Goal: Information Seeking & Learning: Learn about a topic

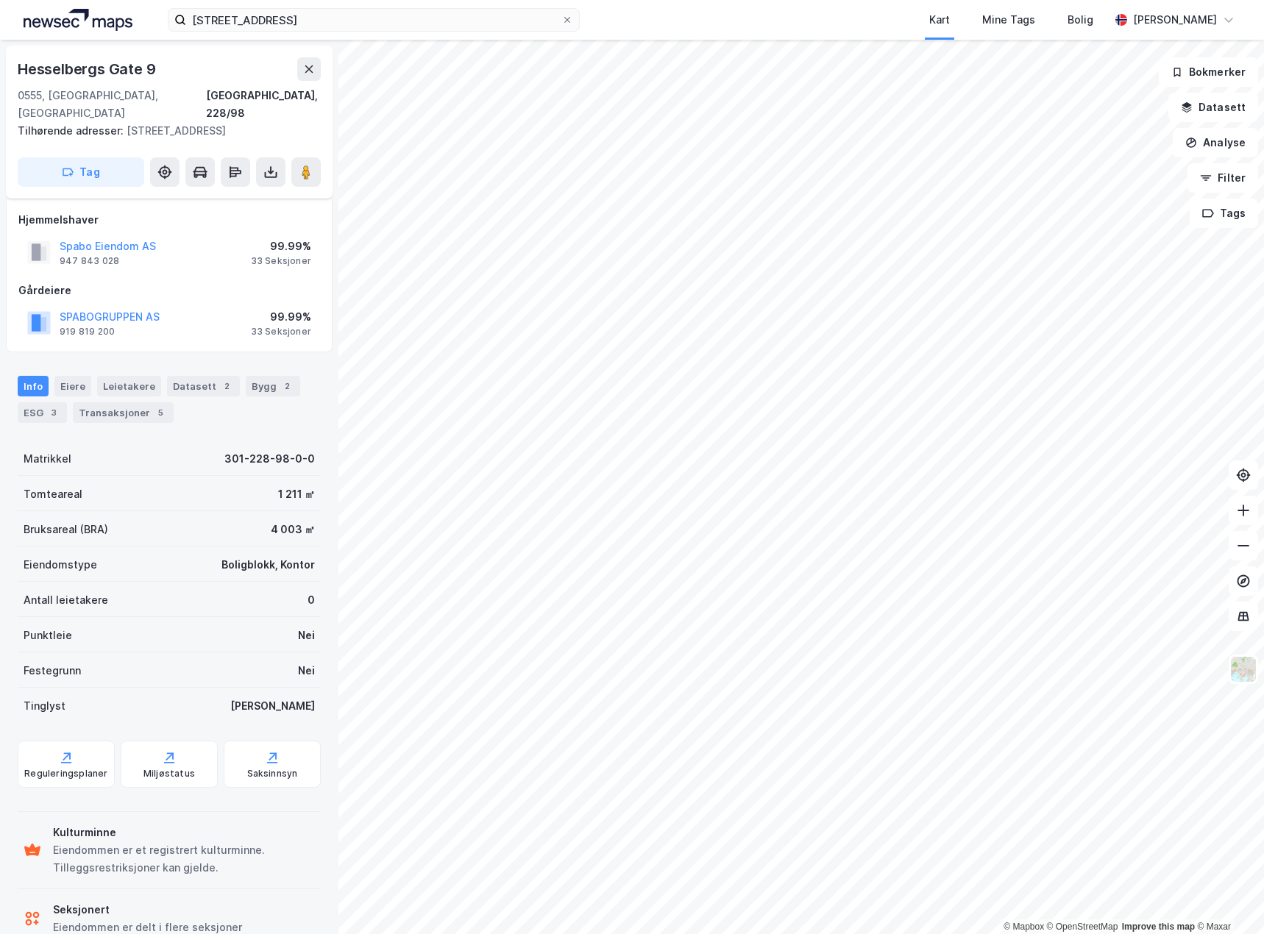
scroll to position [38, 0]
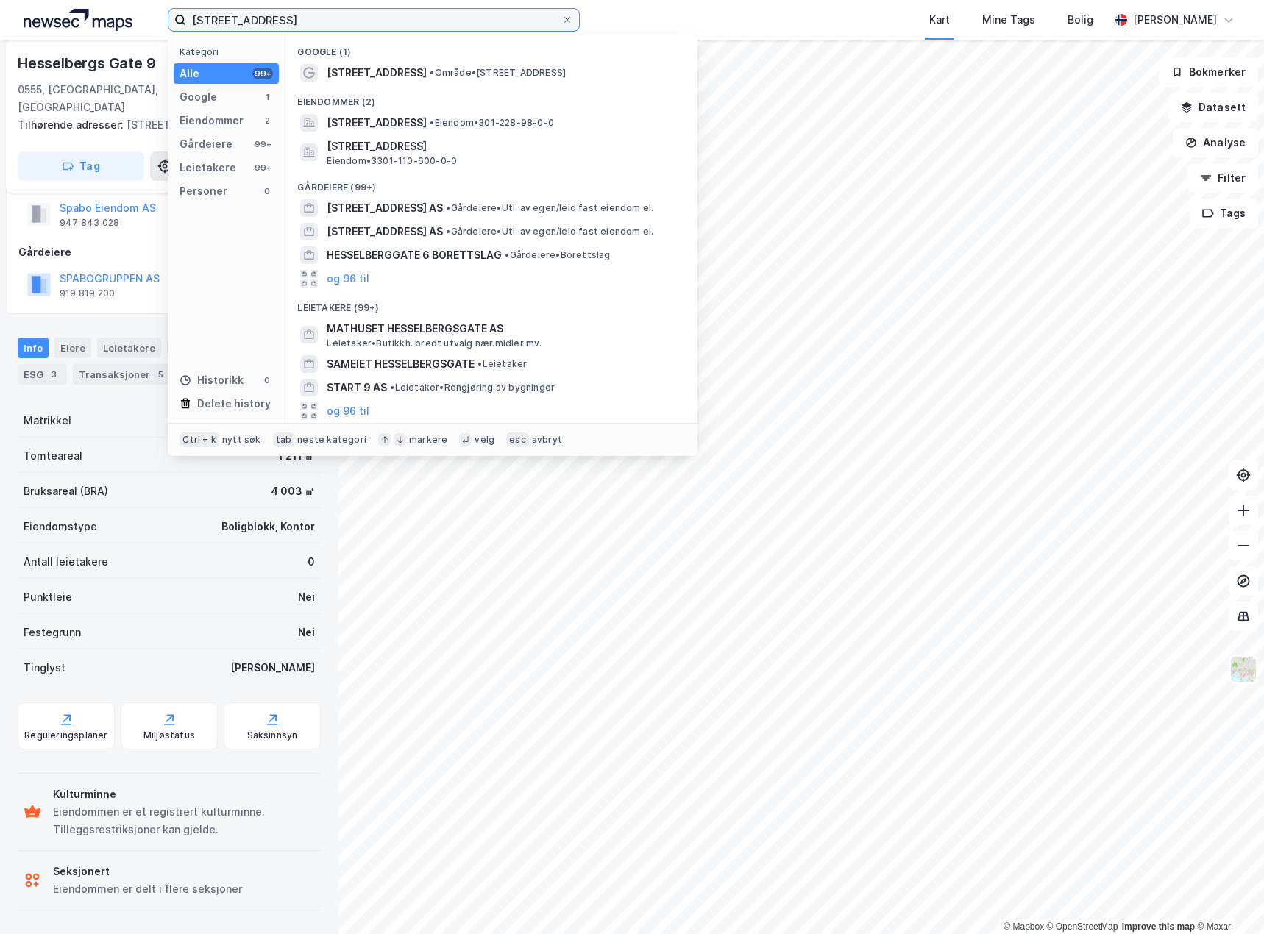
drag, startPoint x: 379, startPoint y: 25, endPoint x: -1, endPoint y: 66, distance: 381.9
click at [0, 66] on html "hesselberggate 9 Kategori Alle 99+ Google 1 Eiendommer 2 Gårdeiere 99+ Leietake…" at bounding box center [632, 467] width 1264 height 934
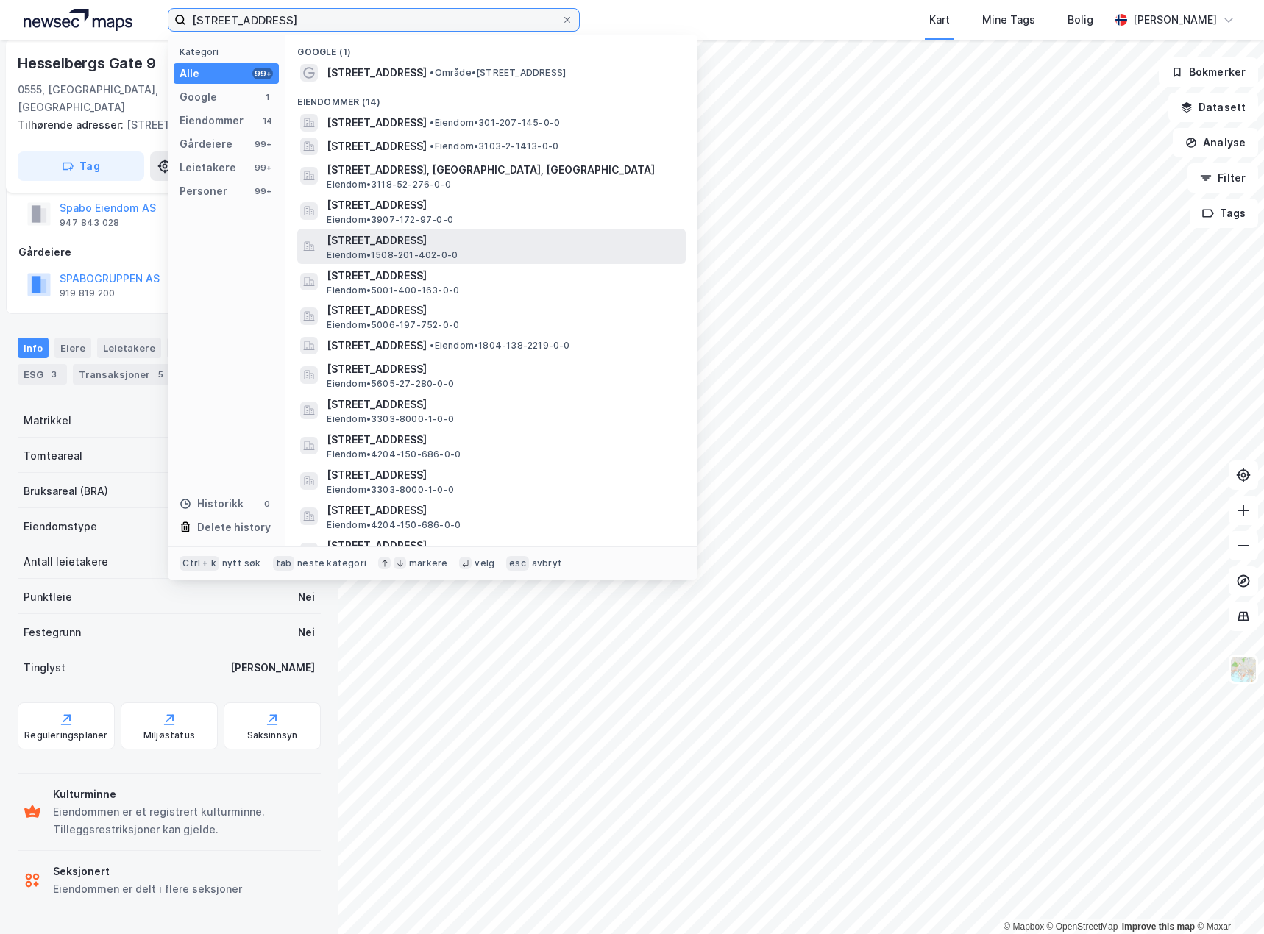
type input "[STREET_ADDRESS]"
click at [520, 244] on span "[STREET_ADDRESS]" at bounding box center [503, 241] width 353 height 18
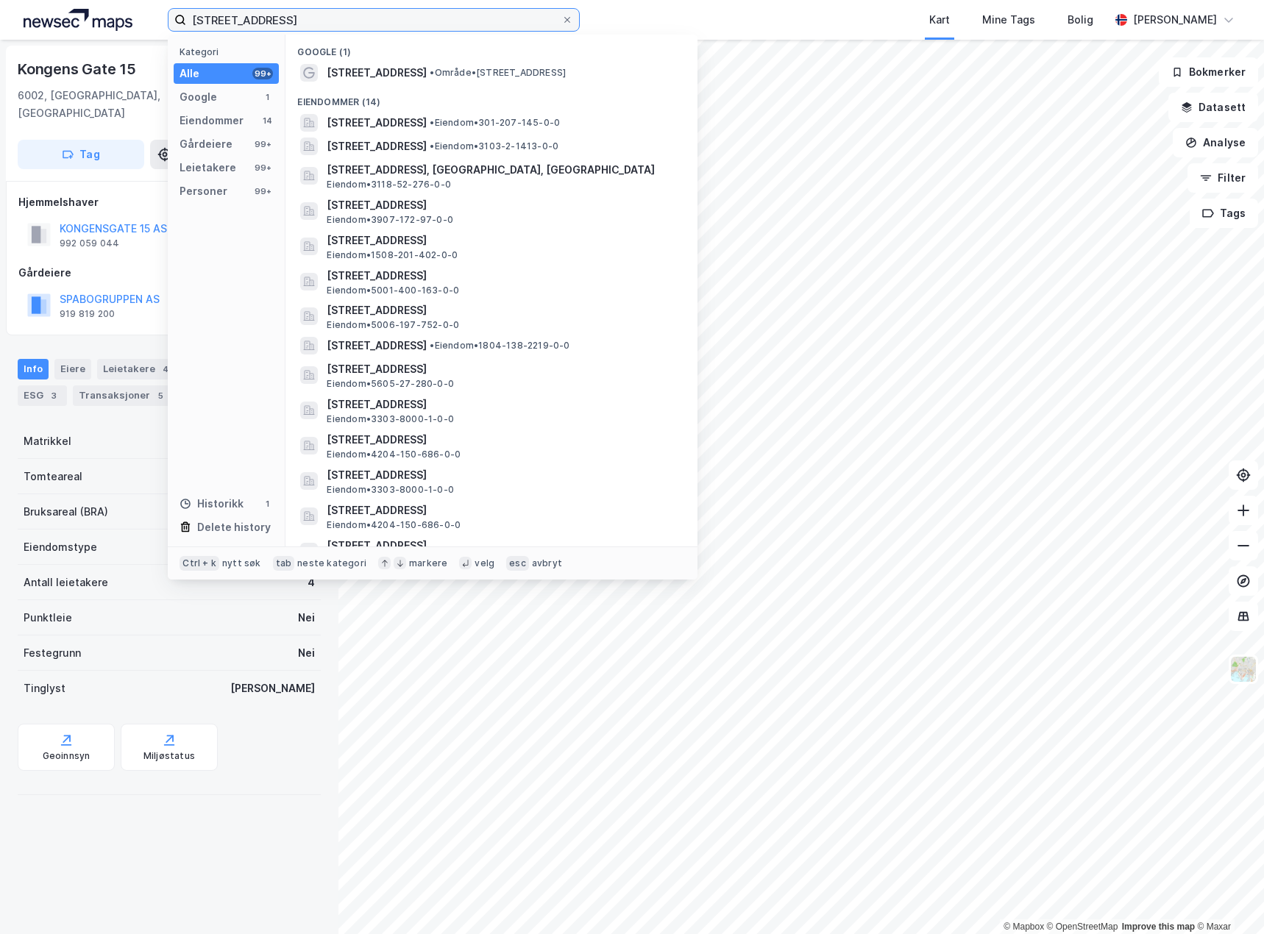
drag, startPoint x: 308, startPoint y: 25, endPoint x: 143, endPoint y: 31, distance: 165.6
click at [146, 32] on div "[STREET_ADDRESS] Kategori Alle 99+ Google 1 Eiendommer 14 Gårdeiere 99+ Leietak…" at bounding box center [632, 20] width 1264 height 40
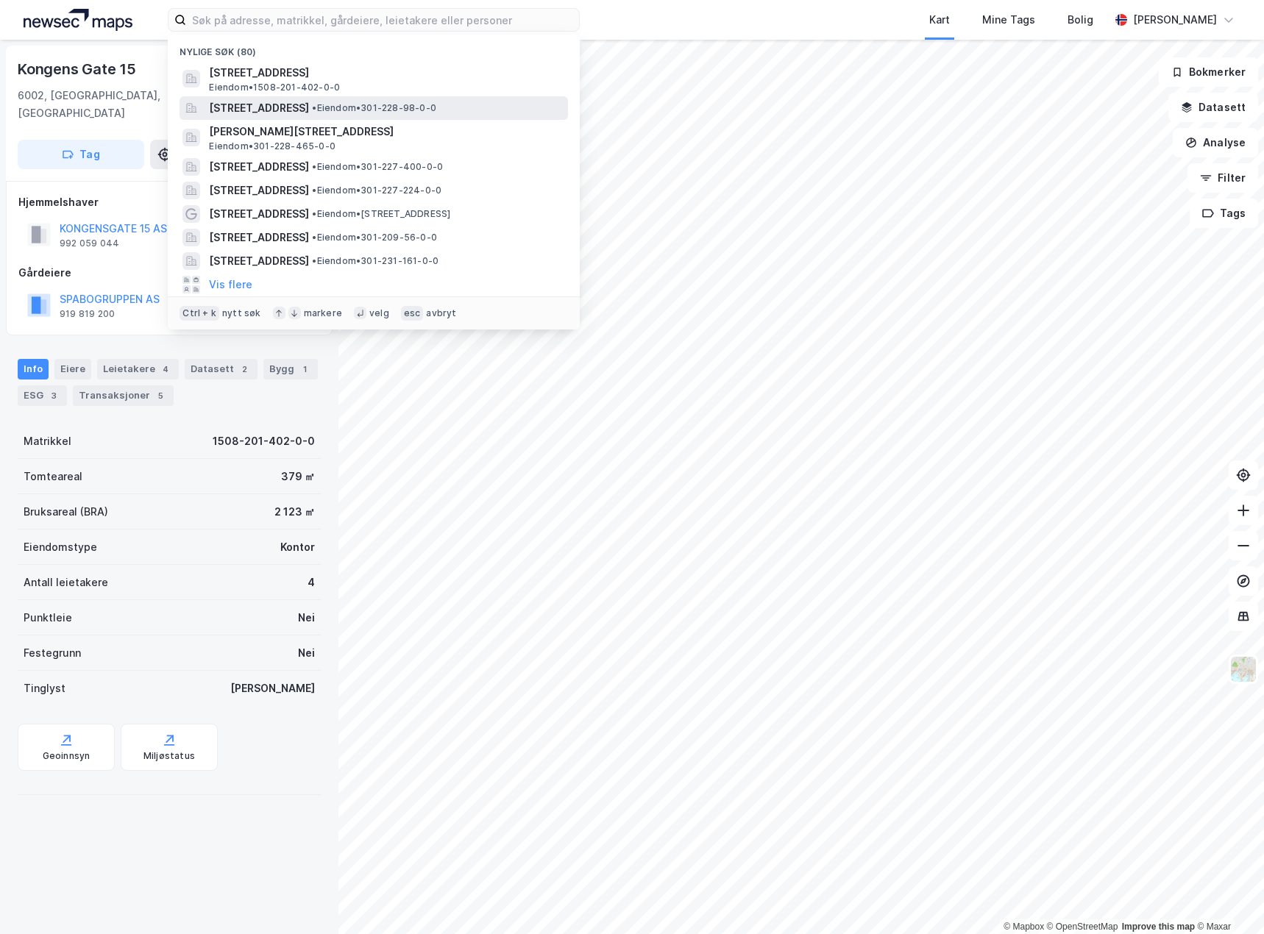
click at [309, 110] on span "[STREET_ADDRESS]" at bounding box center [259, 108] width 100 height 18
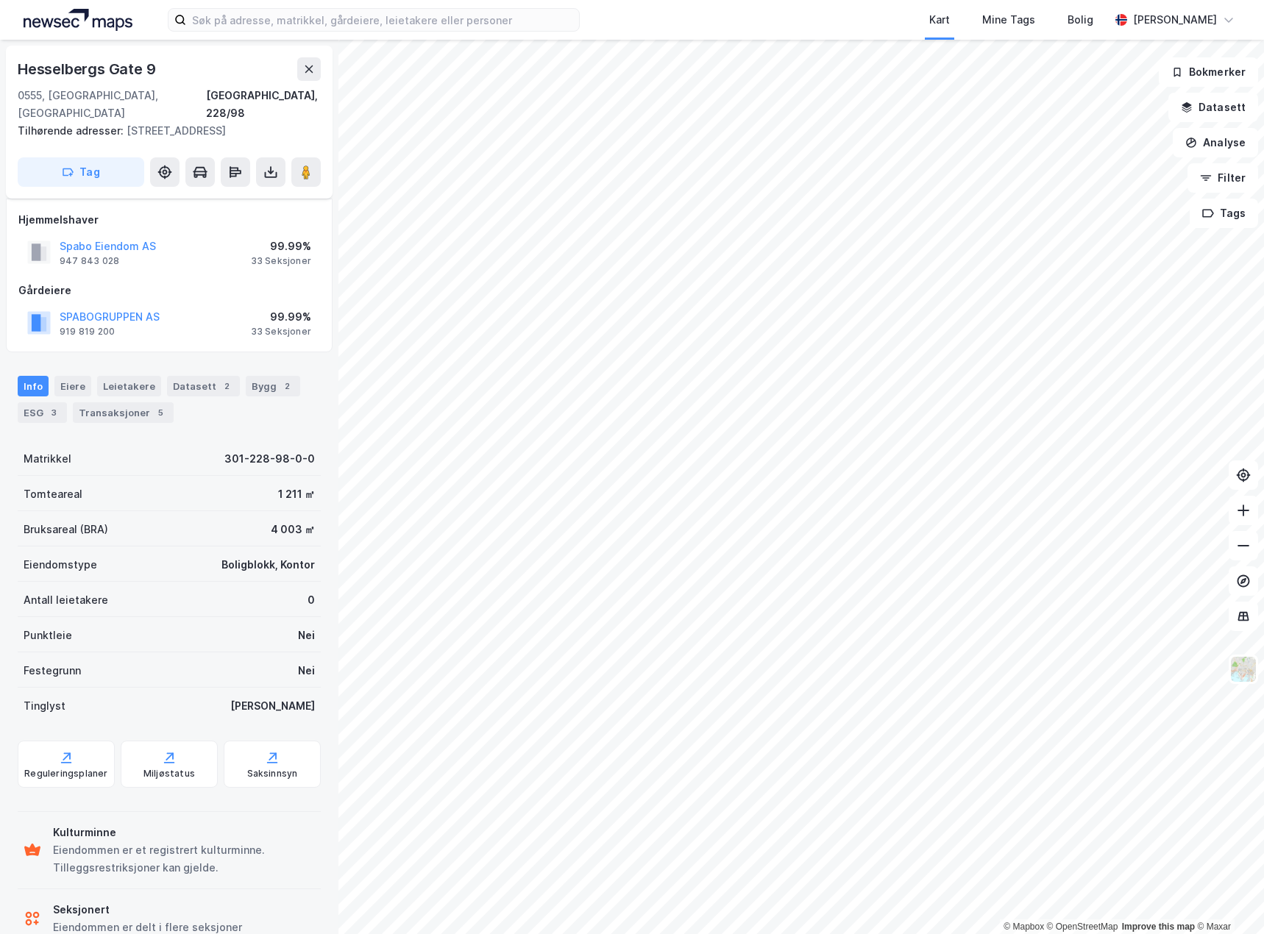
scroll to position [38, 0]
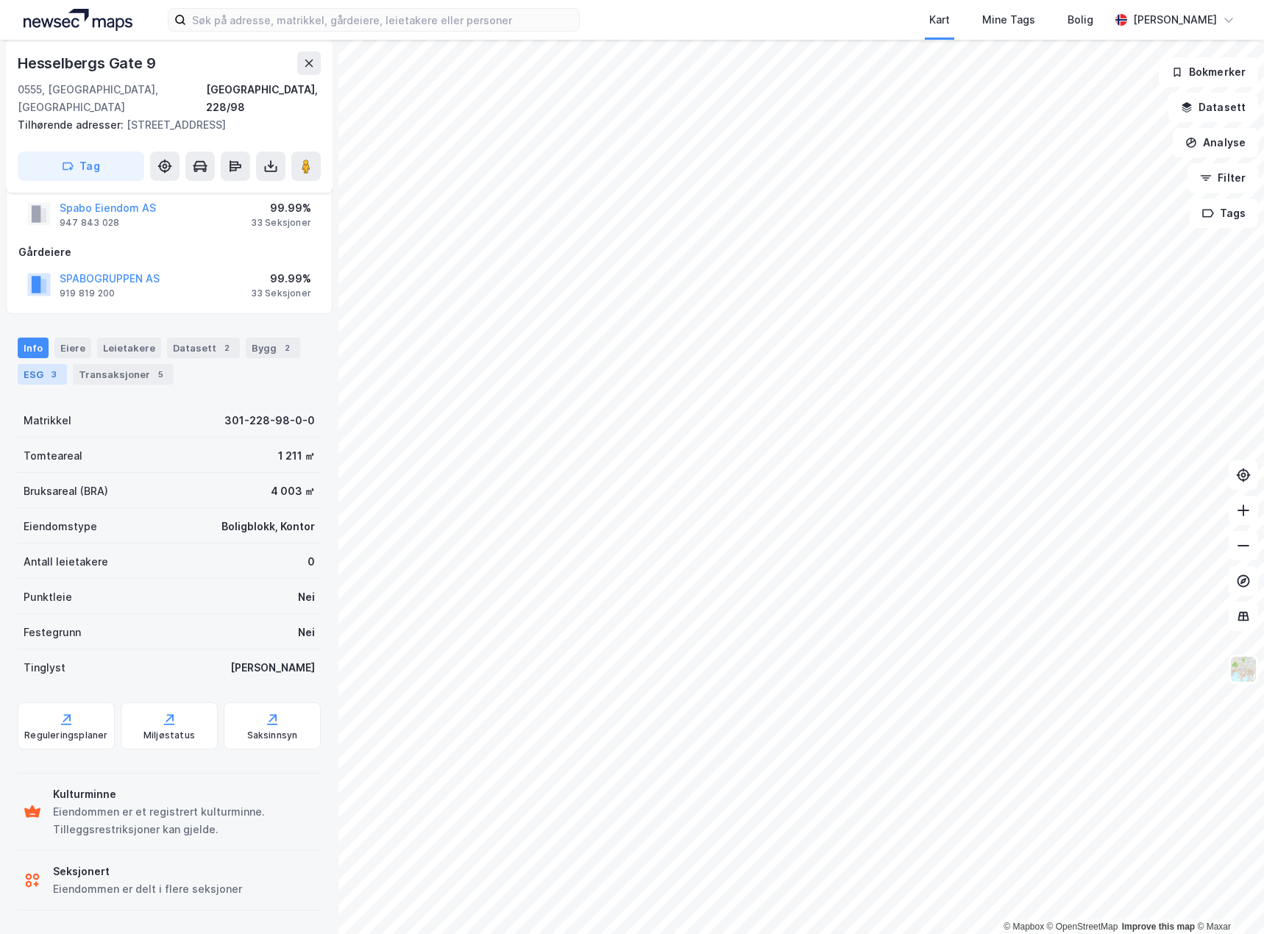
click at [47, 377] on div "3" at bounding box center [53, 374] width 15 height 15
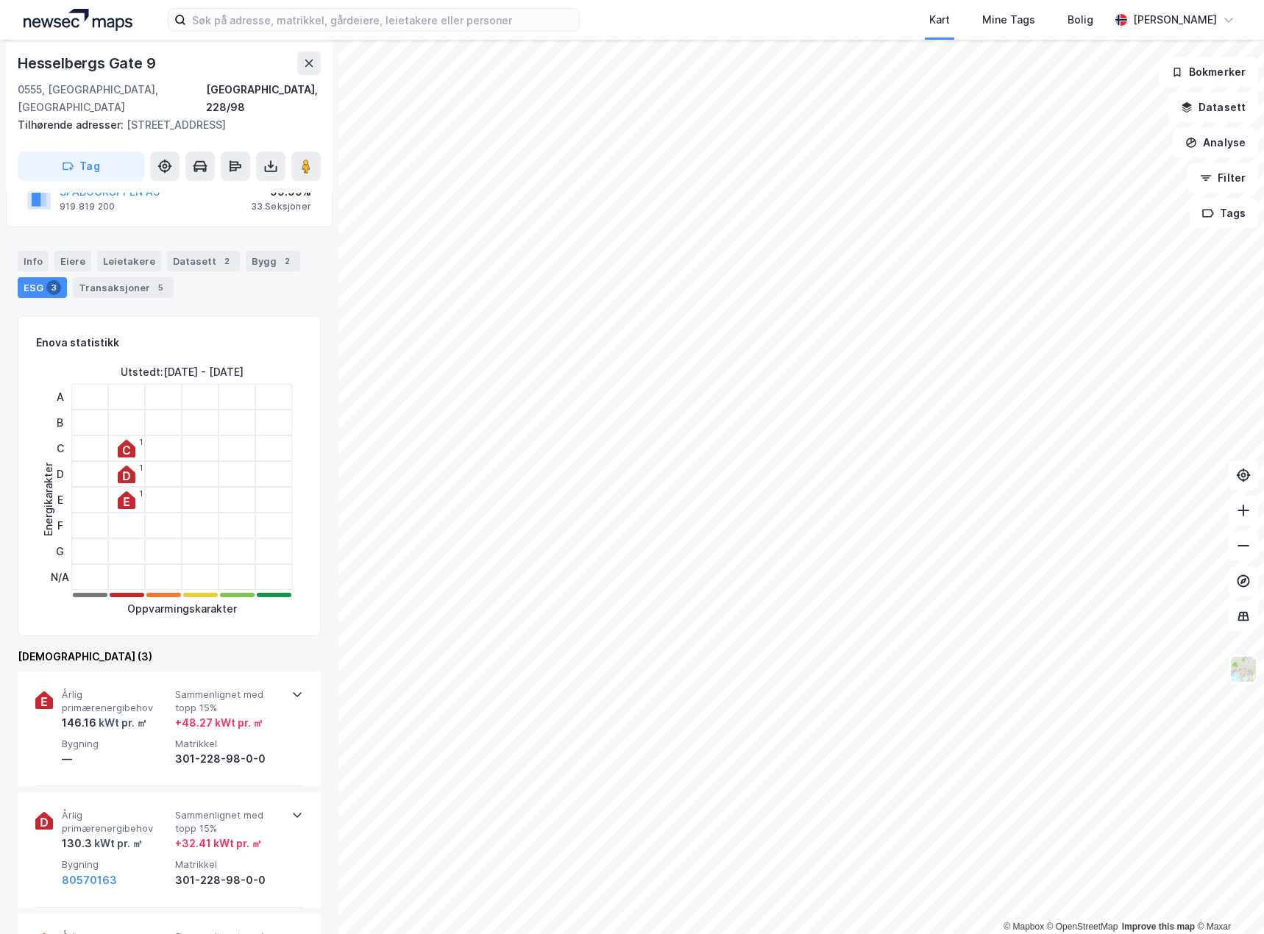
scroll to position [368, 0]
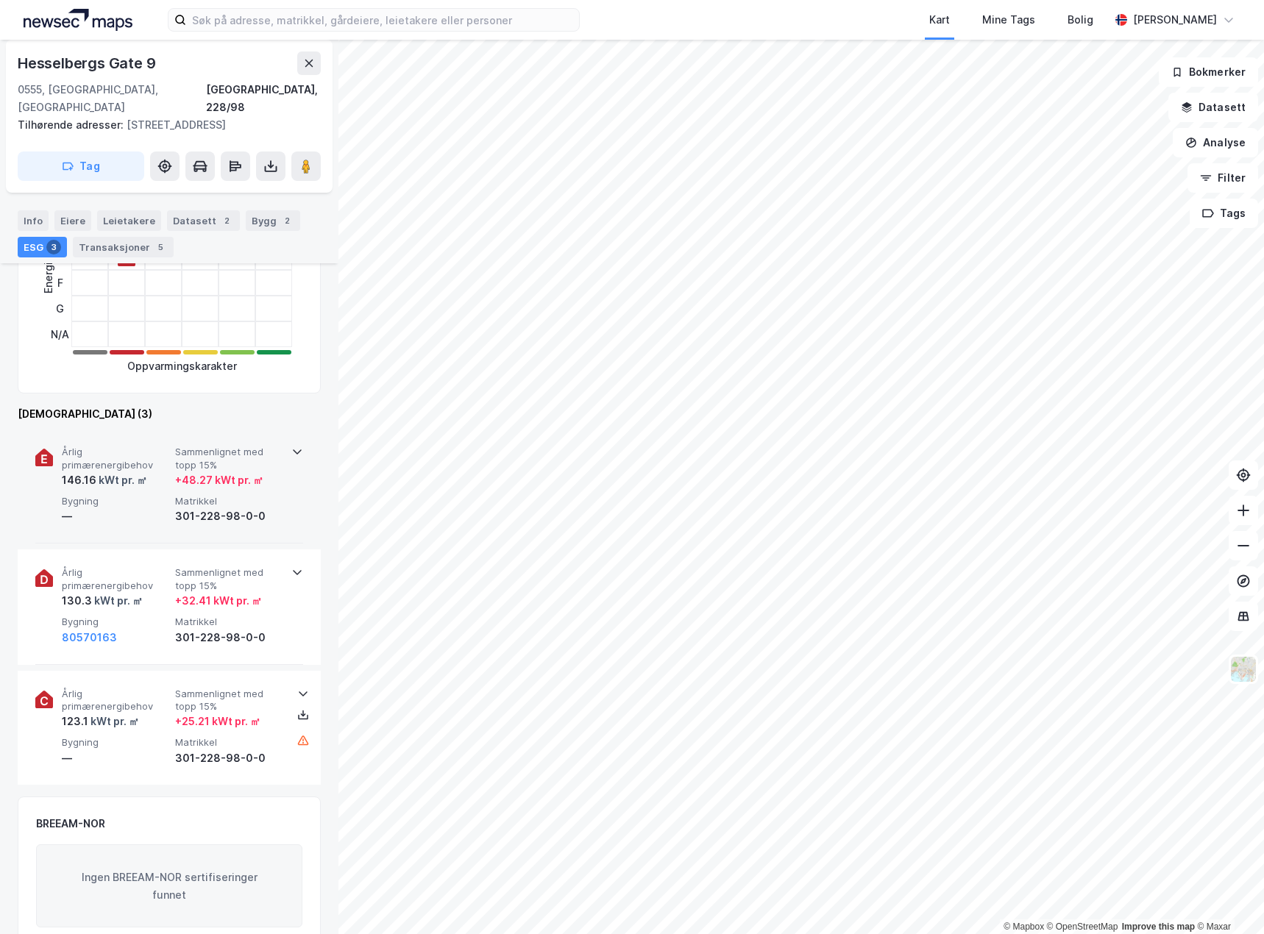
click at [261, 510] on div "301-228-98-0-0" at bounding box center [228, 517] width 107 height 18
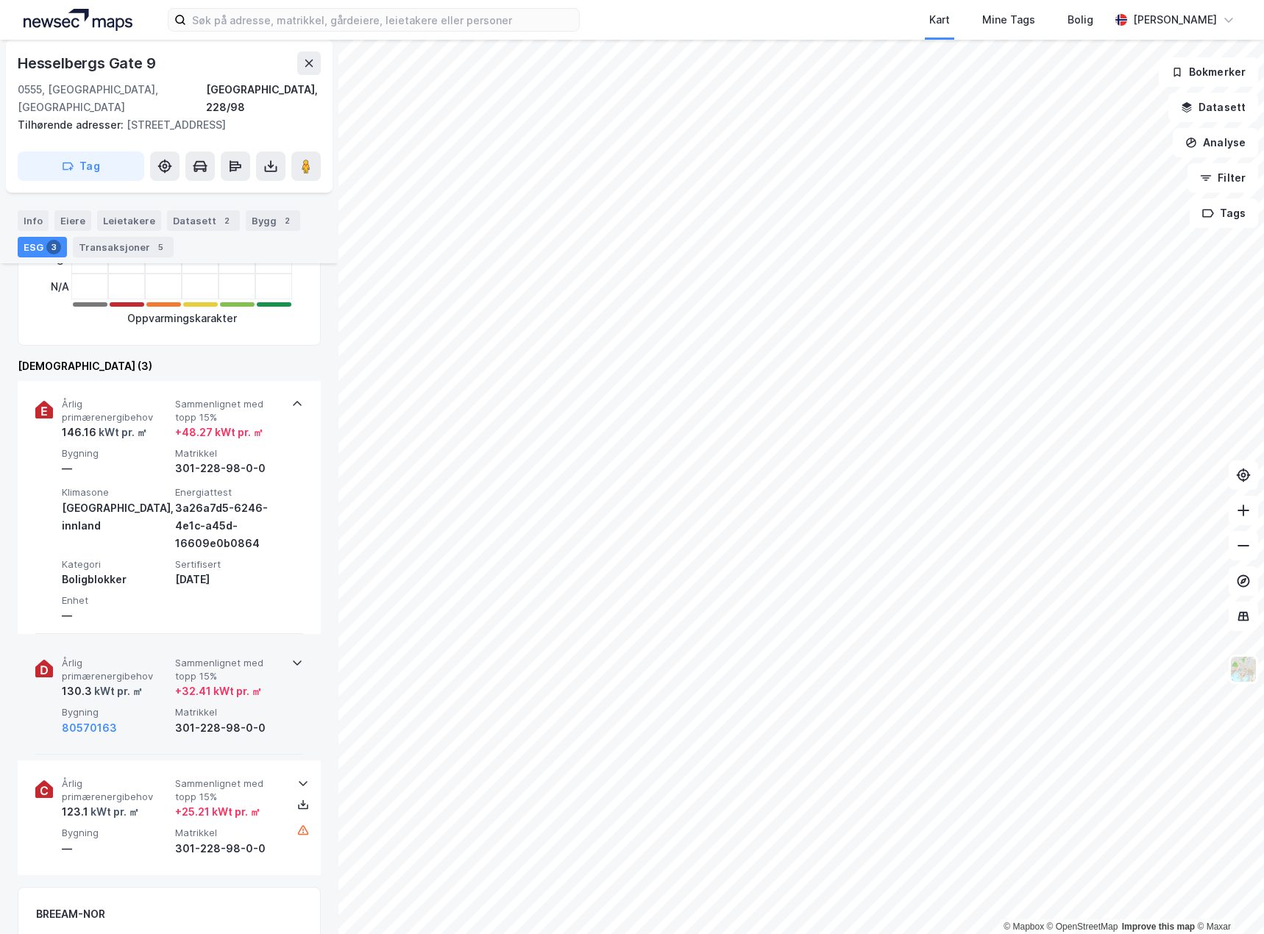
scroll to position [441, 0]
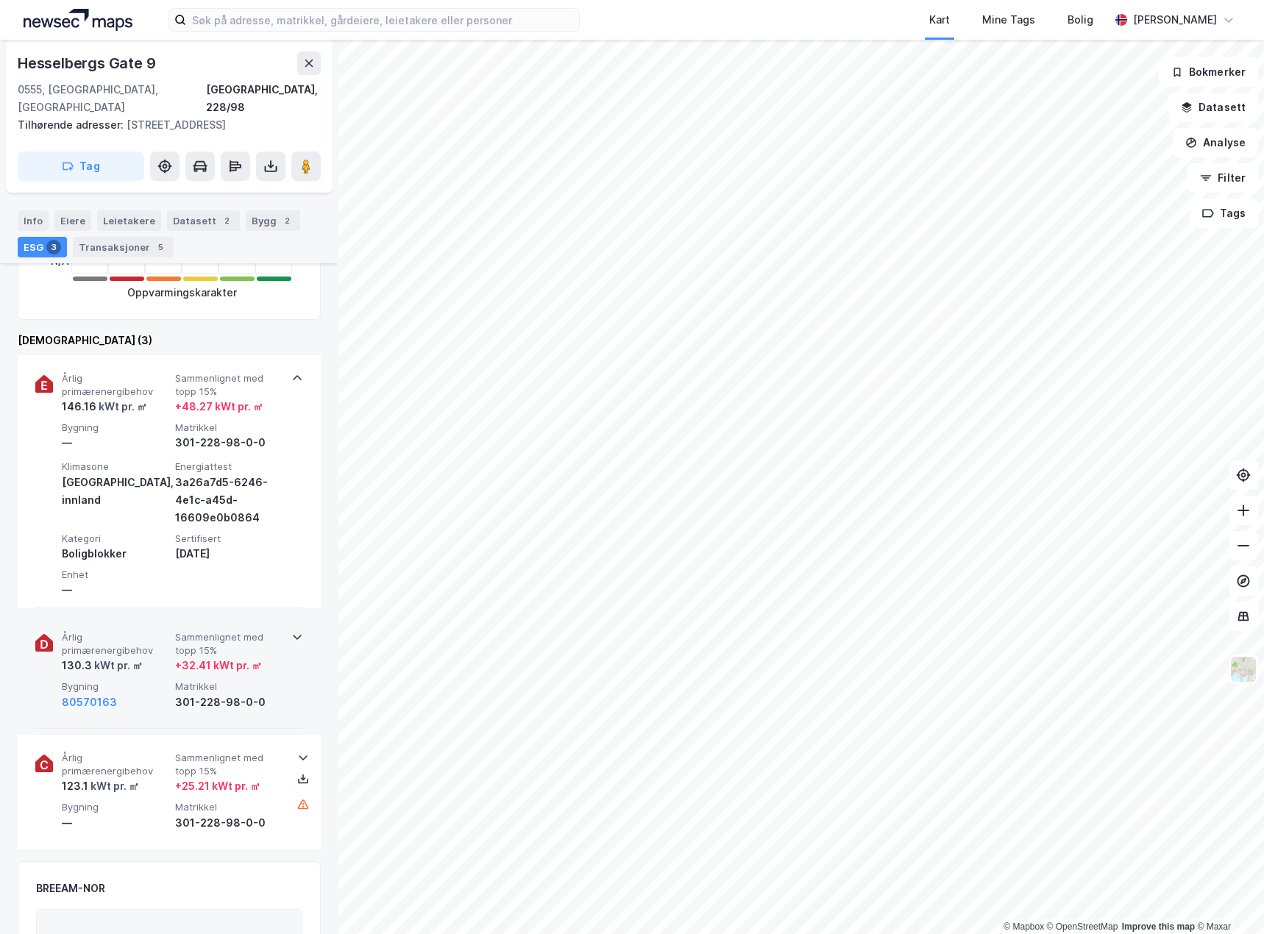
click at [214, 660] on div "+ 32.41 kWt pr. ㎡" at bounding box center [218, 666] width 87 height 18
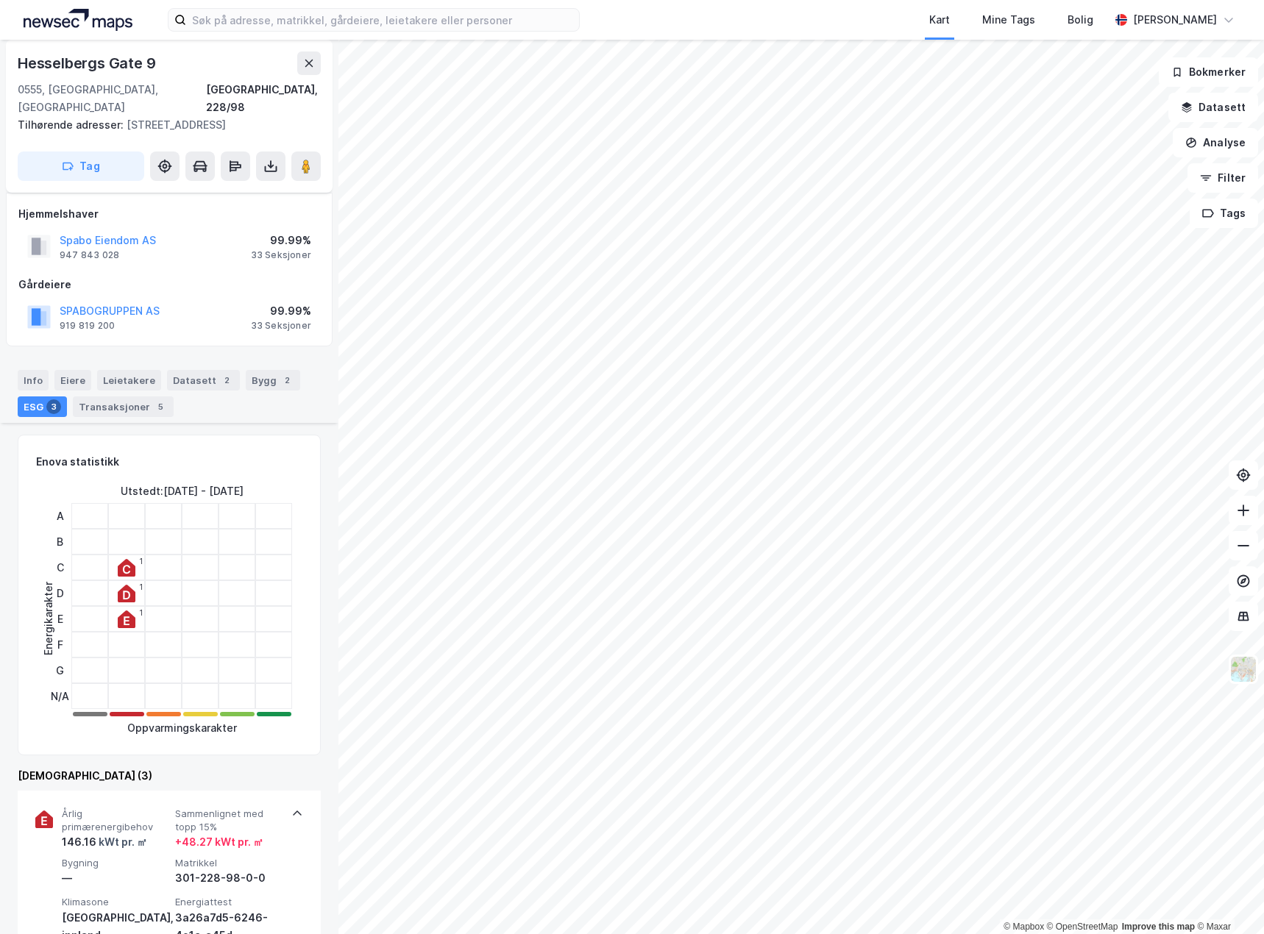
scroll to position [0, 0]
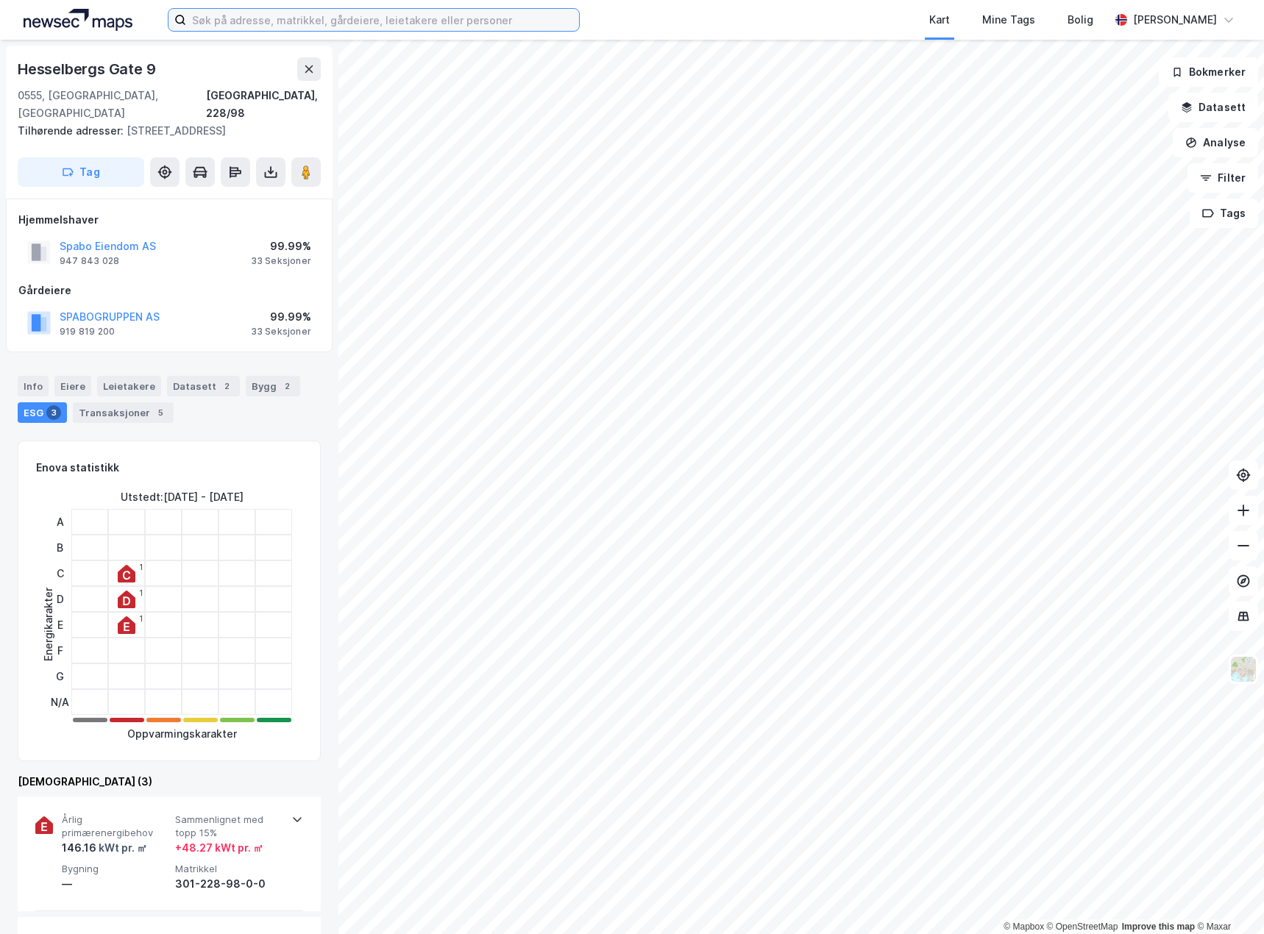
click at [312, 24] on input at bounding box center [382, 20] width 393 height 22
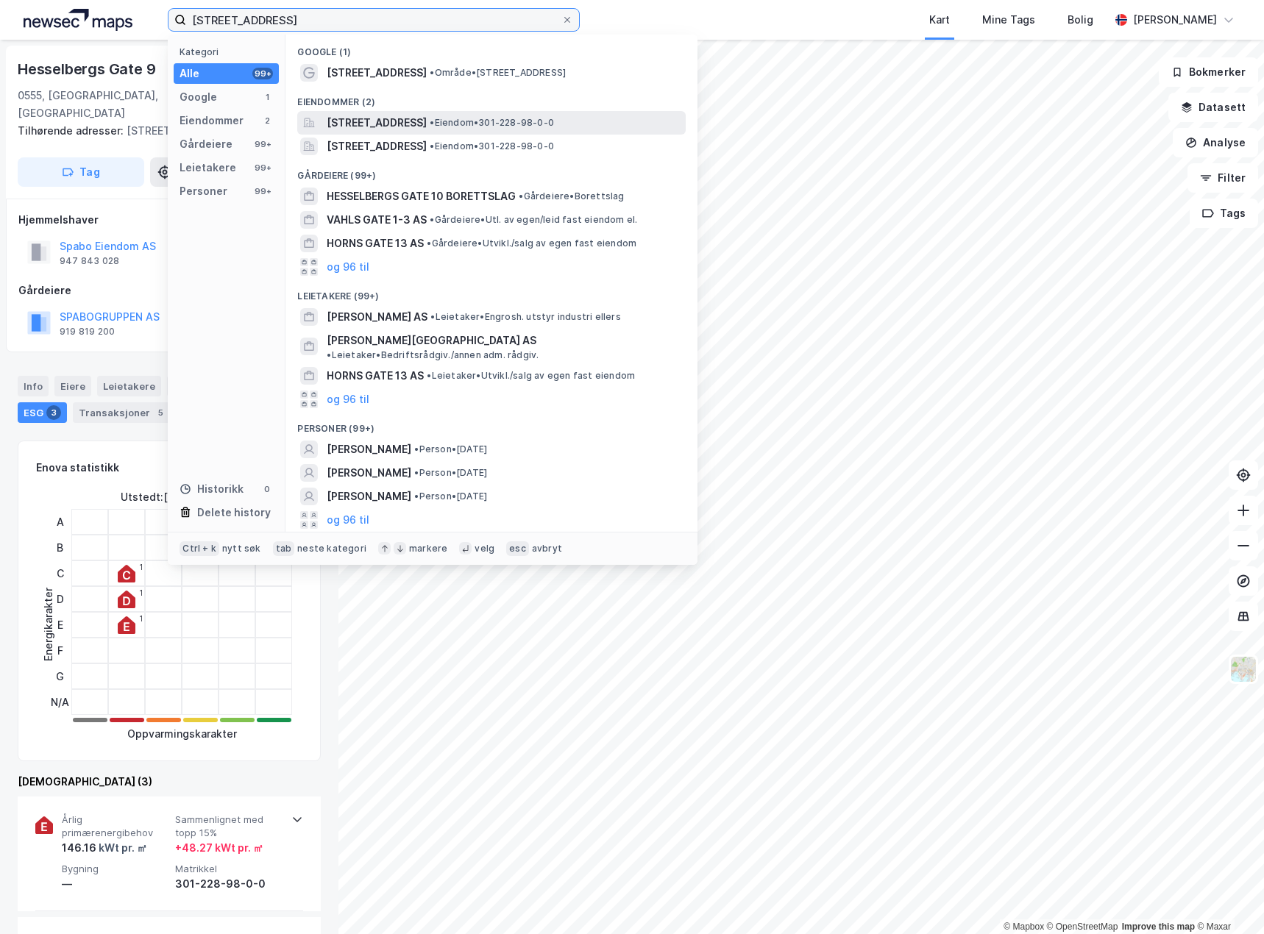
type input "[STREET_ADDRESS]"
click at [427, 122] on span "[STREET_ADDRESS]" at bounding box center [377, 123] width 100 height 18
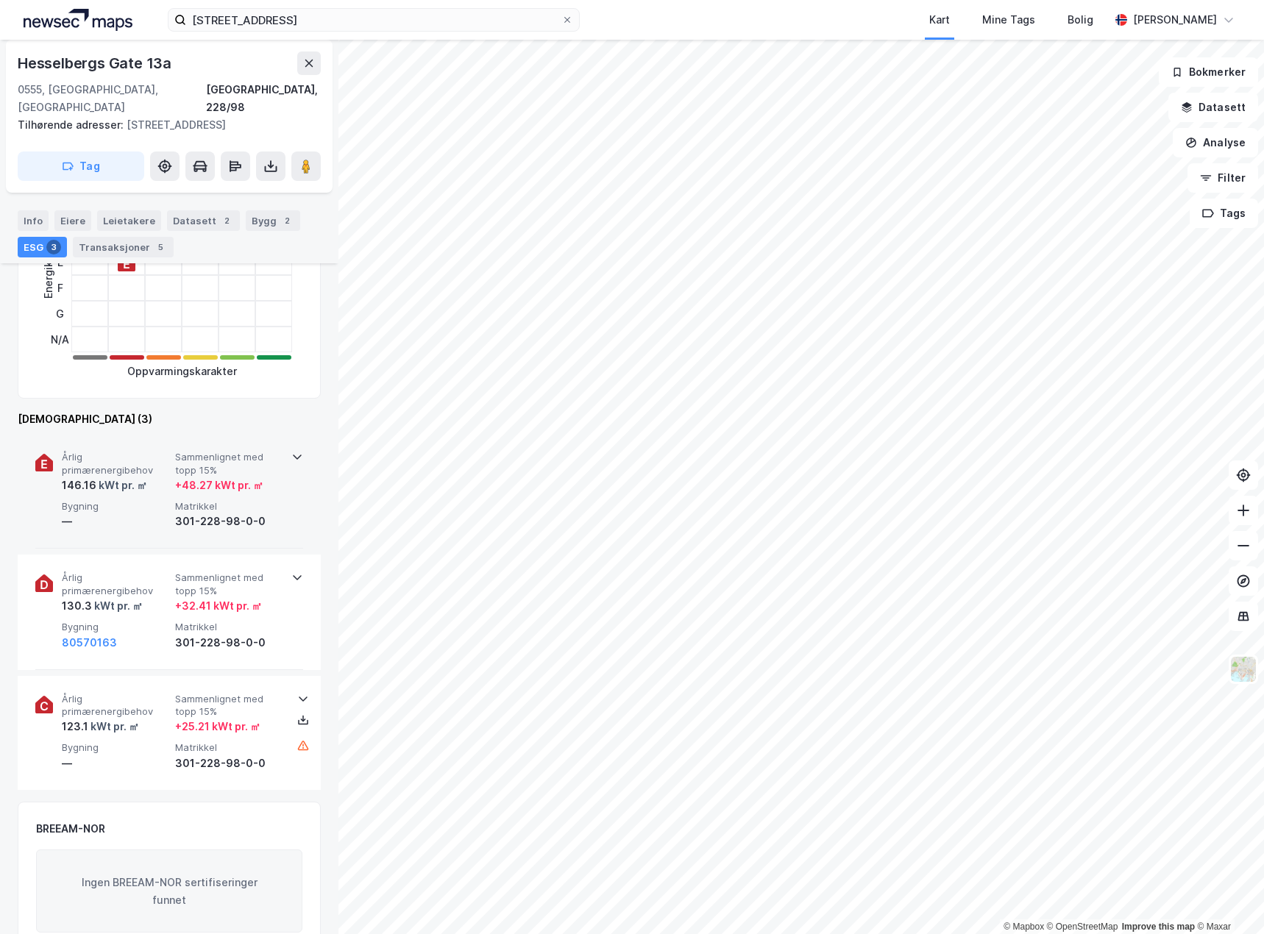
scroll to position [369, 0]
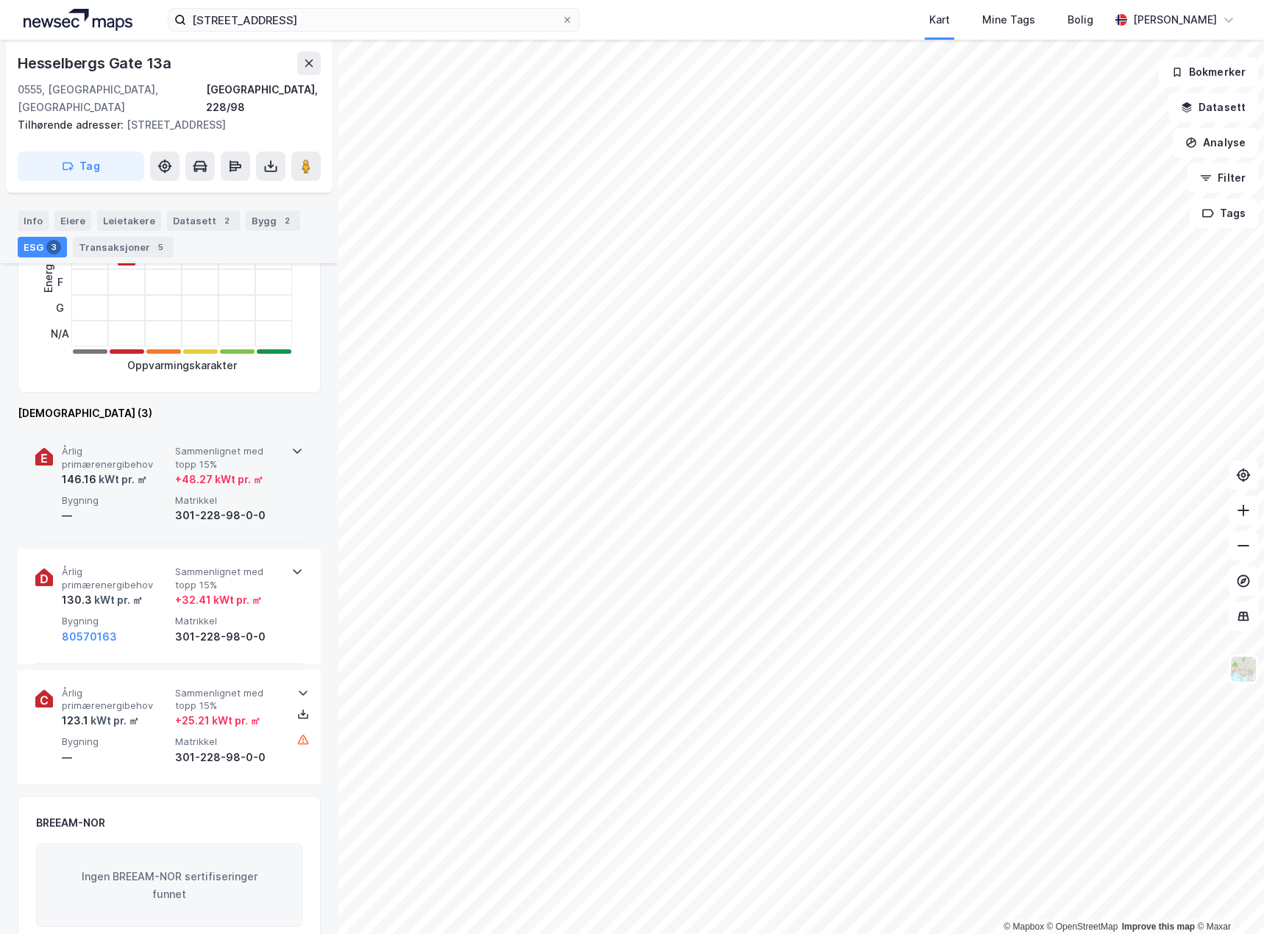
click at [119, 503] on span "Bygning" at bounding box center [115, 500] width 107 height 13
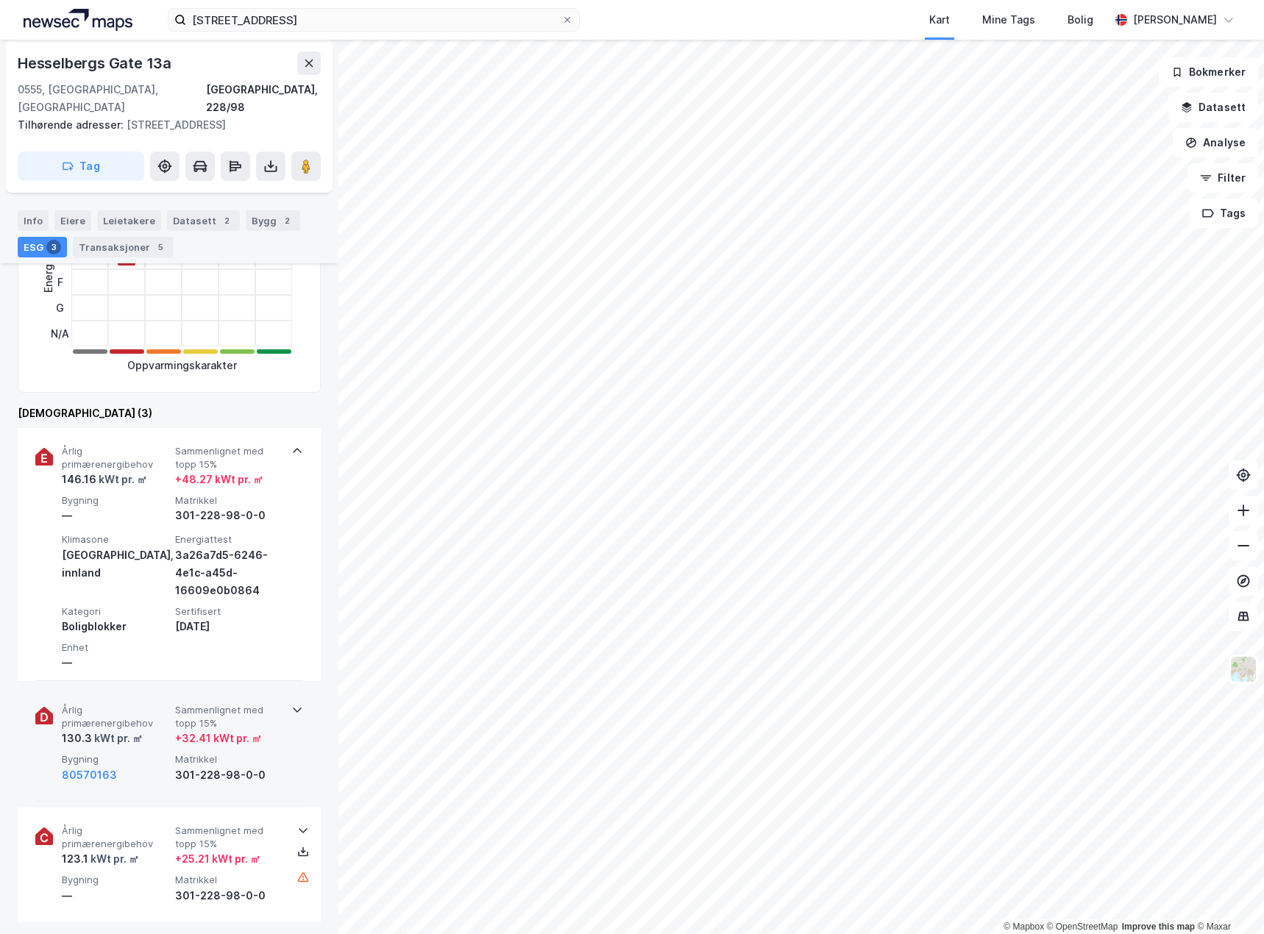
click at [141, 722] on span "Årlig primærenergibehov" at bounding box center [115, 717] width 107 height 26
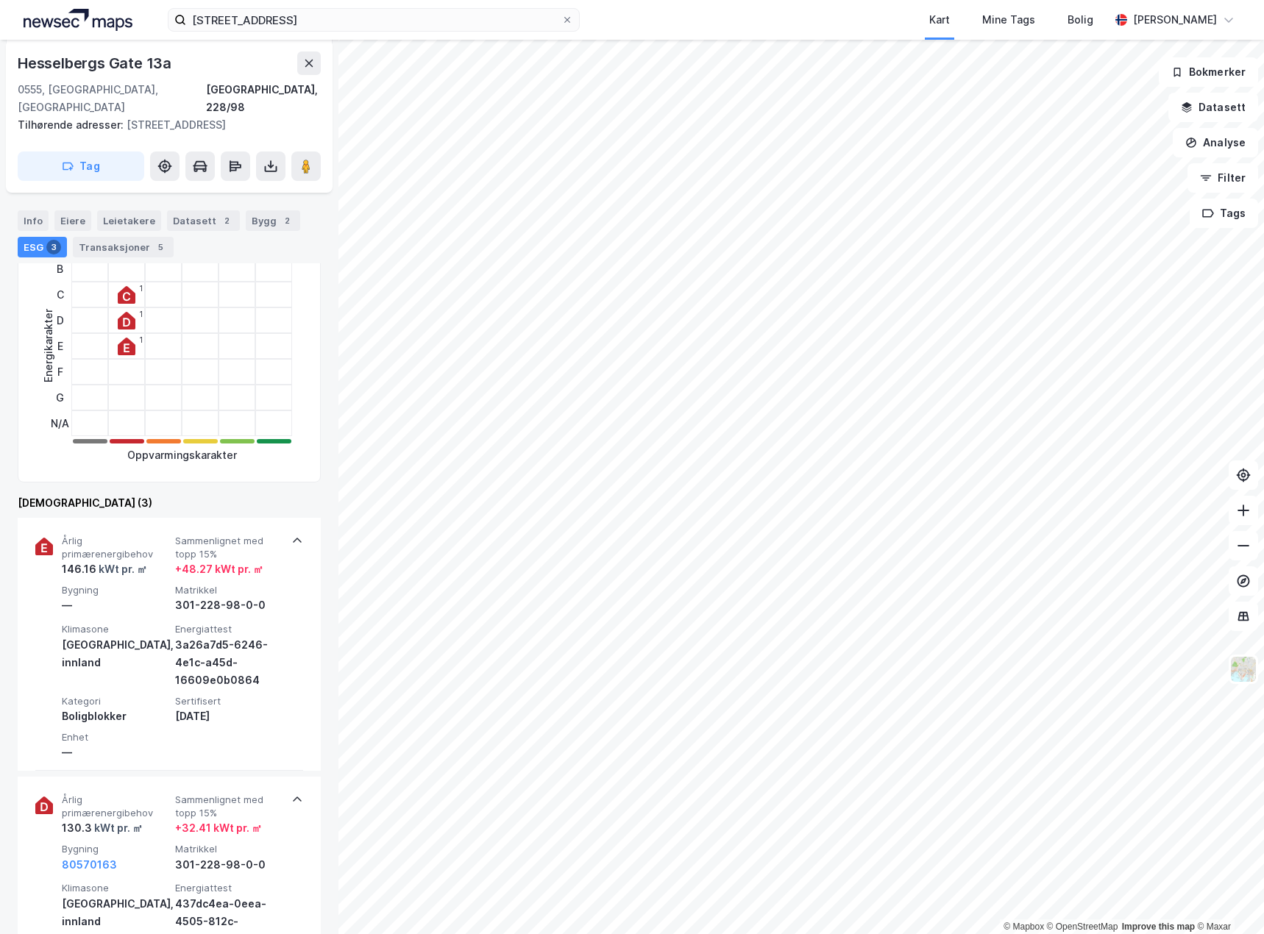
scroll to position [74, 0]
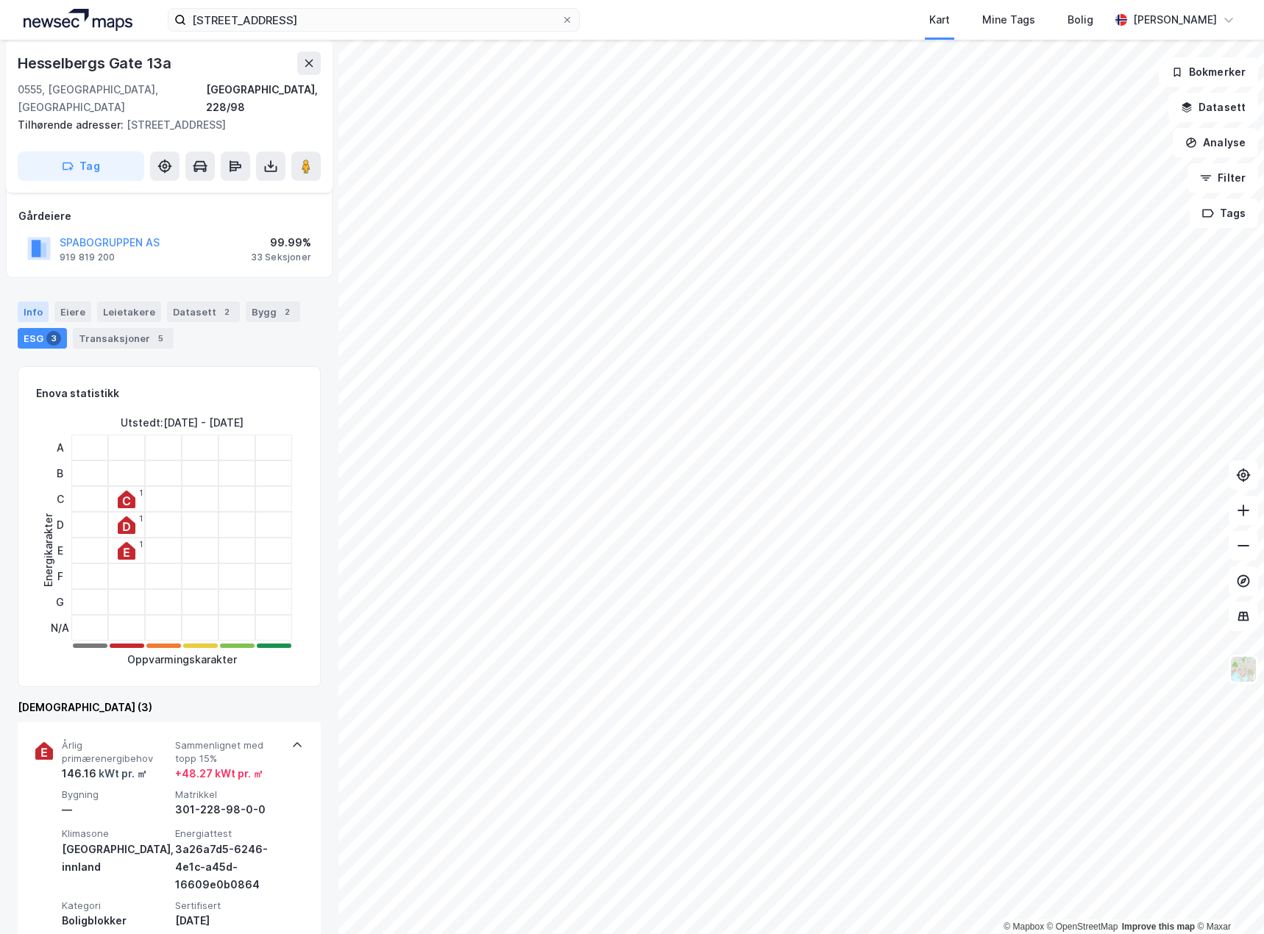
click at [18, 310] on div "Info" at bounding box center [33, 312] width 31 height 21
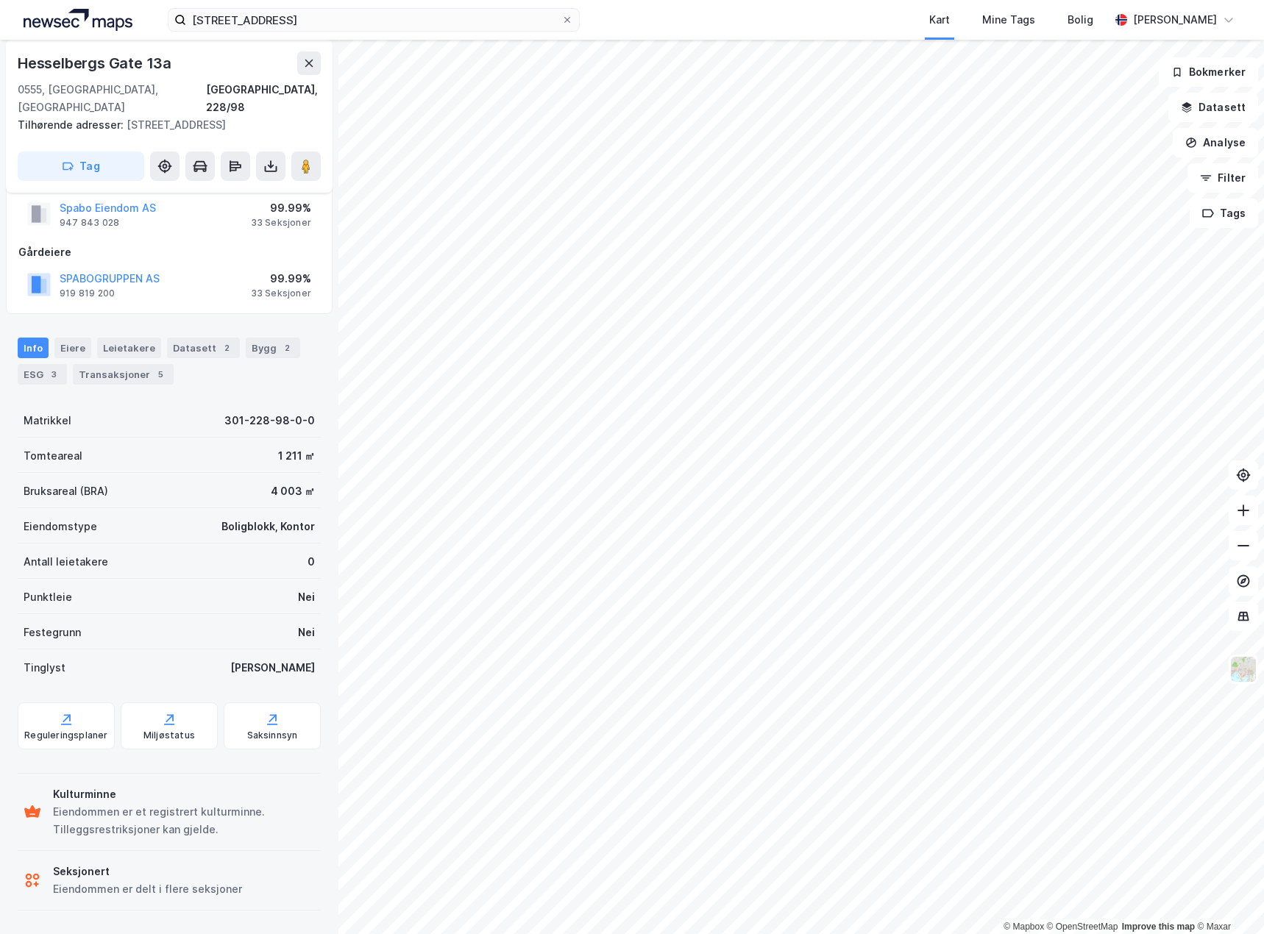
scroll to position [38, 0]
click at [24, 362] on div "Info [PERSON_NAME] Datasett 2 Bygg 2 ESG 3 Transaksjoner 5" at bounding box center [169, 361] width 303 height 47
click at [31, 379] on div "ESG 3" at bounding box center [42, 374] width 49 height 21
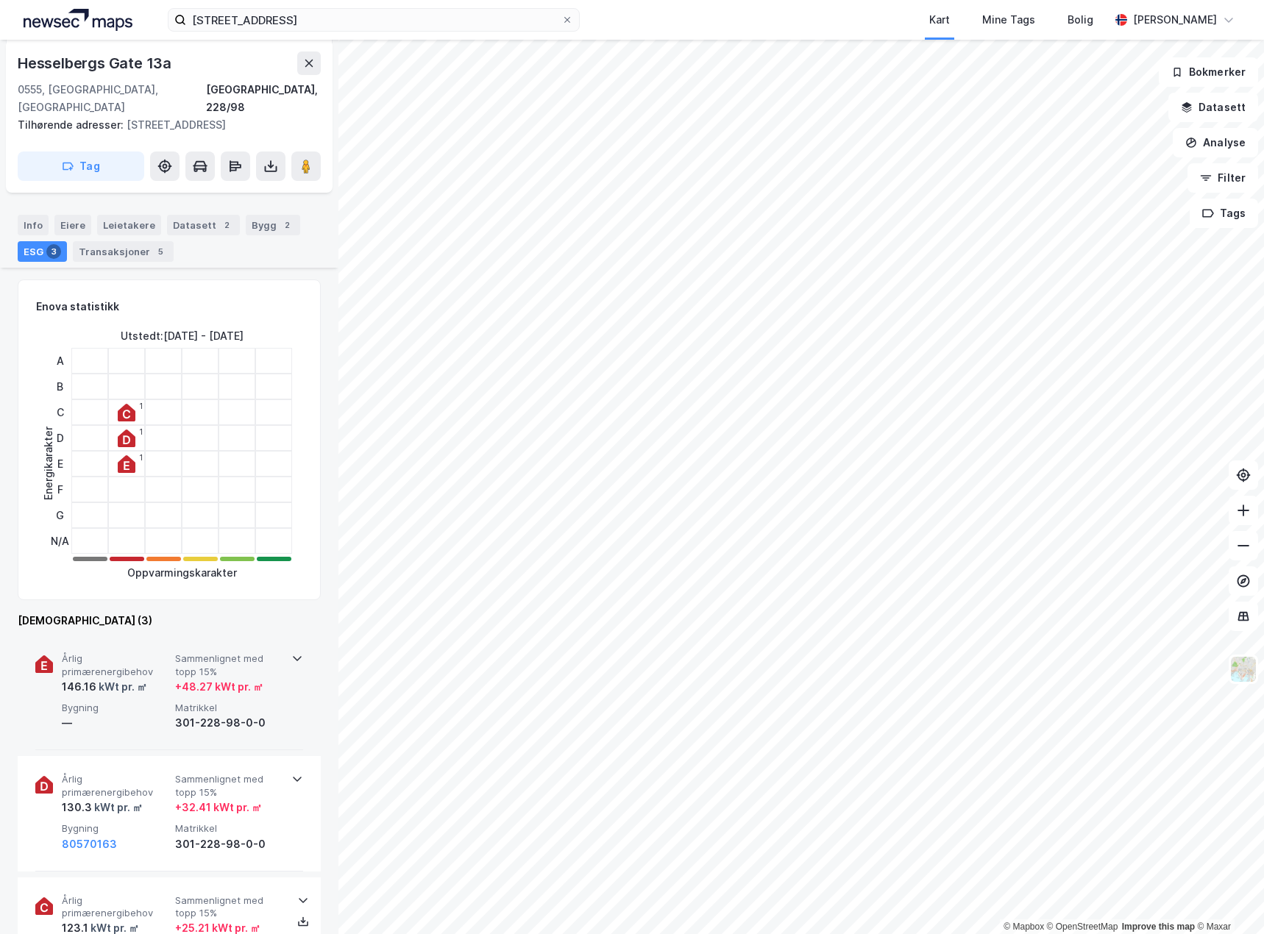
scroll to position [295, 0]
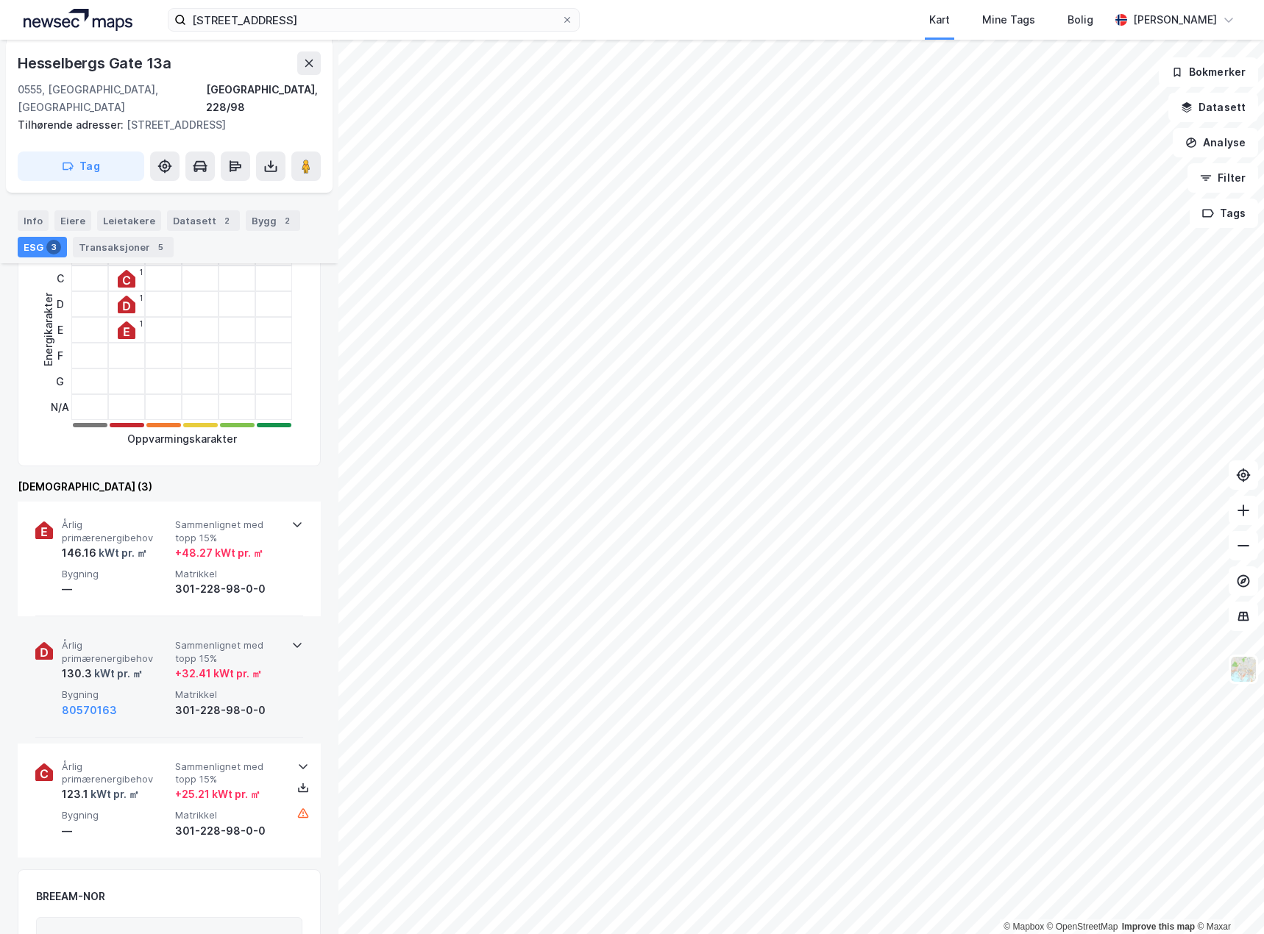
click at [136, 685] on div "Årlig primærenergibehov 130.3 kWt pr. ㎡ Sammenlignet med topp 15% + 32.41 kWt p…" at bounding box center [172, 678] width 221 height 79
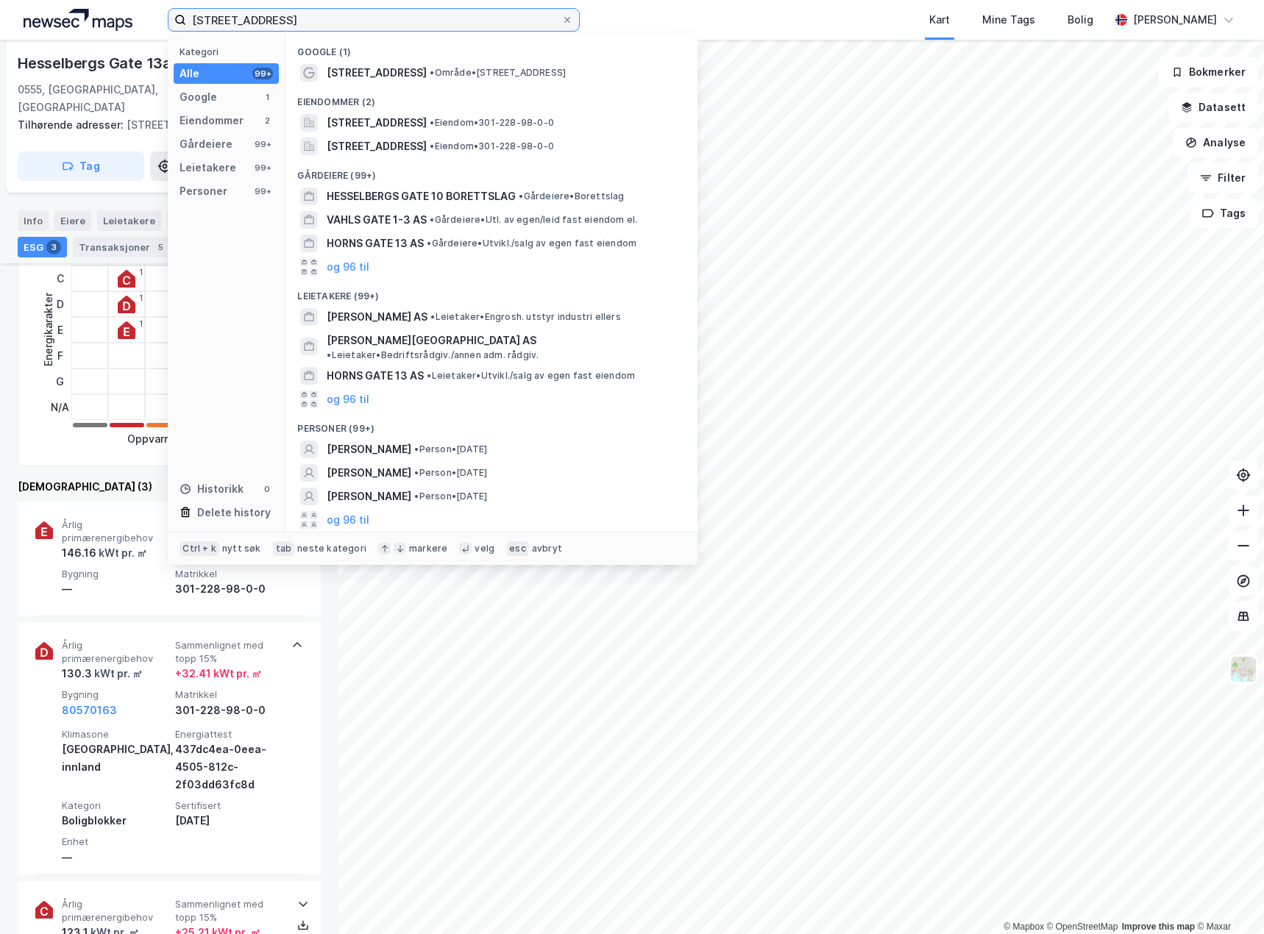
drag, startPoint x: 368, startPoint y: 18, endPoint x: -1, endPoint y: 22, distance: 368.6
click at [0, 22] on html "[STREET_ADDRESS] Kategori Alle 99+ Google 1 Eiendommer 2 Gårdeiere 99+ Leietake…" at bounding box center [632, 467] width 1264 height 934
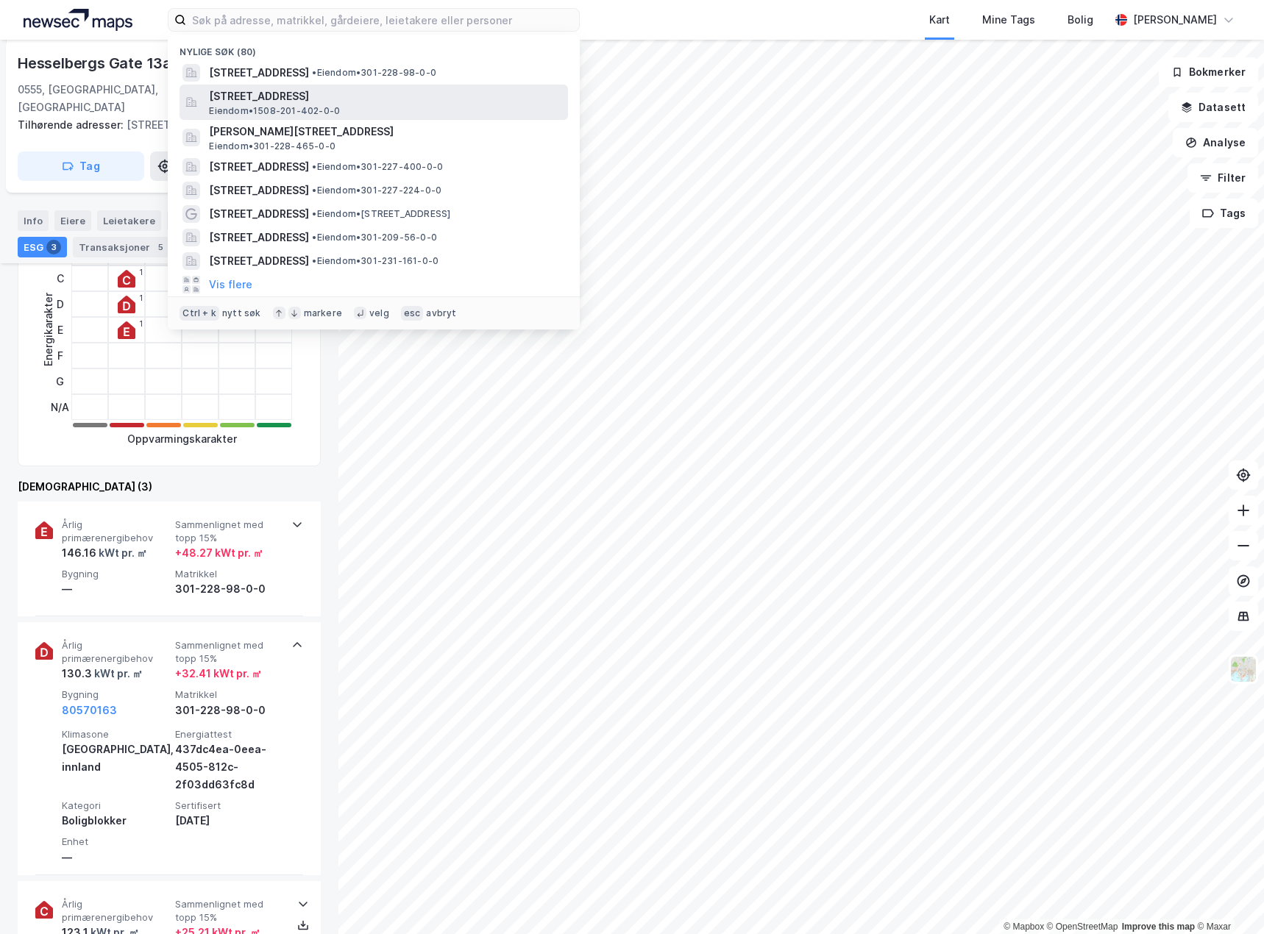
click at [349, 95] on span "[STREET_ADDRESS]" at bounding box center [385, 97] width 353 height 18
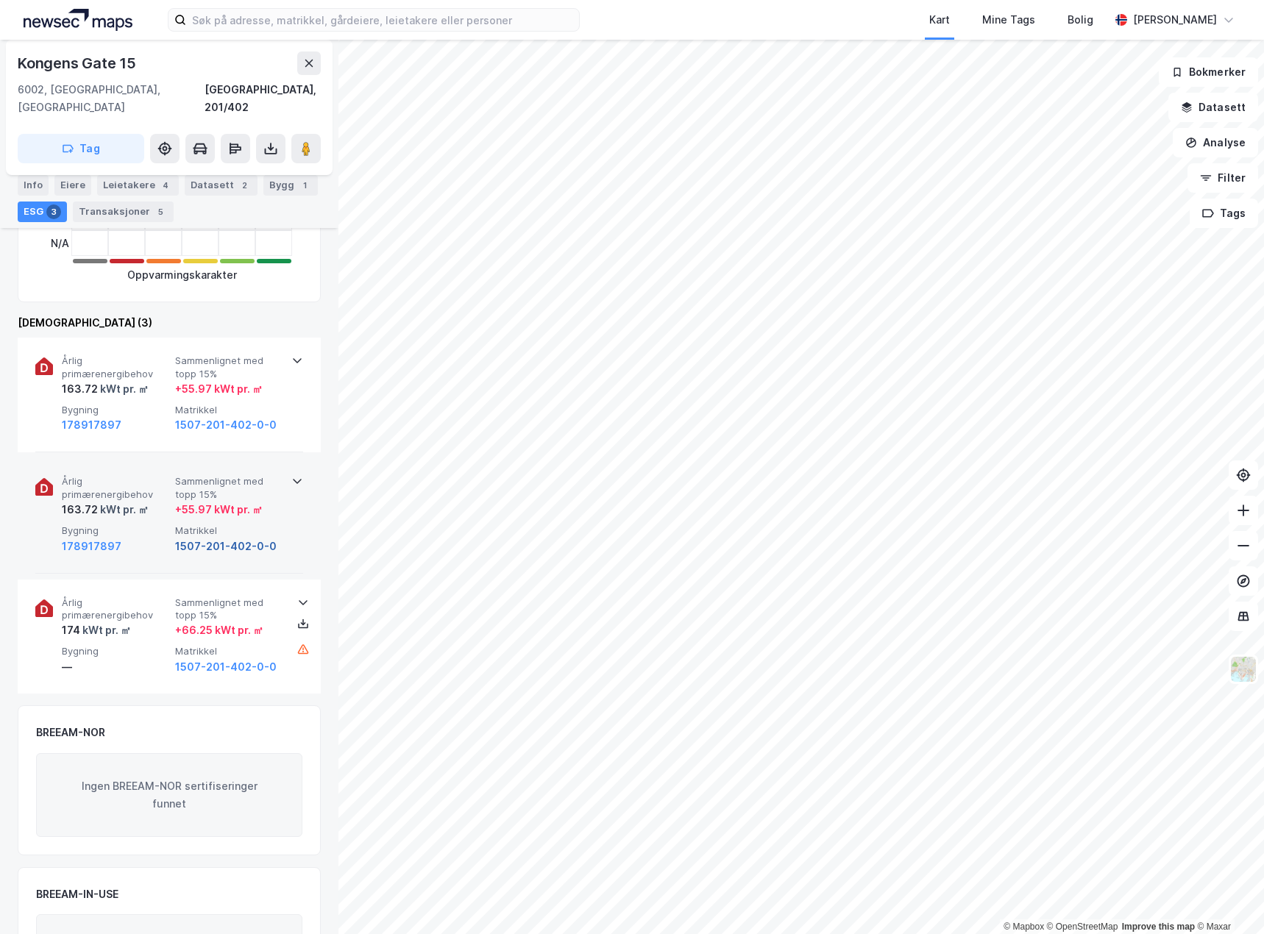
scroll to position [368, 0]
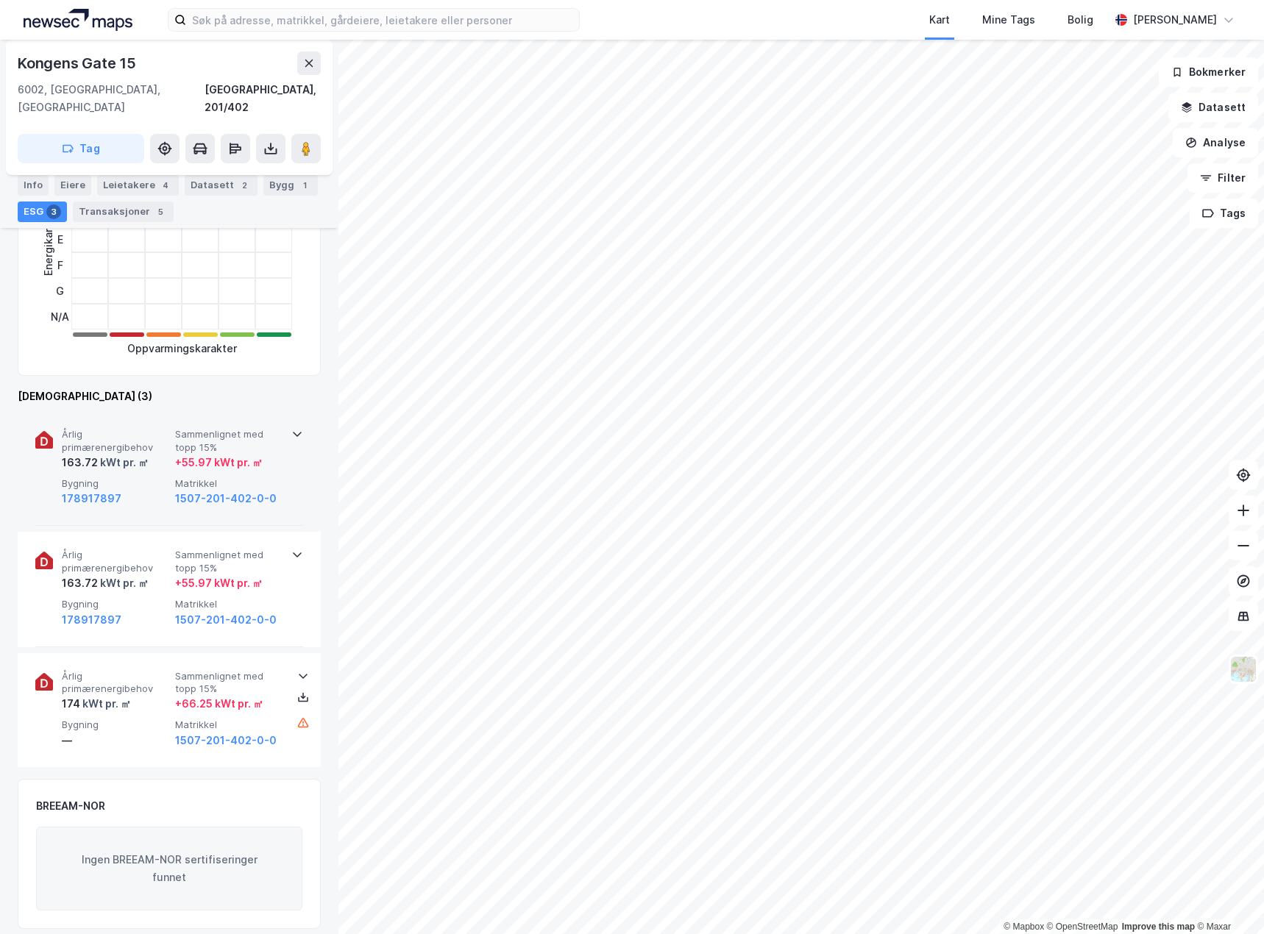
click at [138, 490] on div "178917897" at bounding box center [115, 499] width 107 height 18
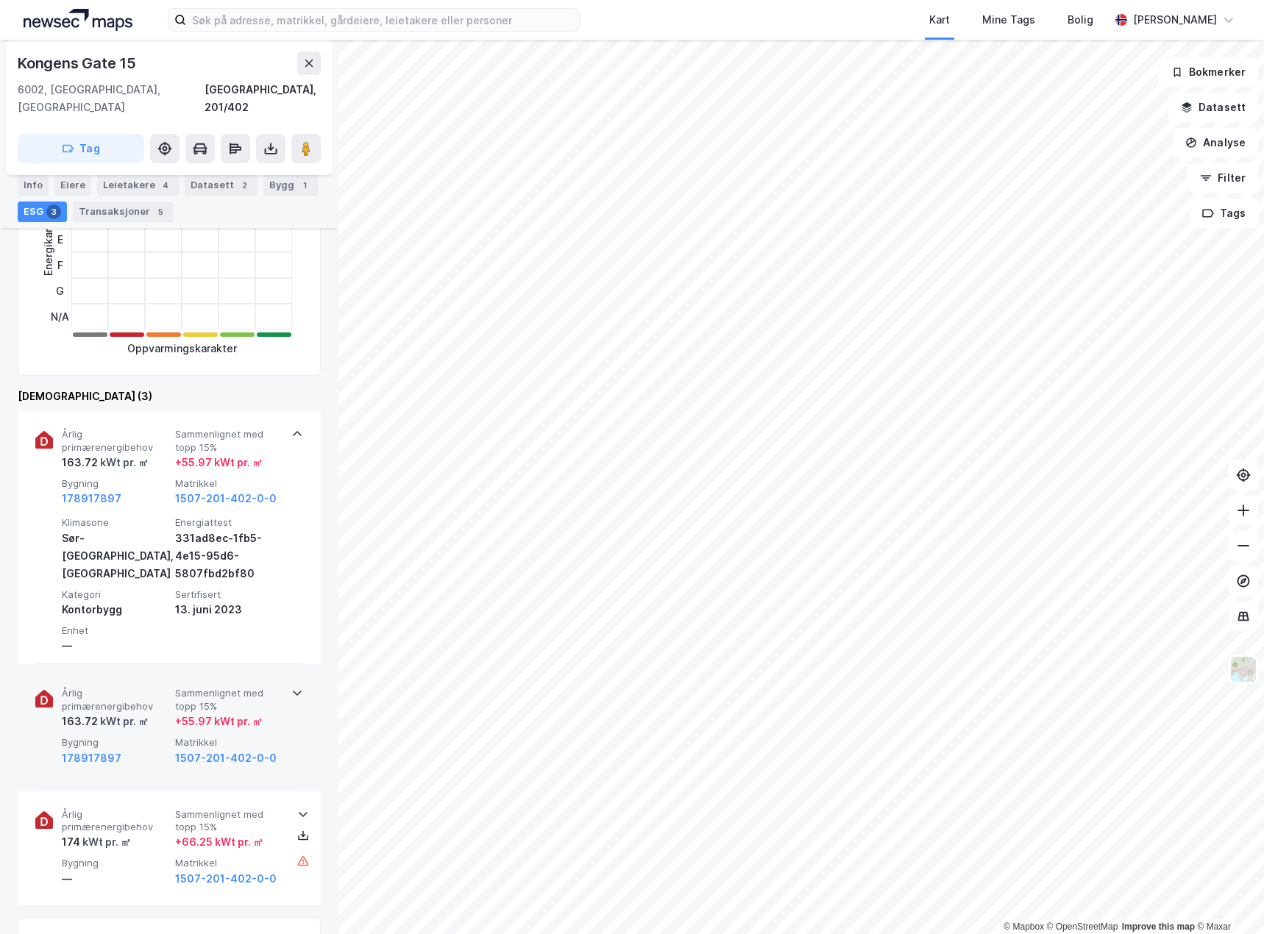
click at [143, 750] on div "178917897" at bounding box center [115, 759] width 107 height 18
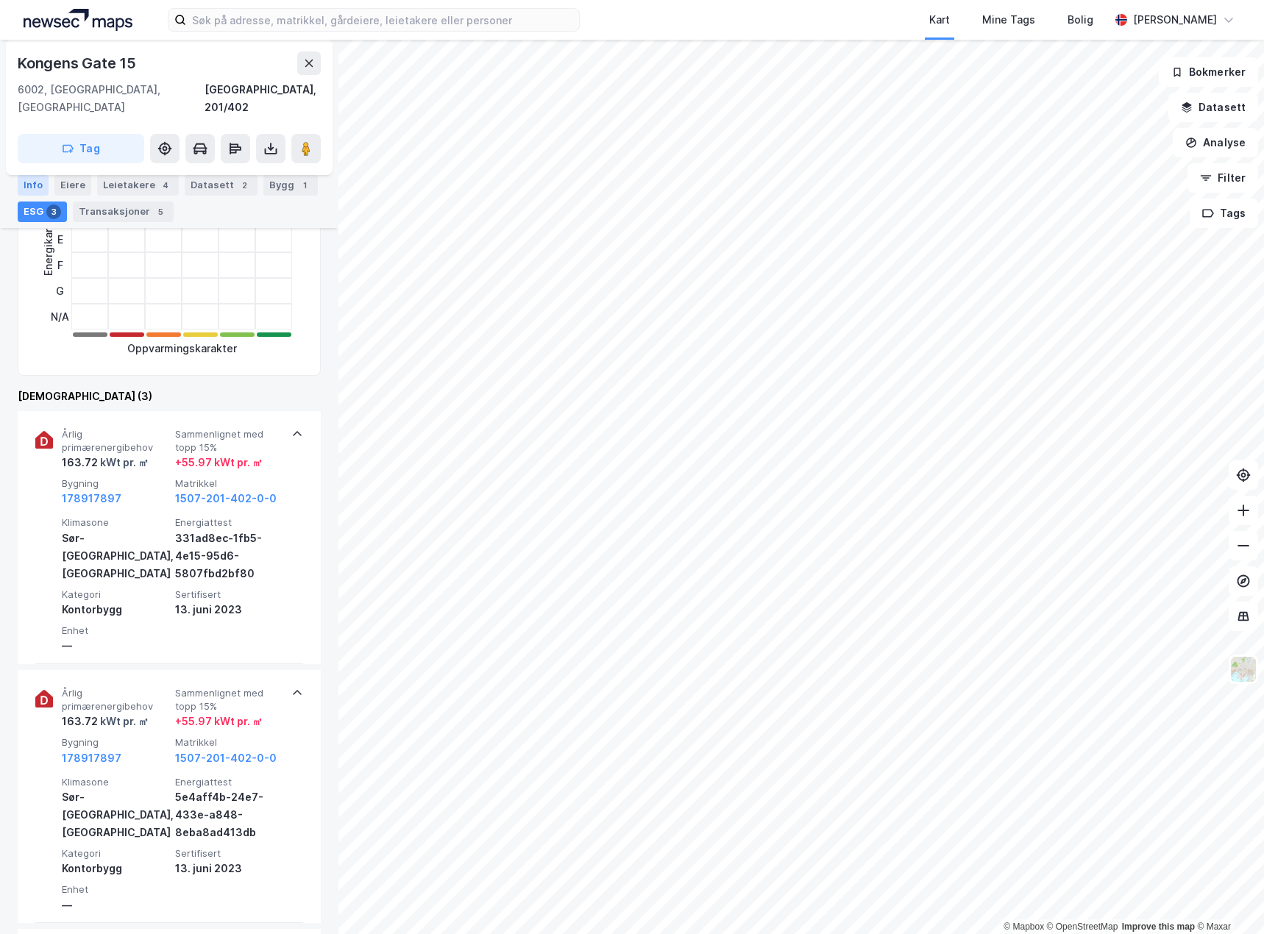
click at [32, 184] on div "Info" at bounding box center [33, 185] width 31 height 21
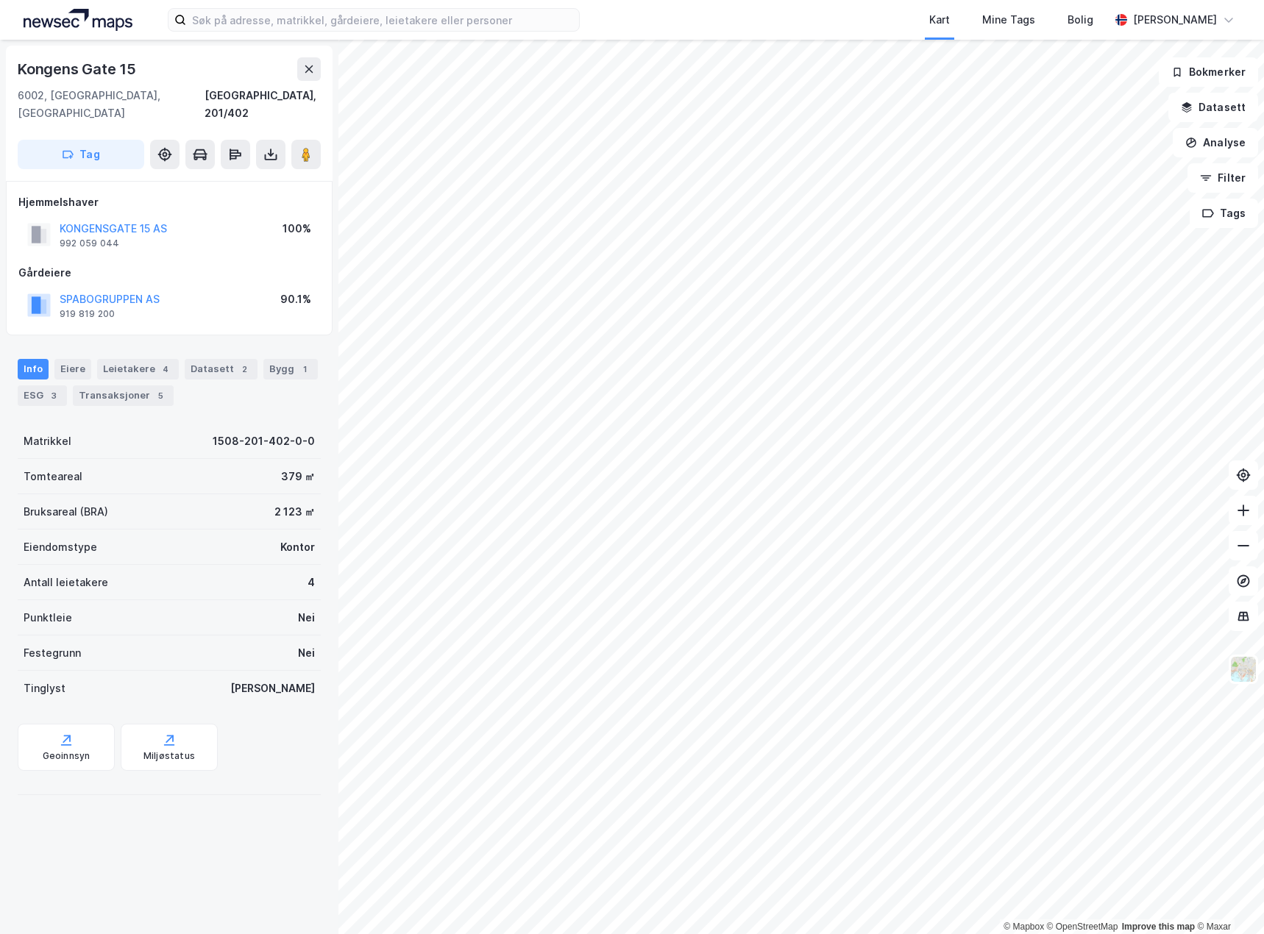
click at [245, 33] on div "Kart Mine Tags Bolig [PERSON_NAME]" at bounding box center [632, 20] width 1264 height 40
click at [206, 4] on div "Kart Mine Tags Bolig [PERSON_NAME]" at bounding box center [632, 20] width 1264 height 40
click at [231, 27] on input at bounding box center [382, 20] width 393 height 22
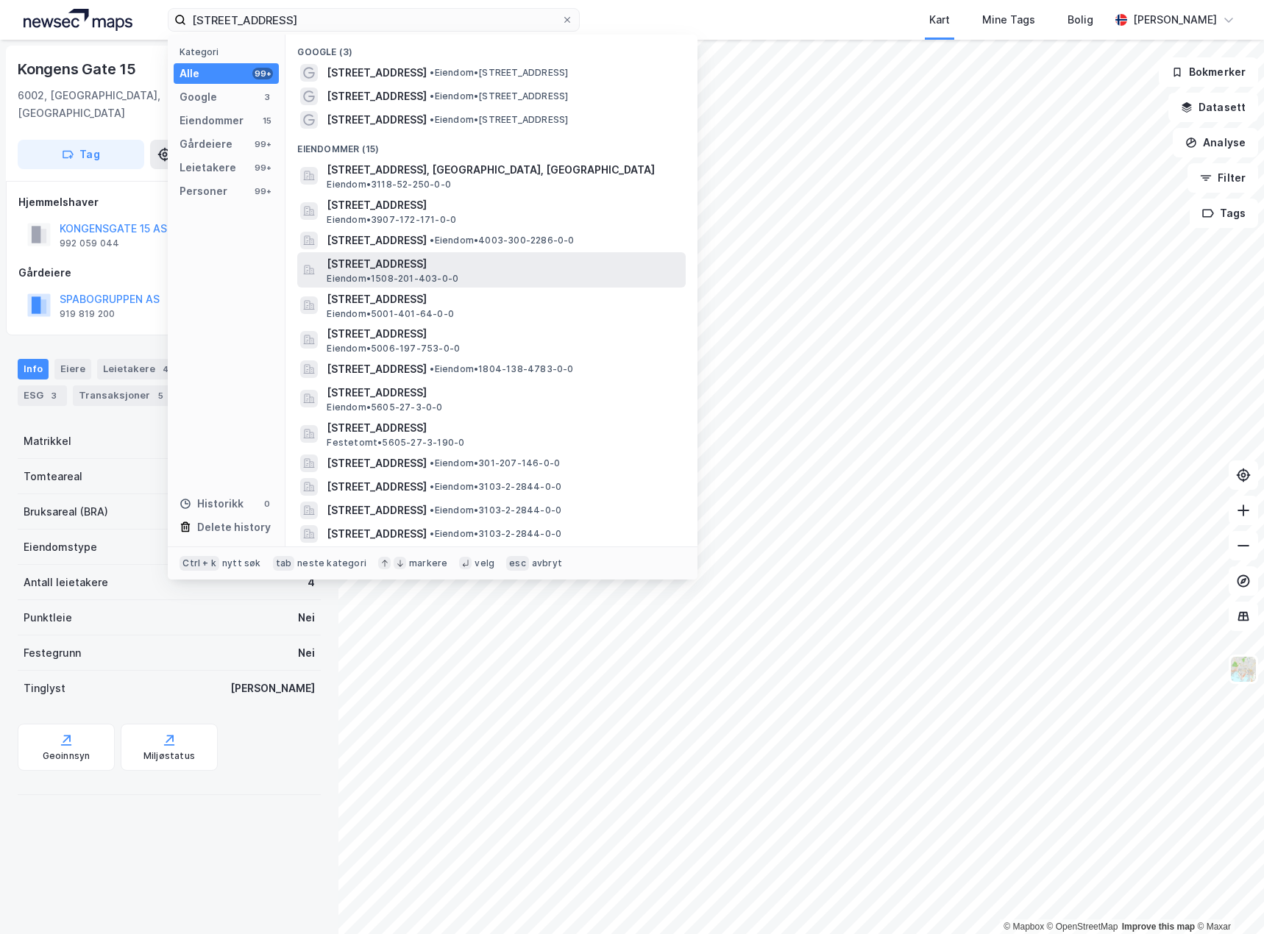
click at [494, 278] on div "[STREET_ADDRESS] • 1508-201-403-0-0" at bounding box center [505, 269] width 356 height 29
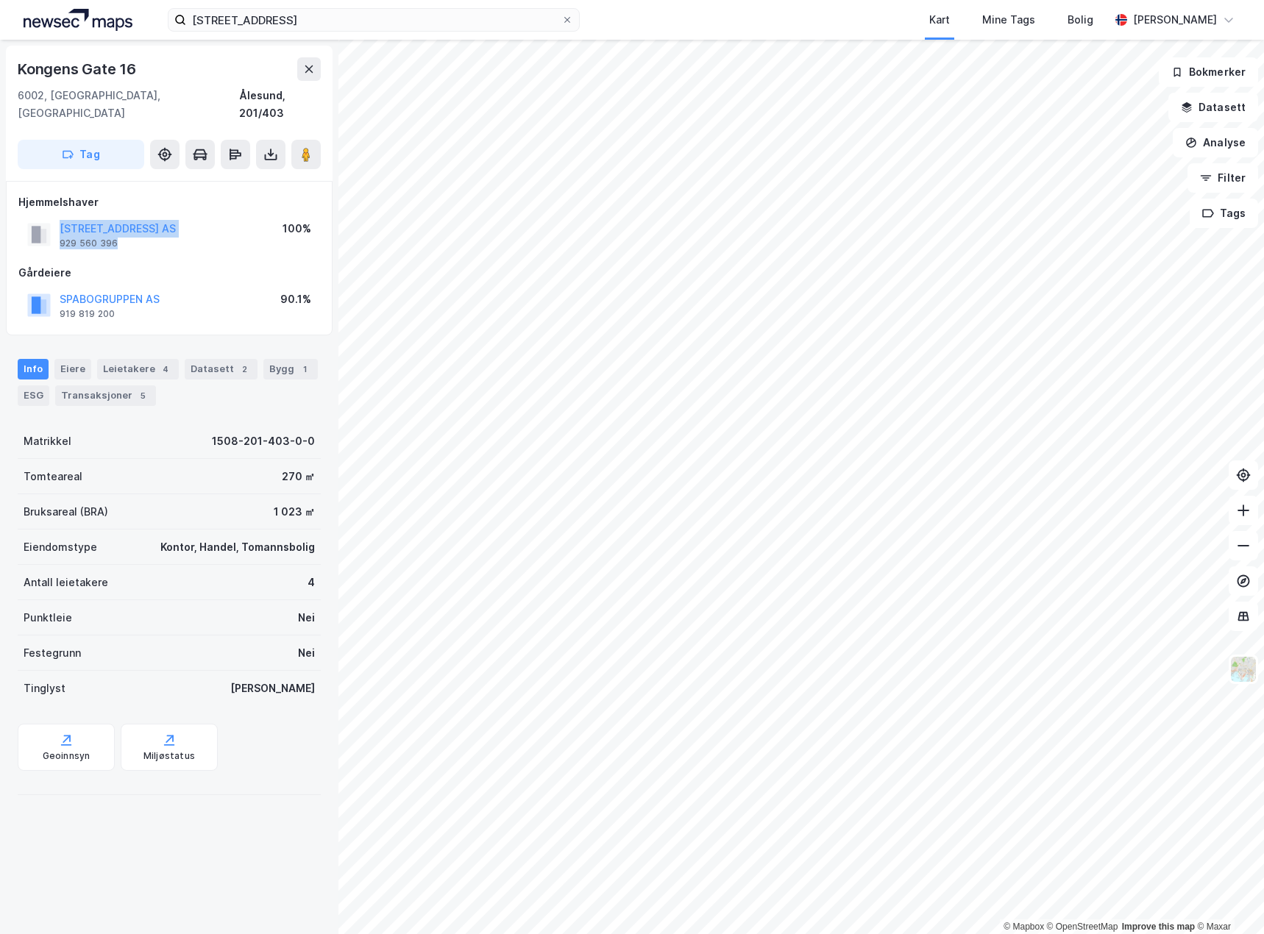
drag, startPoint x: 143, startPoint y: 231, endPoint x: 45, endPoint y: 208, distance: 101.2
click at [45, 220] on div "[STREET_ADDRESS] AS 929 560 396" at bounding box center [101, 234] width 149 height 29
copy div "[STREET_ADDRESS] AS 929 560 396"
click at [285, 745] on div "Geoinnsyn Miljøstatus" at bounding box center [169, 747] width 303 height 47
click at [25, 386] on div "ESG" at bounding box center [34, 396] width 32 height 21
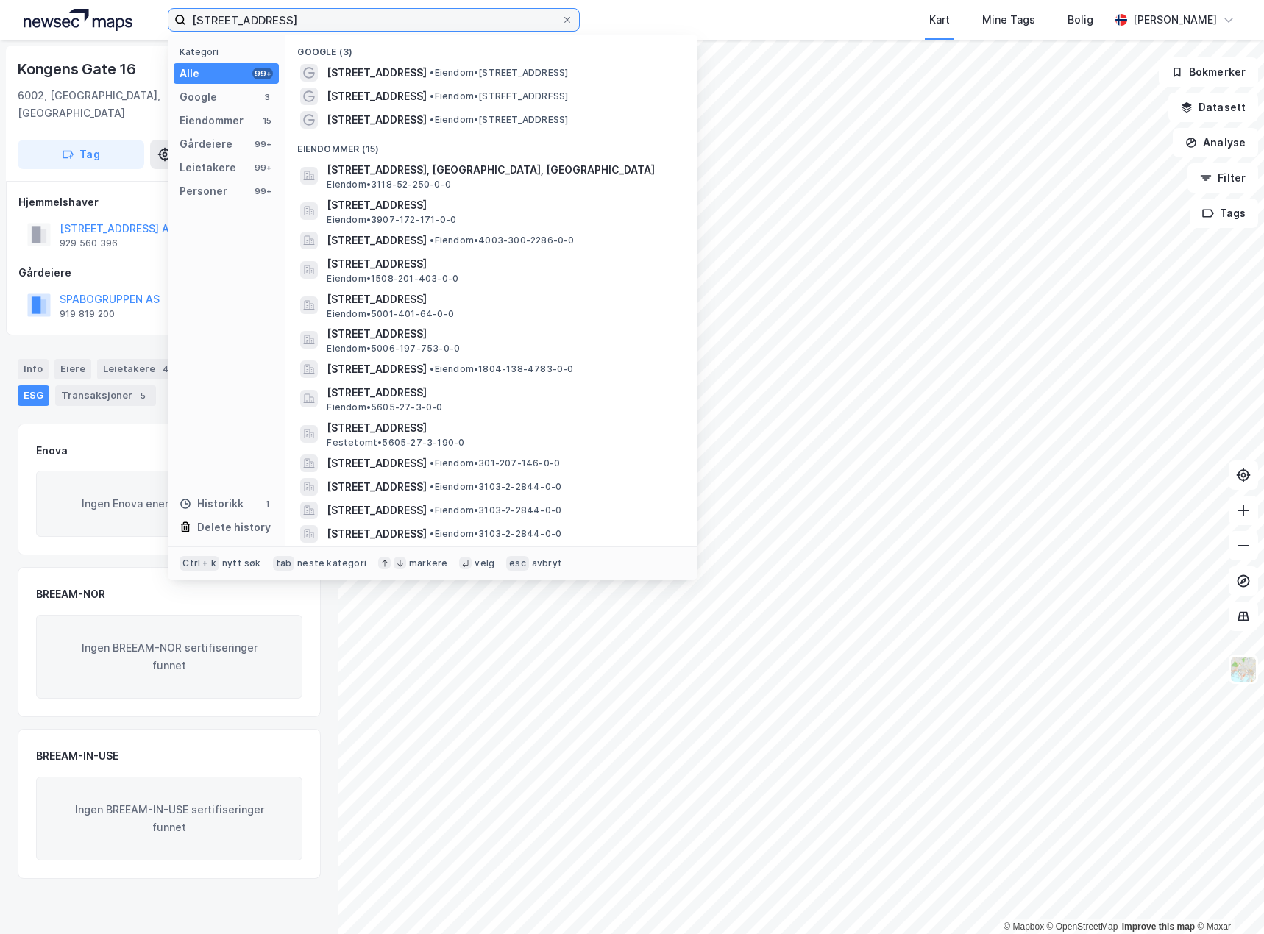
drag, startPoint x: 335, startPoint y: 15, endPoint x: 1, endPoint y: 24, distance: 334.1
click at [1, 26] on div "[STREET_ADDRESS] Kategori Alle 99+ Google 3 Eiendommer 15 Gårdeiere 99+ Leietak…" at bounding box center [632, 20] width 1264 height 40
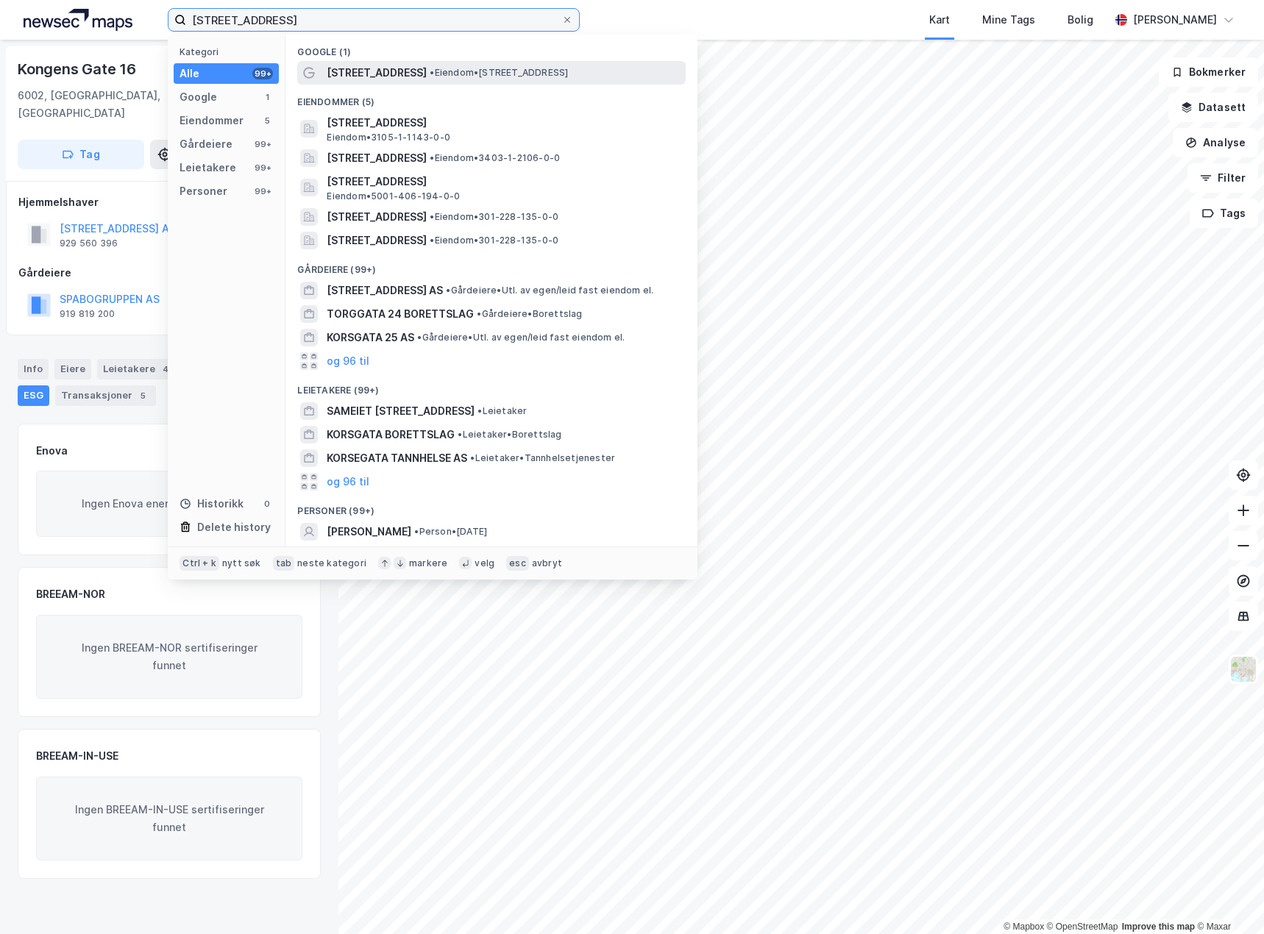
type input "[STREET_ADDRESS]"
click at [482, 77] on span "• Eiendom • [STREET_ADDRESS]" at bounding box center [499, 73] width 138 height 12
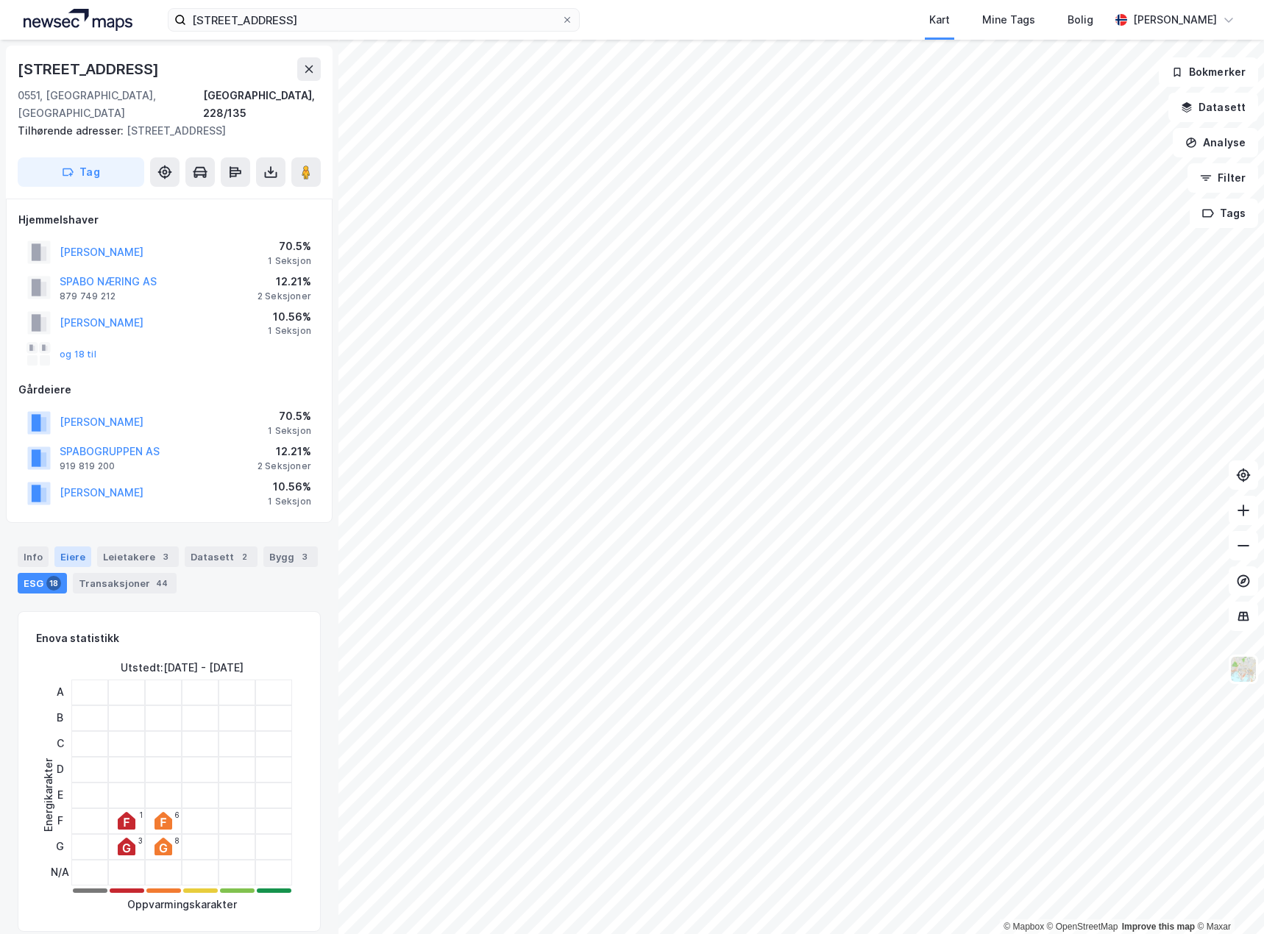
click at [65, 547] on div "Eiere" at bounding box center [72, 557] width 37 height 21
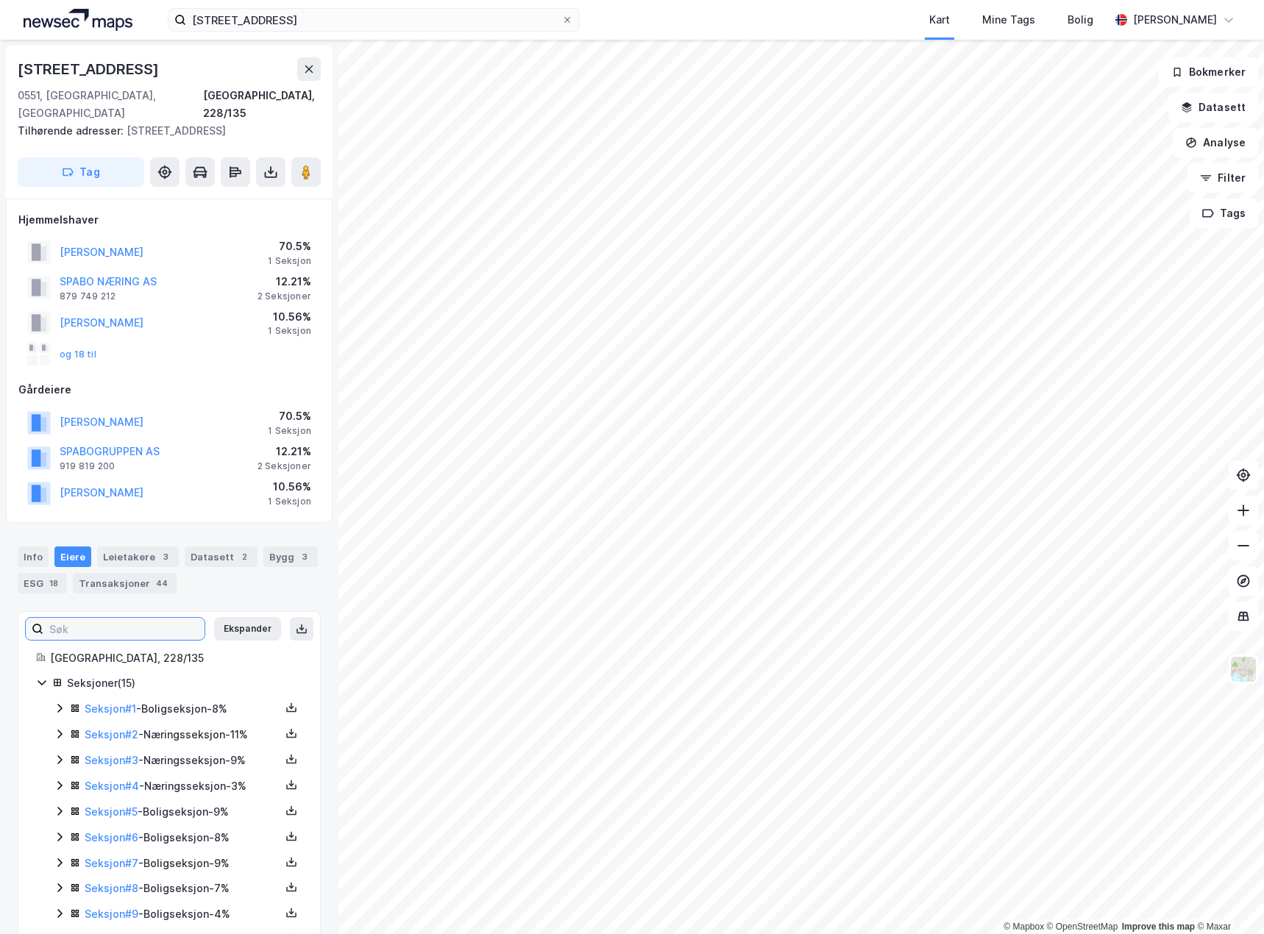
click at [147, 618] on input at bounding box center [123, 629] width 161 height 22
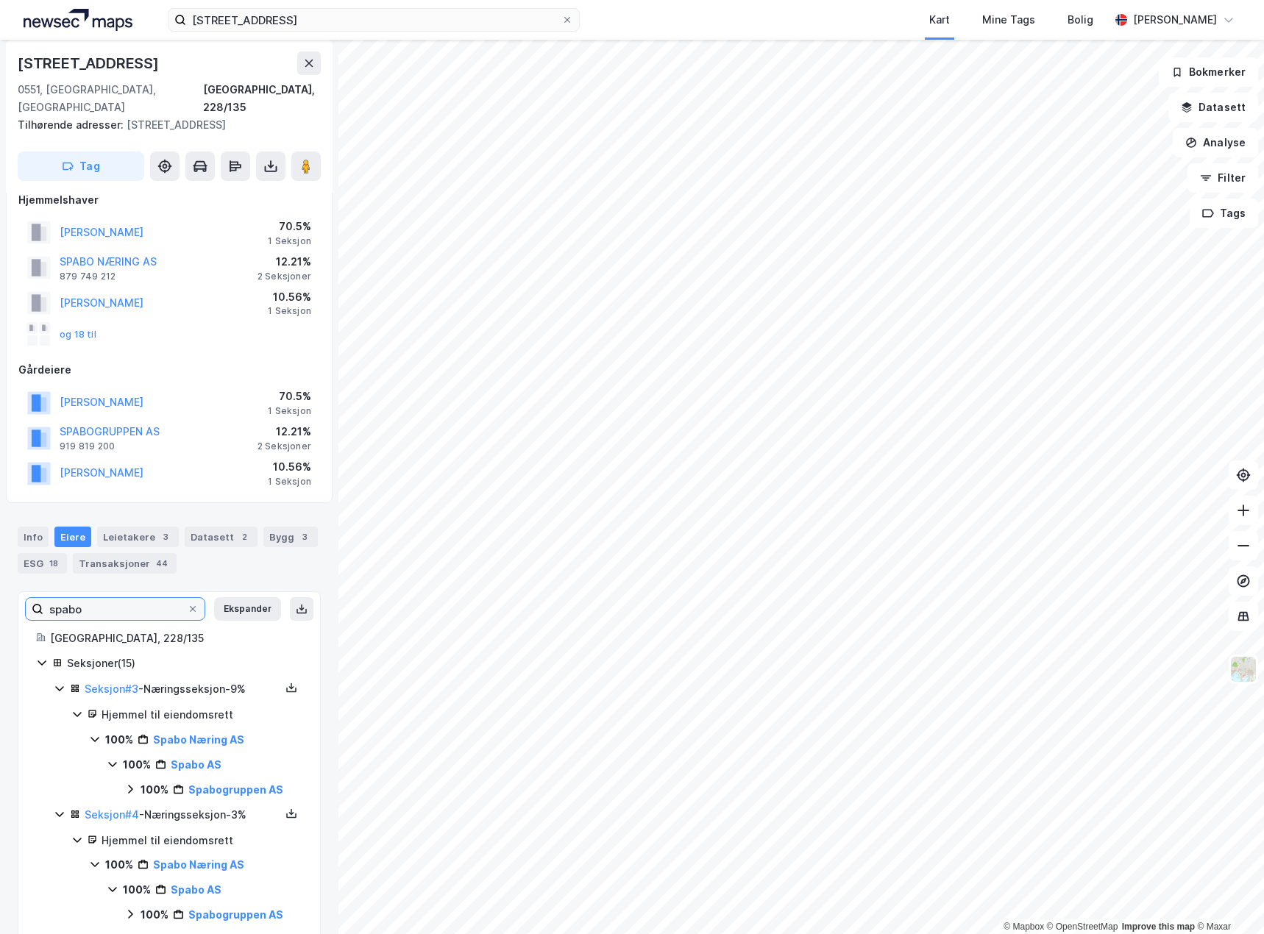
scroll to position [28, 0]
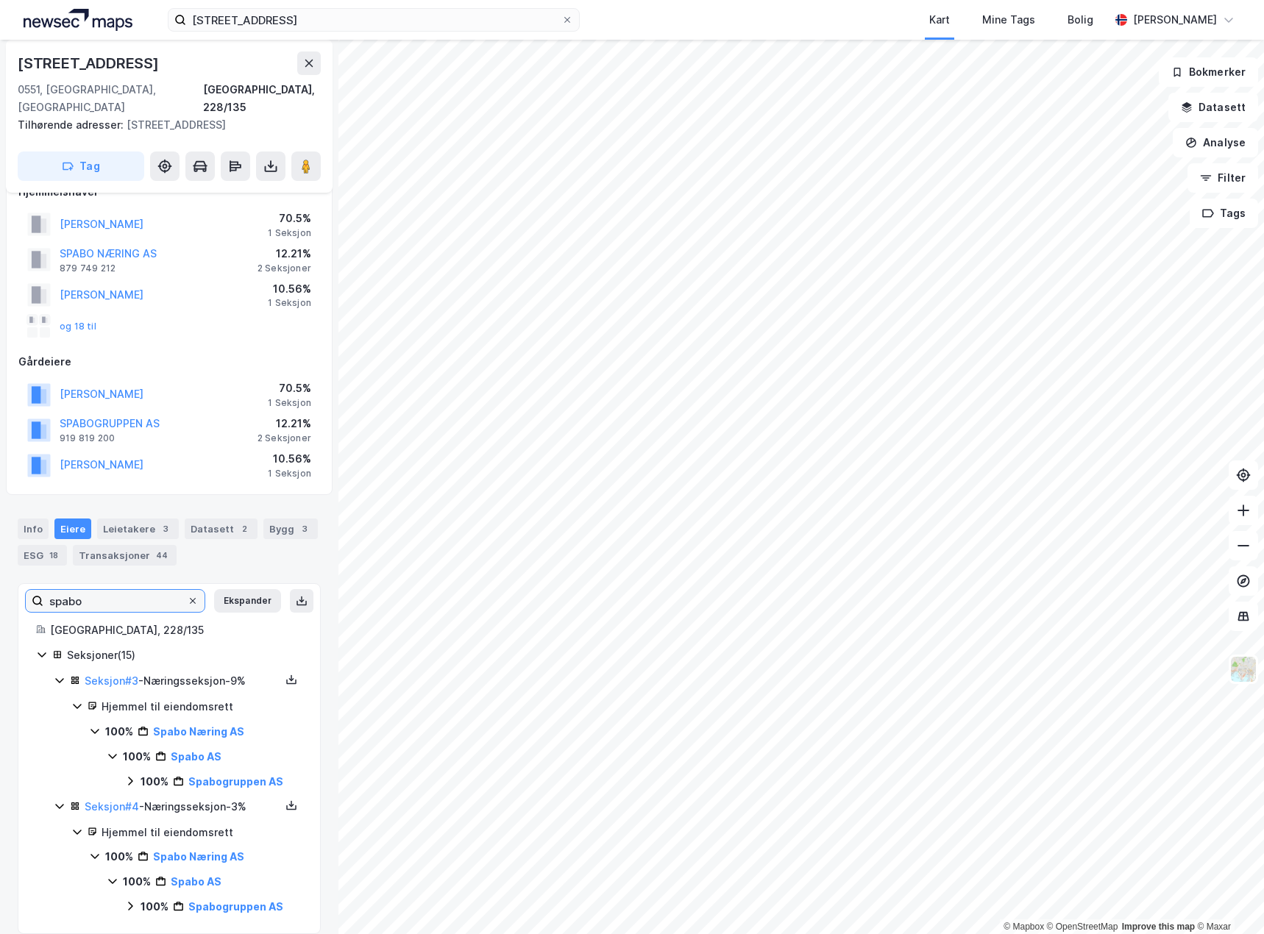
type input "spabo"
click at [187, 595] on span at bounding box center [193, 601] width 12 height 12
click at [177, 590] on input "spabo" at bounding box center [114, 601] width 143 height 22
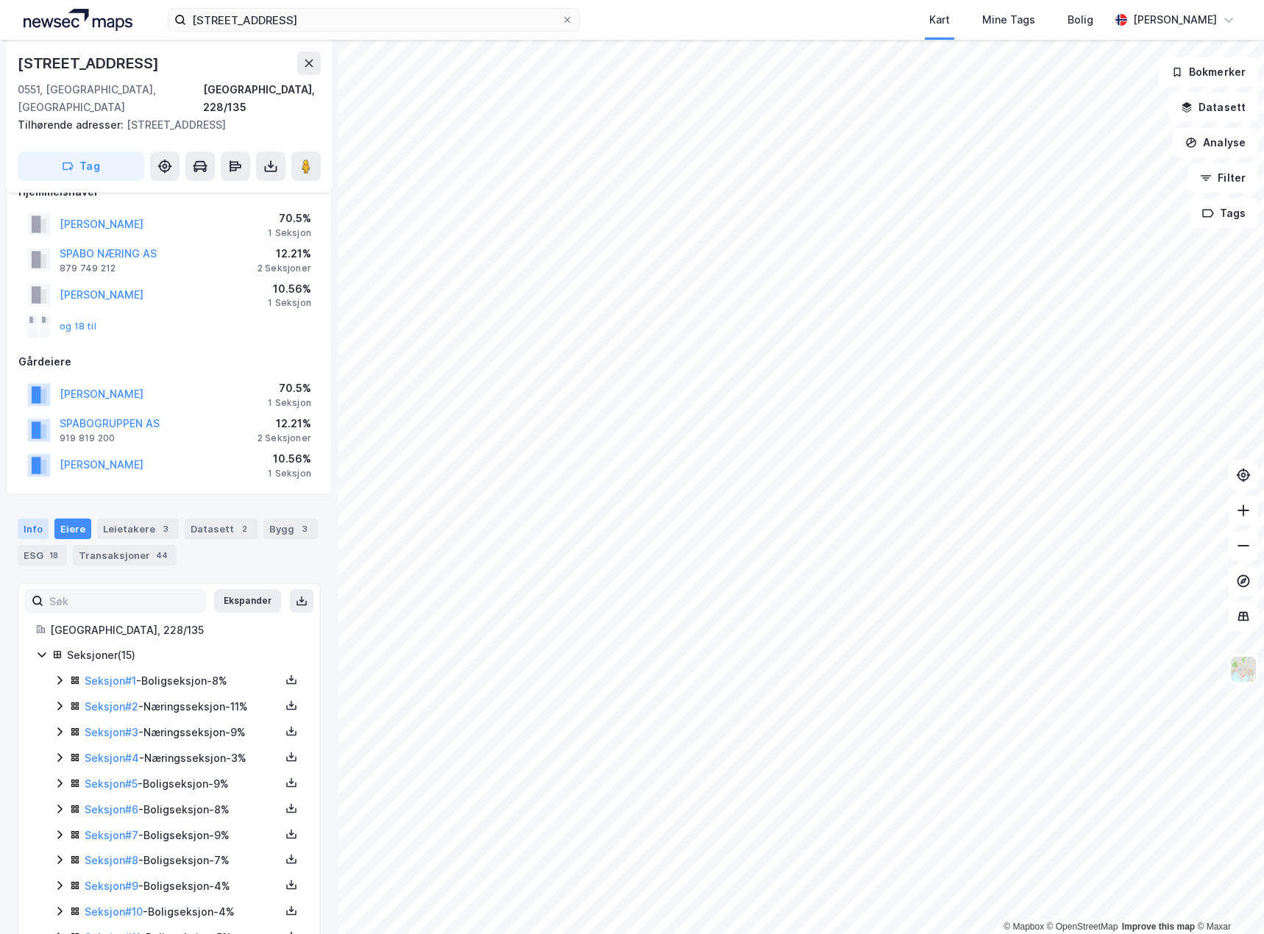
click at [26, 519] on div "Info" at bounding box center [33, 529] width 31 height 21
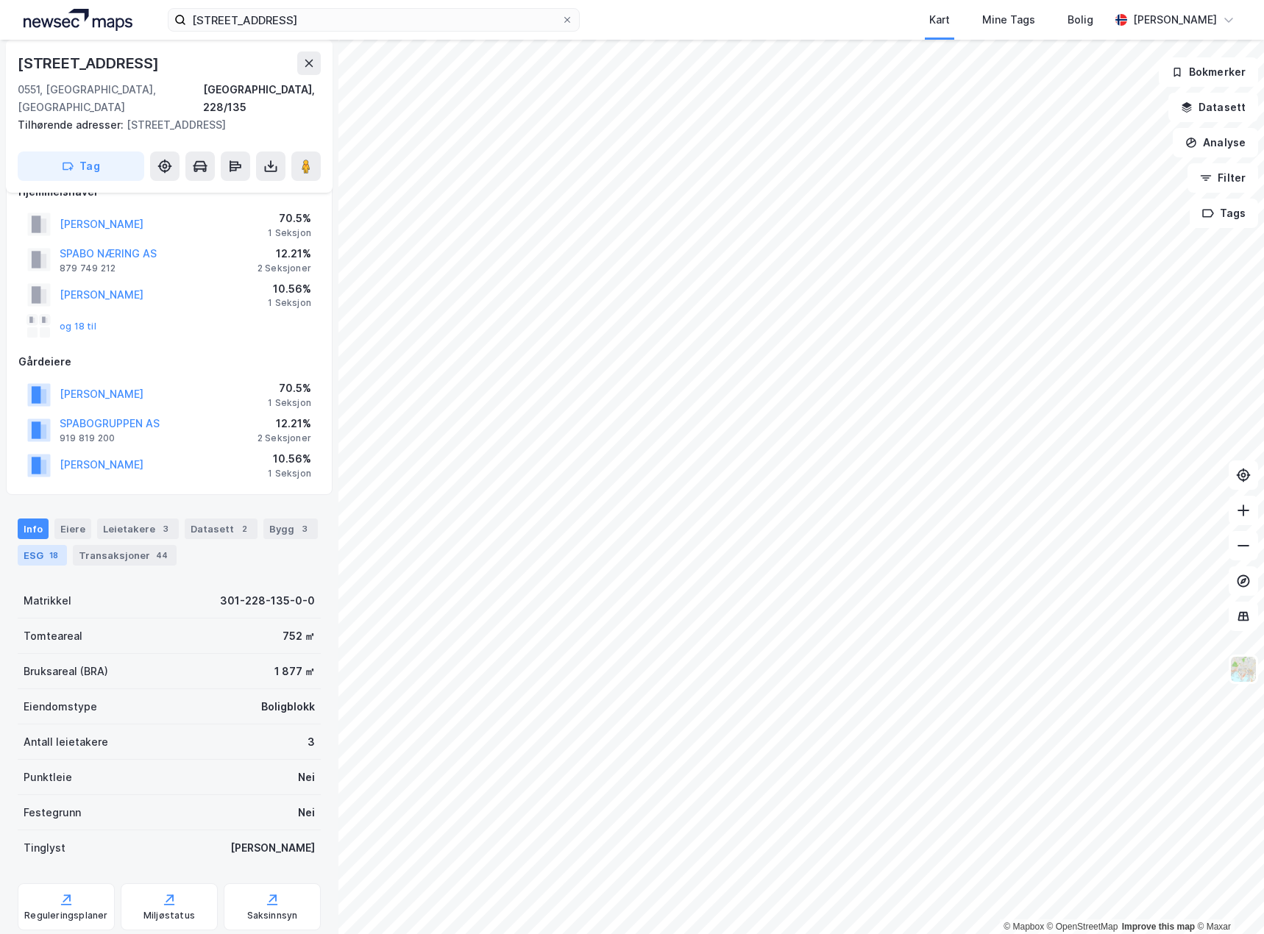
click at [51, 548] on div "18" at bounding box center [53, 555] width 15 height 15
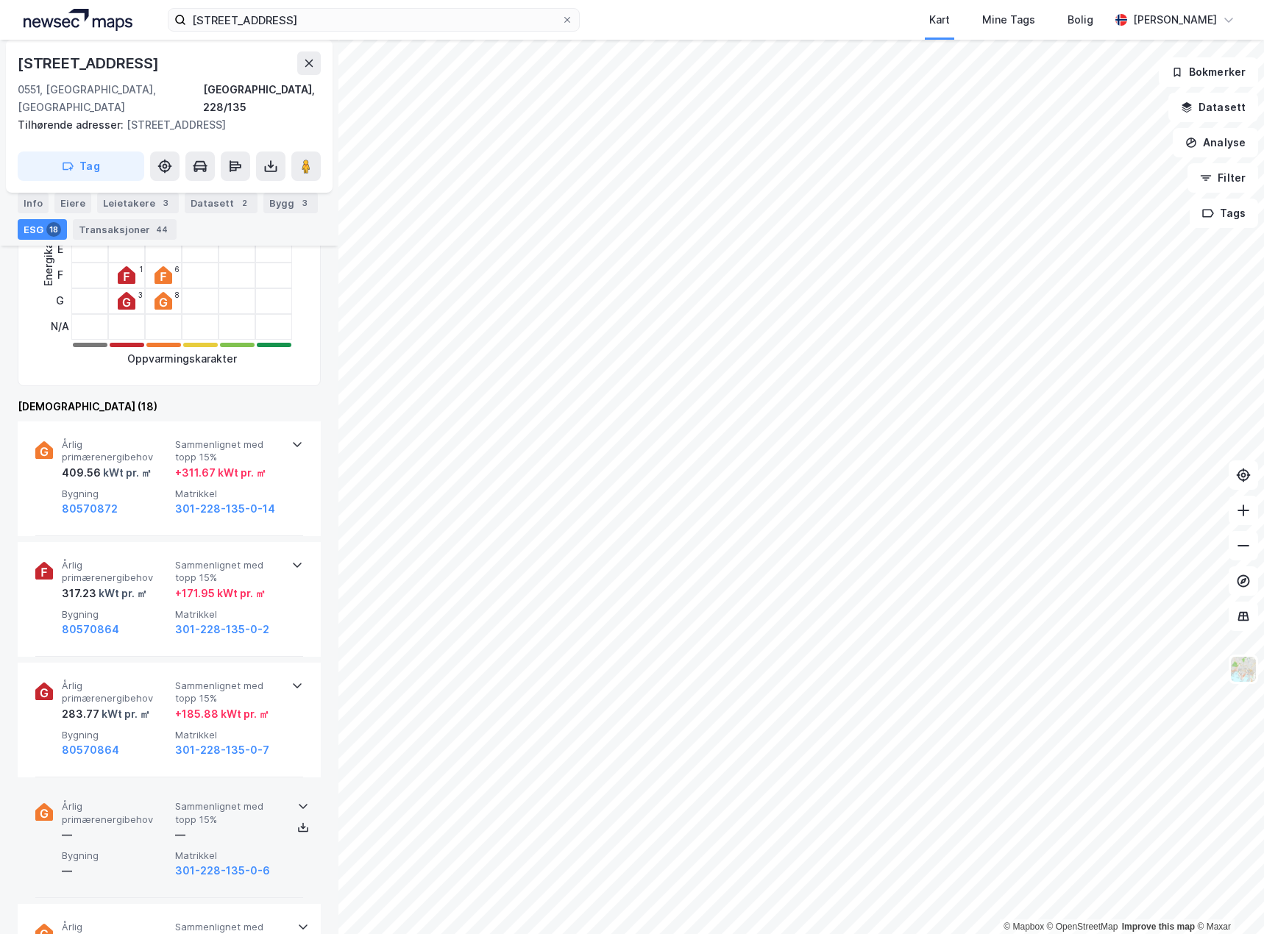
scroll to position [543, 0]
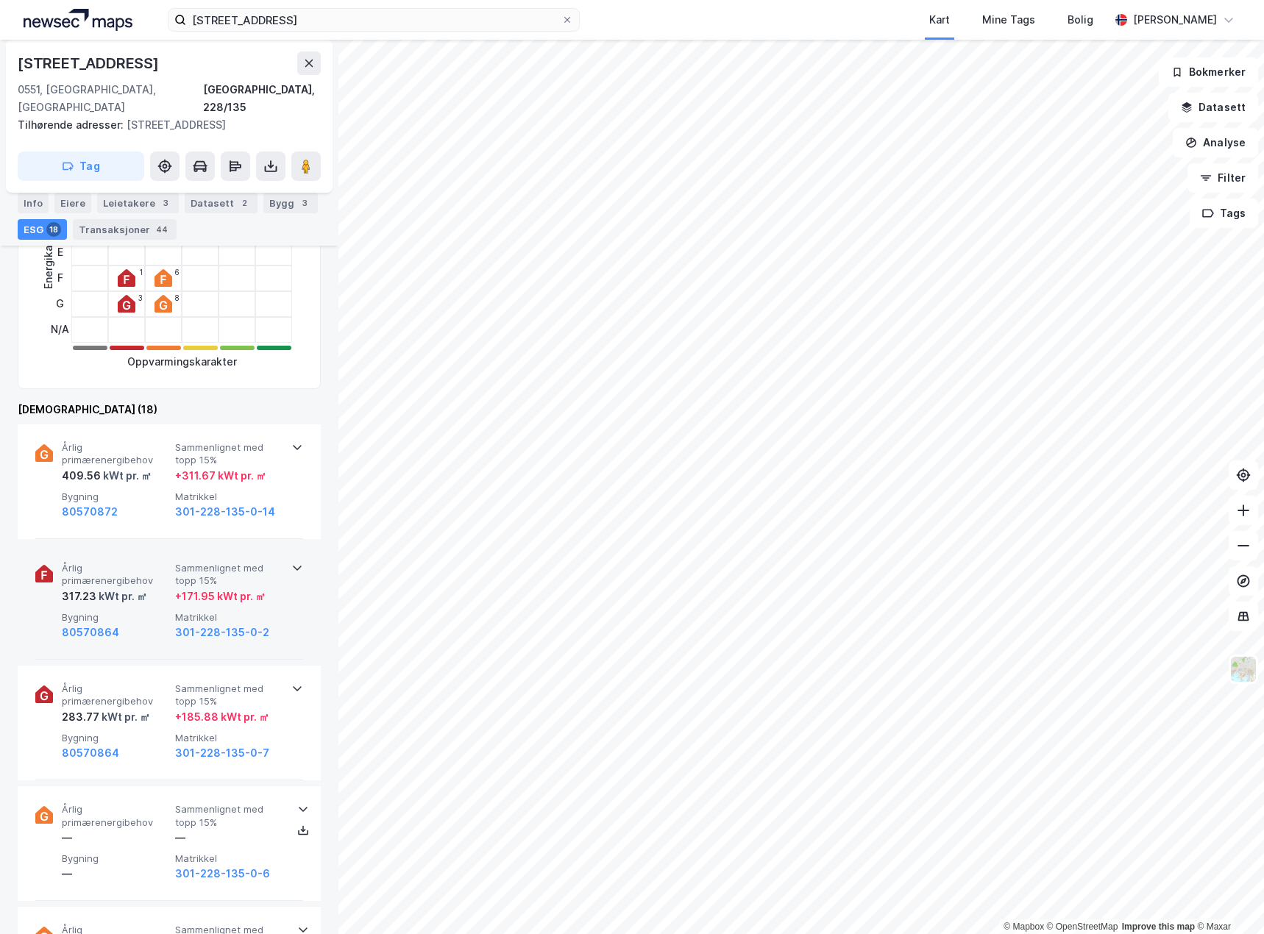
click at [224, 588] on div "+ 171.95 kWt pr. ㎡" at bounding box center [220, 597] width 90 height 18
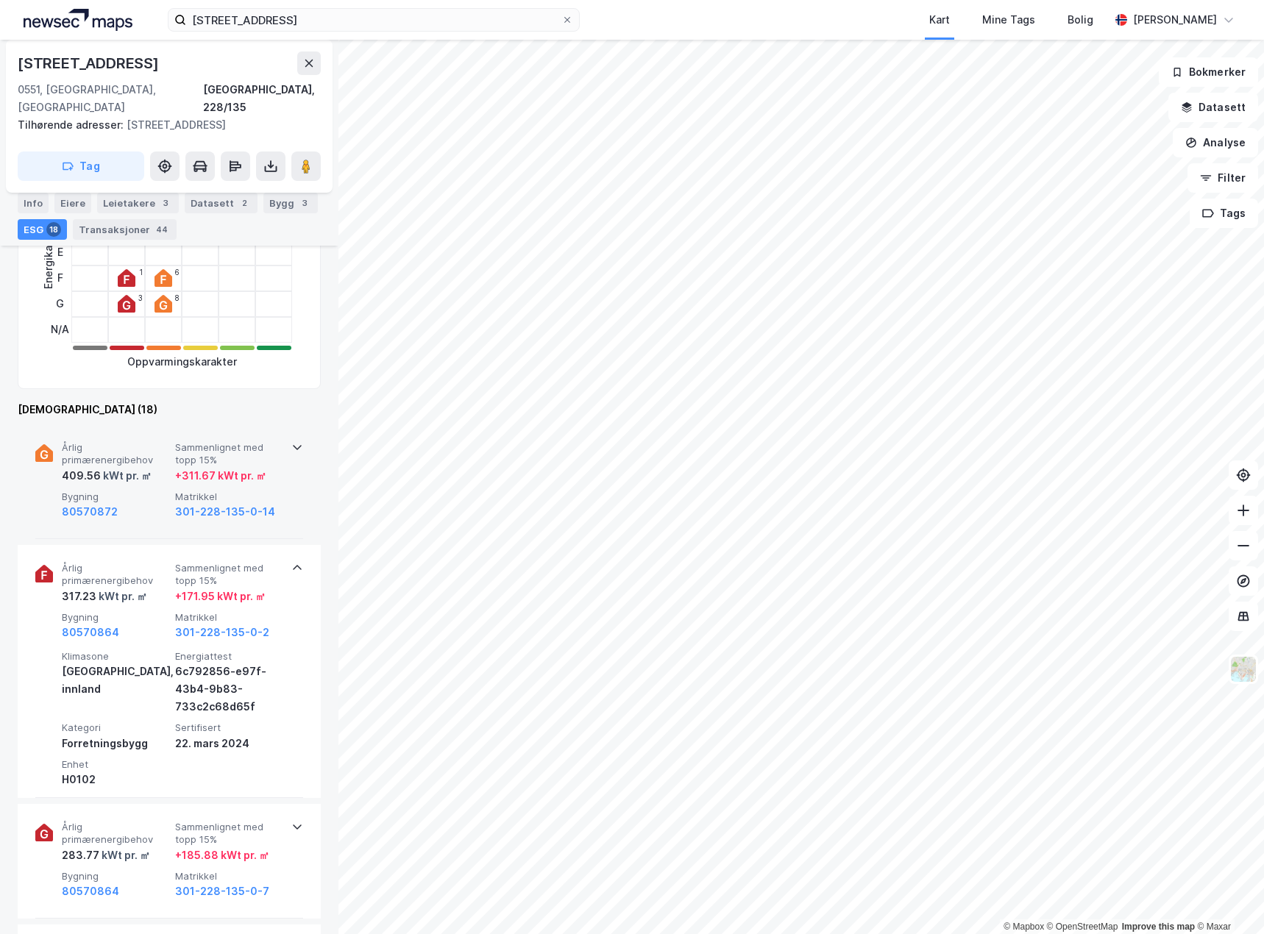
click at [267, 467] on div "+ 311.67 kWt pr. ㎡" at bounding box center [228, 476] width 107 height 18
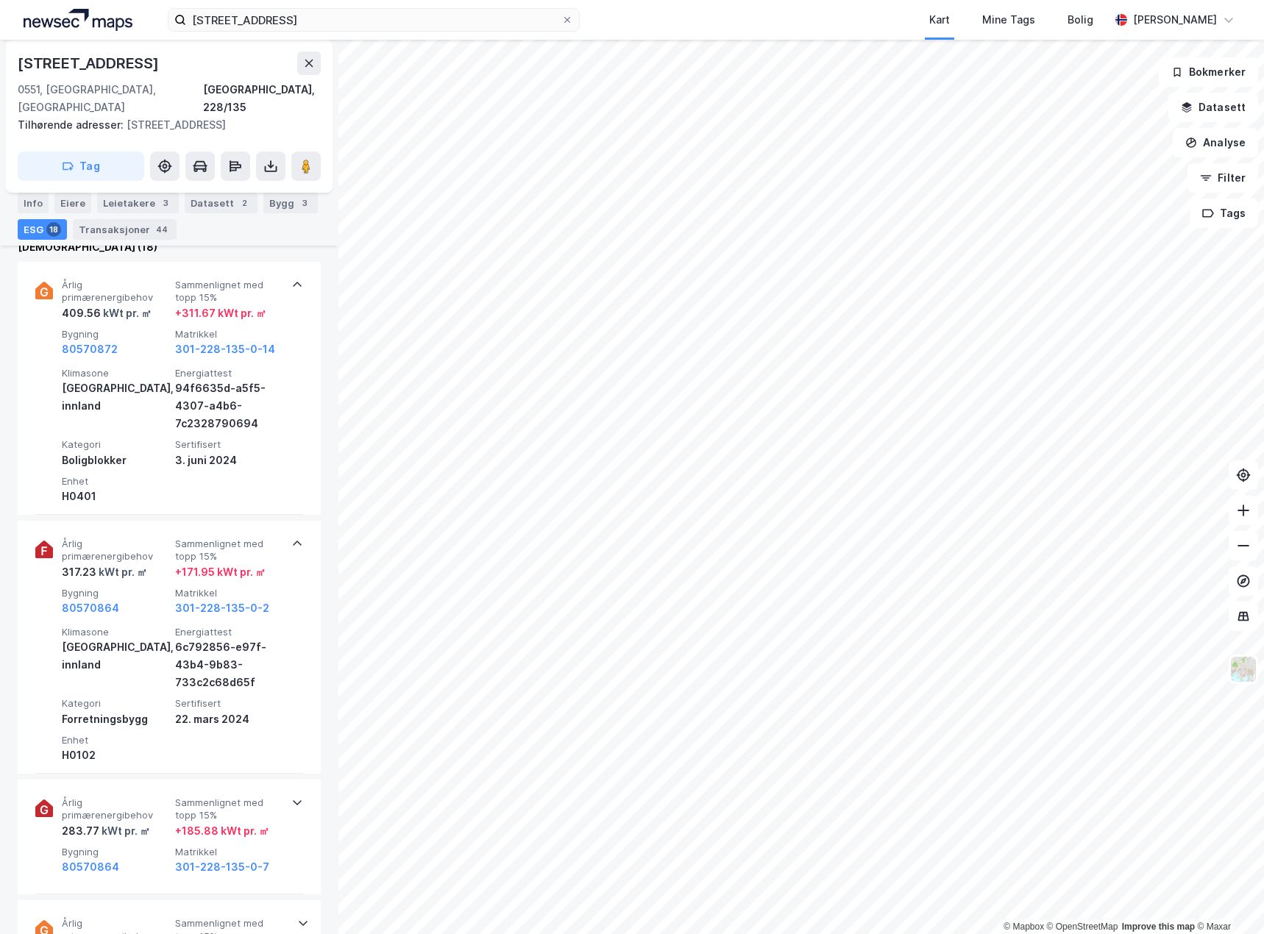
scroll to position [911, 0]
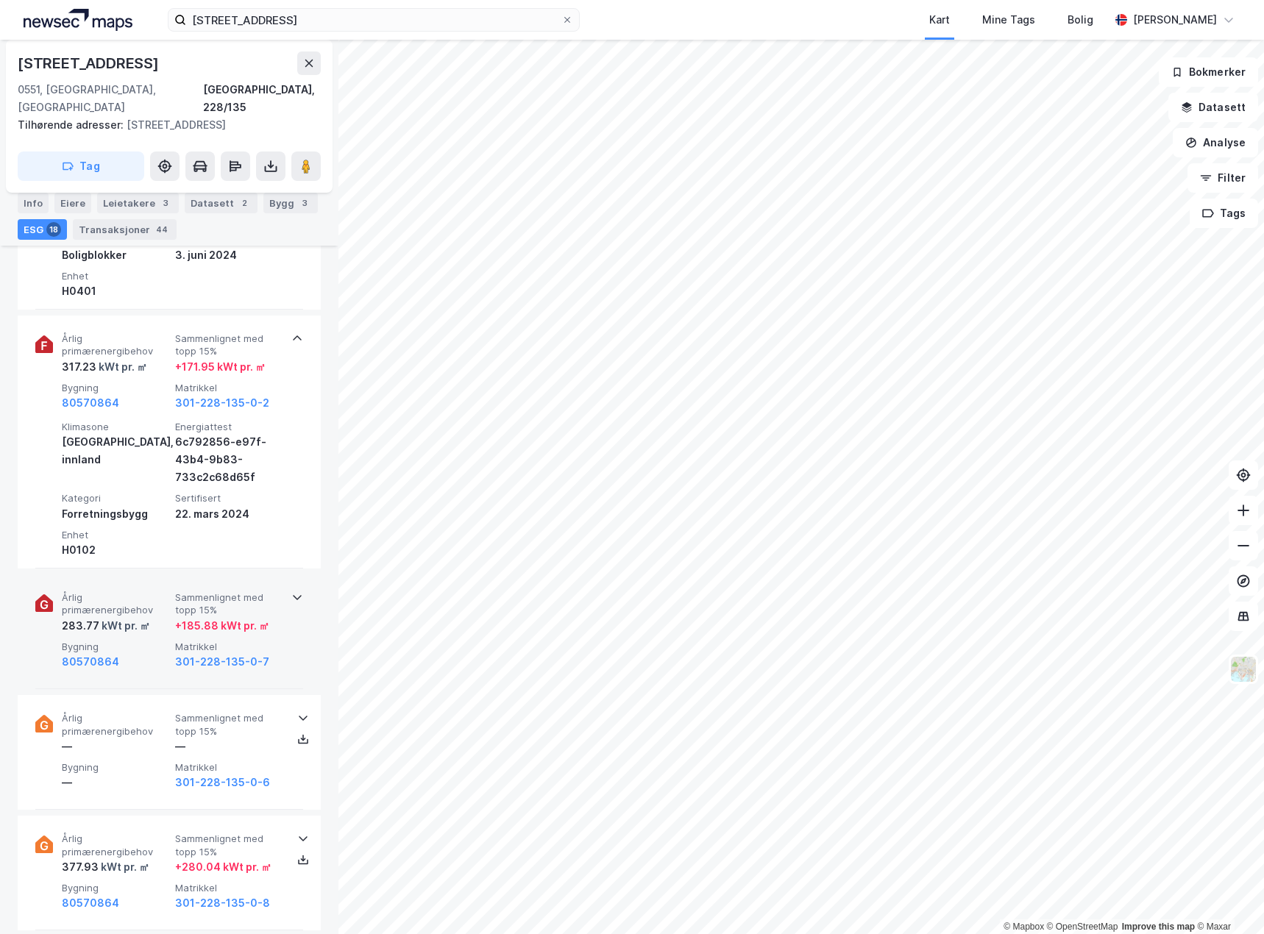
click at [155, 592] on span "Årlig primærenergibehov" at bounding box center [115, 605] width 107 height 26
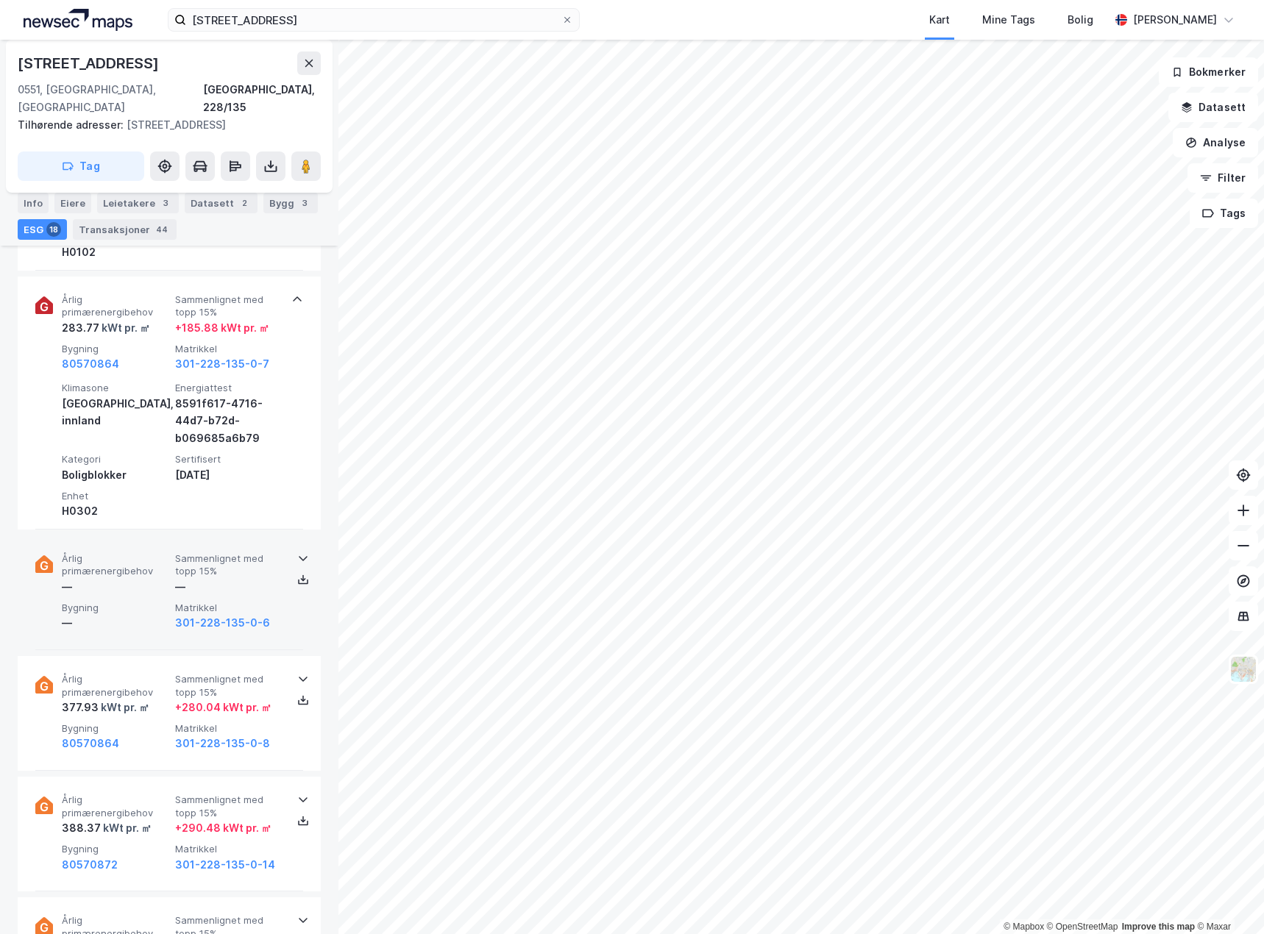
scroll to position [1205, 0]
click at [129, 582] on div "—" at bounding box center [115, 591] width 107 height 18
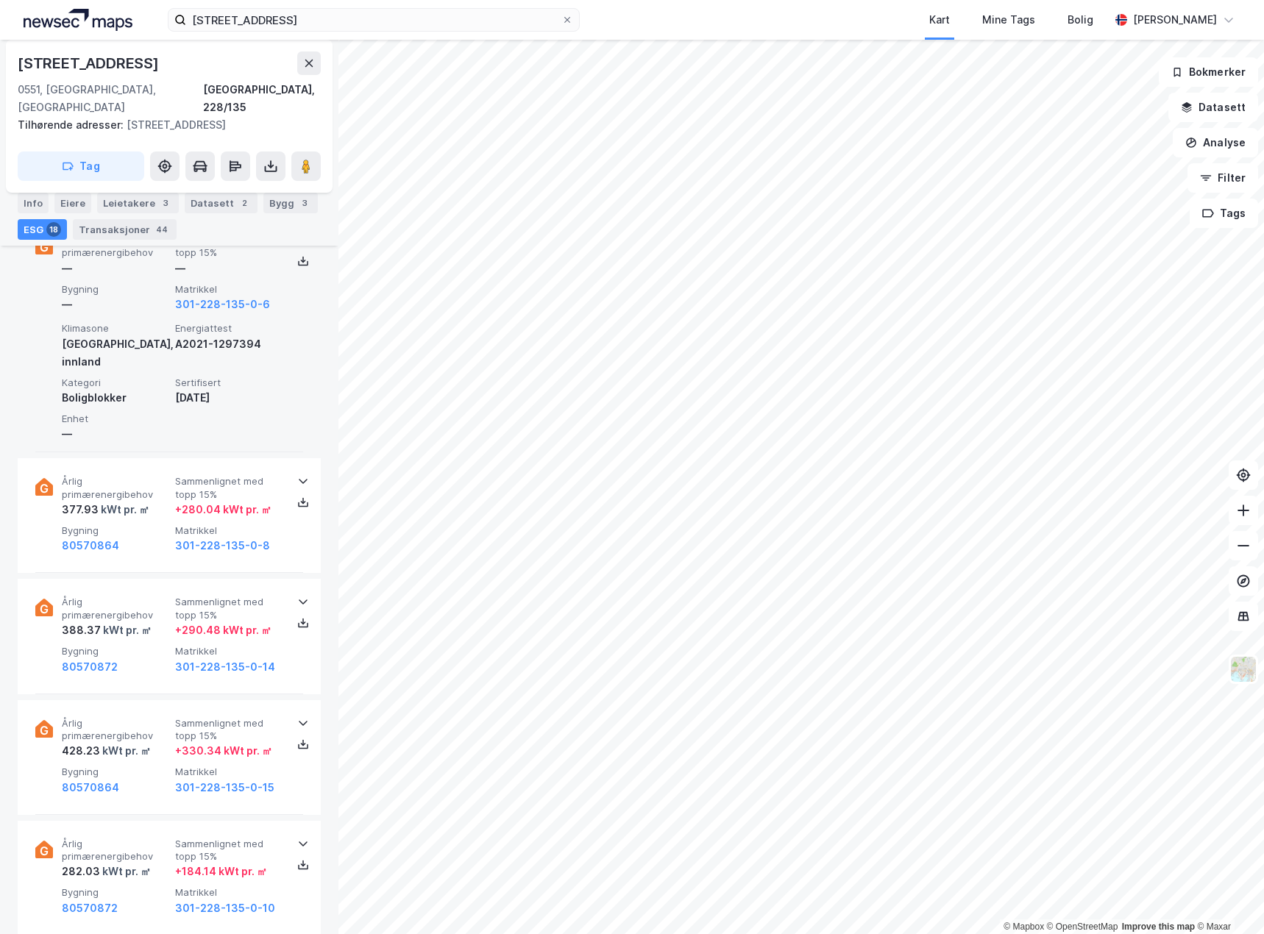
scroll to position [1573, 0]
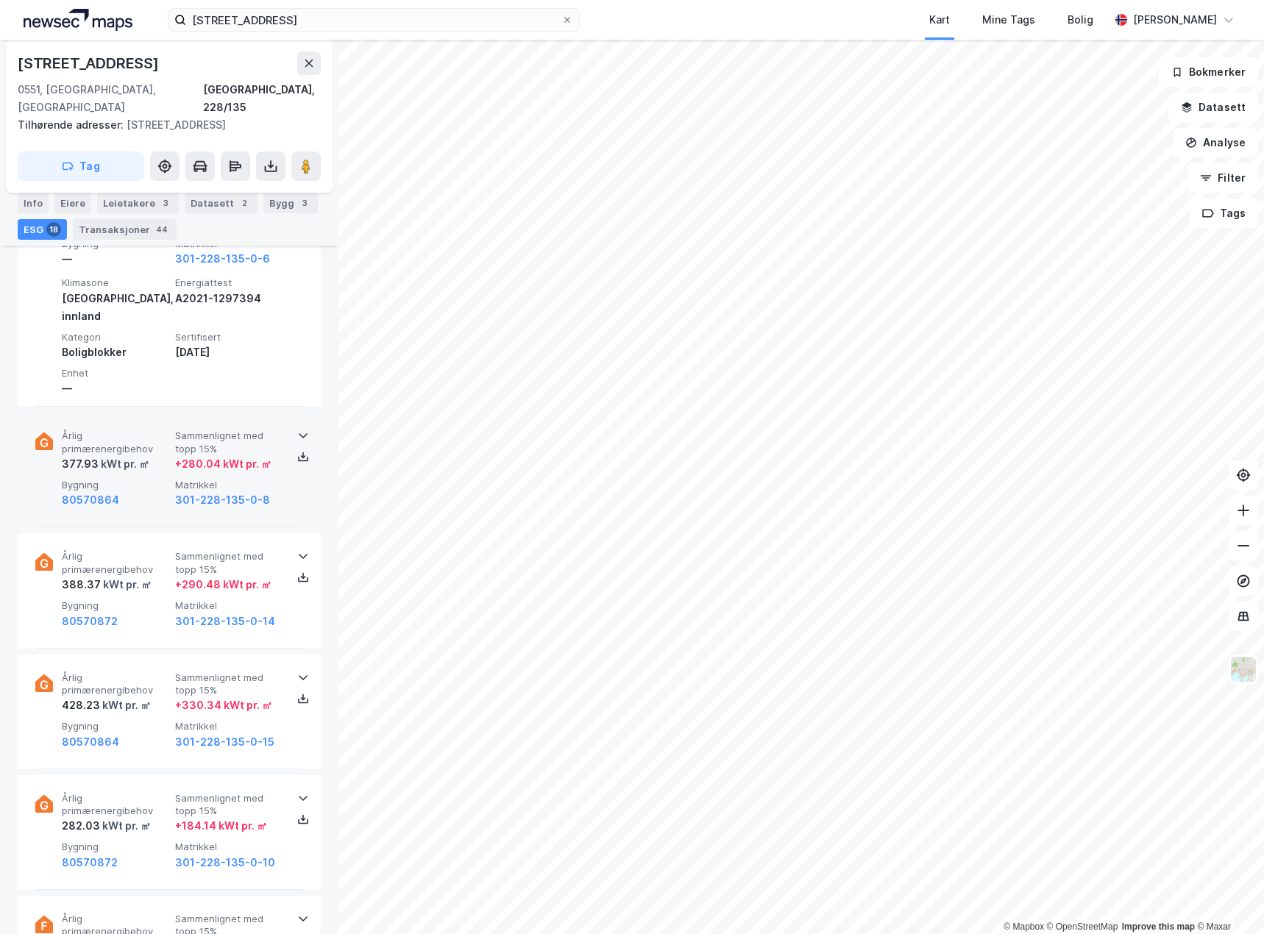
click at [122, 475] on div "Årlig primærenergibehov 377.93 kWt pr. ㎡ Sammenlignet med topp 15% + 280.04 kWt…" at bounding box center [169, 470] width 268 height 115
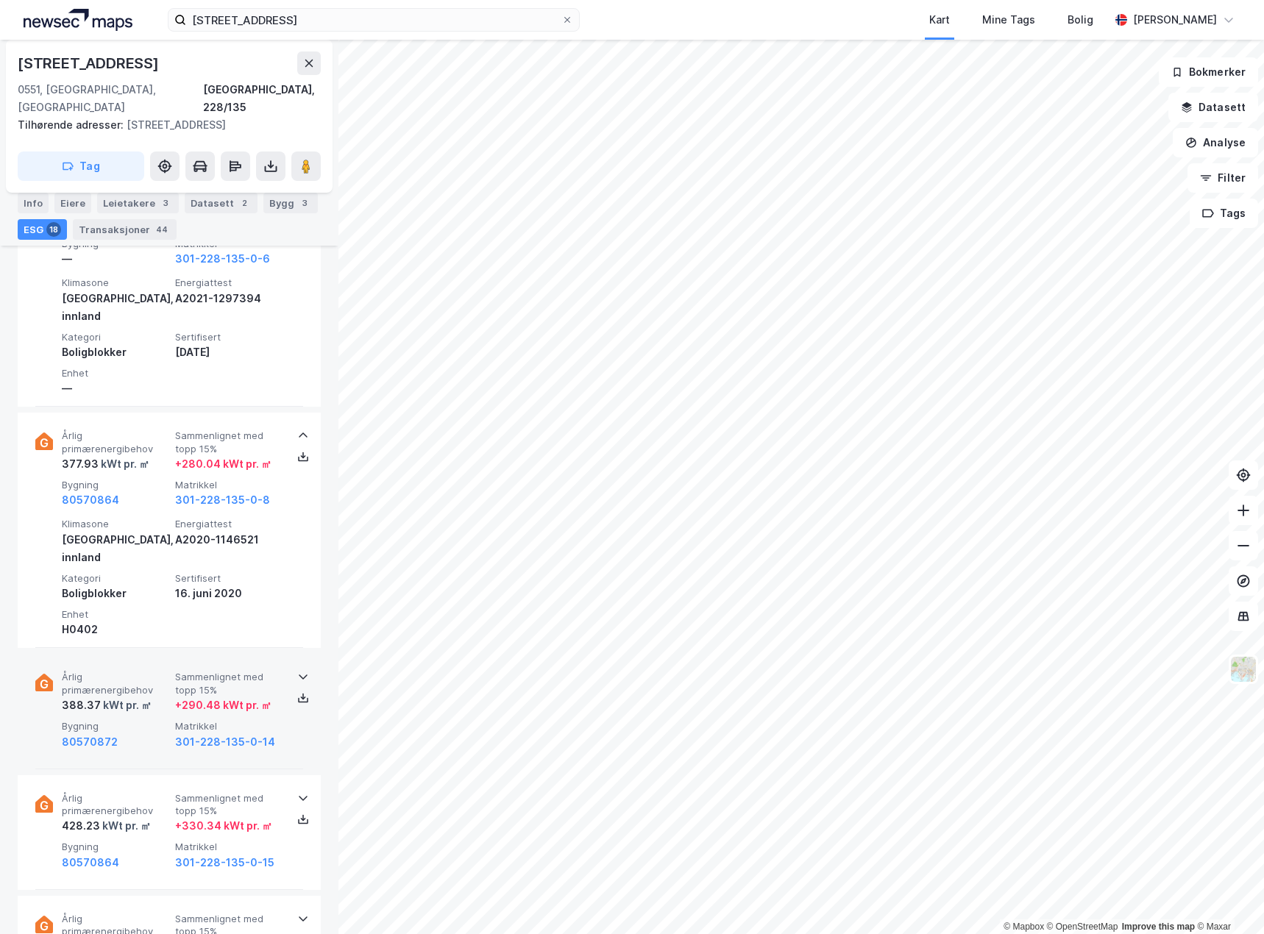
click at [117, 734] on div "80570872" at bounding box center [115, 743] width 107 height 18
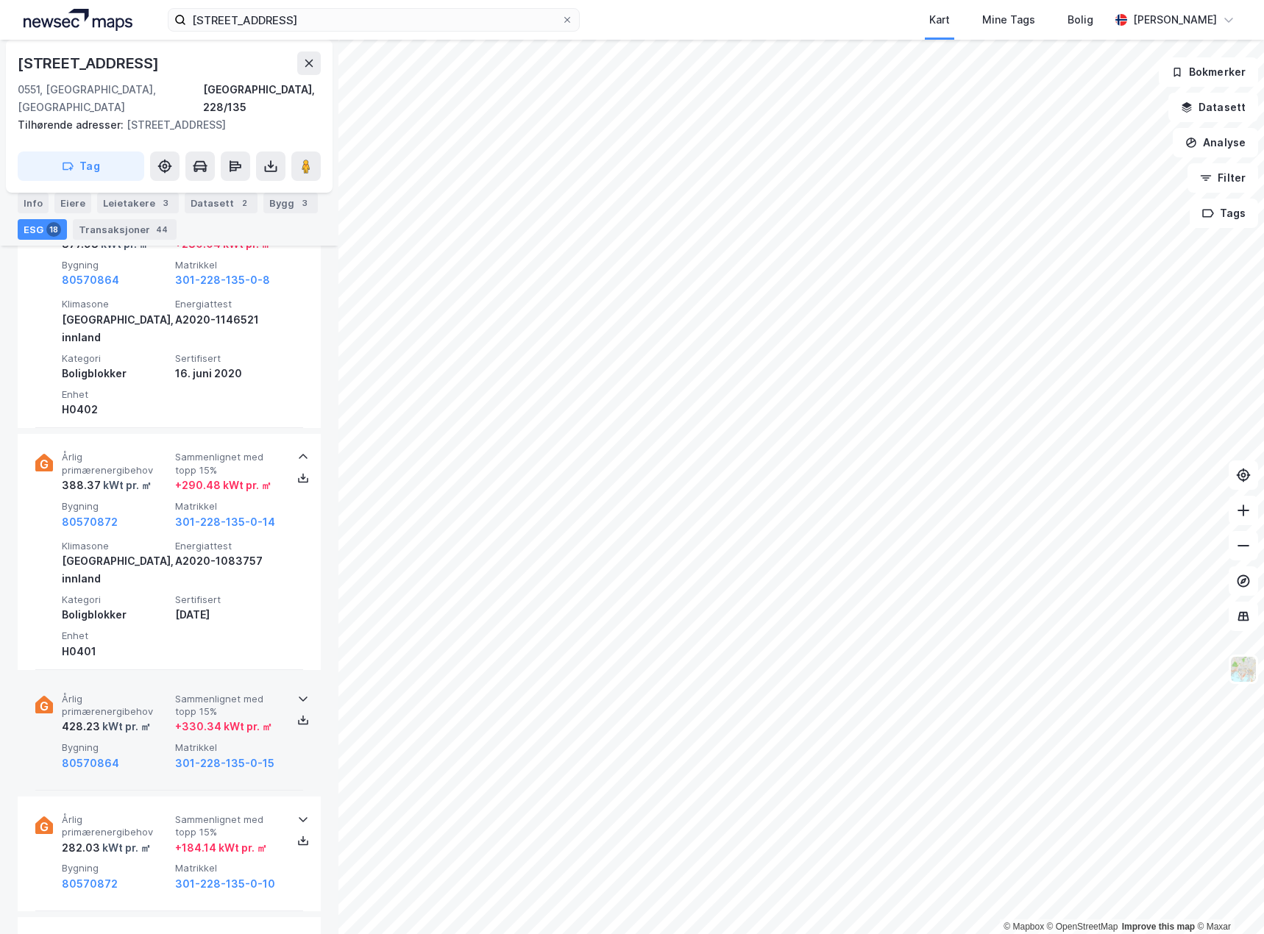
scroll to position [1794, 0]
click at [126, 741] on span "Bygning" at bounding box center [115, 747] width 107 height 13
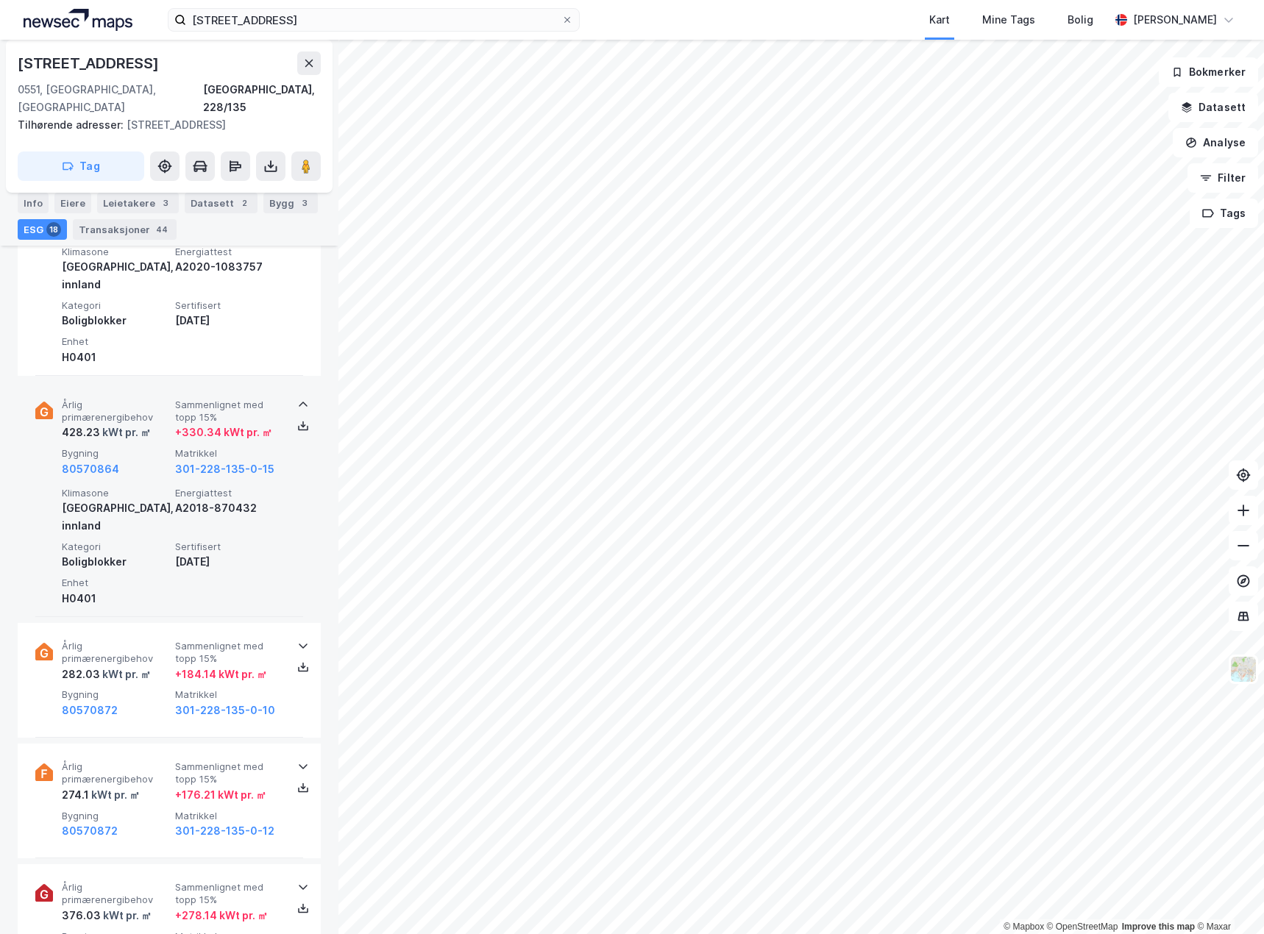
scroll to position [2088, 0]
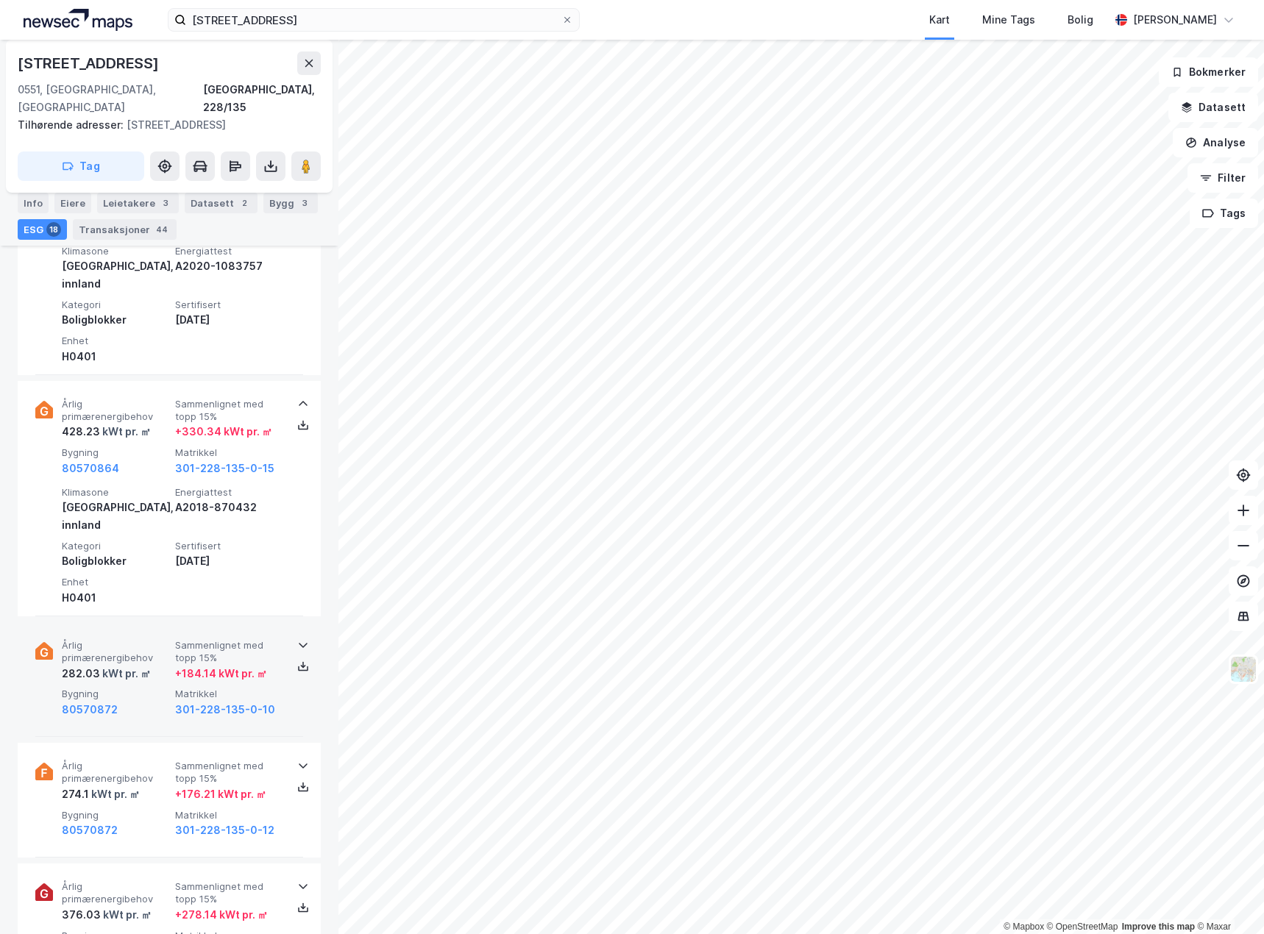
click at [133, 688] on span "Bygning" at bounding box center [115, 694] width 107 height 13
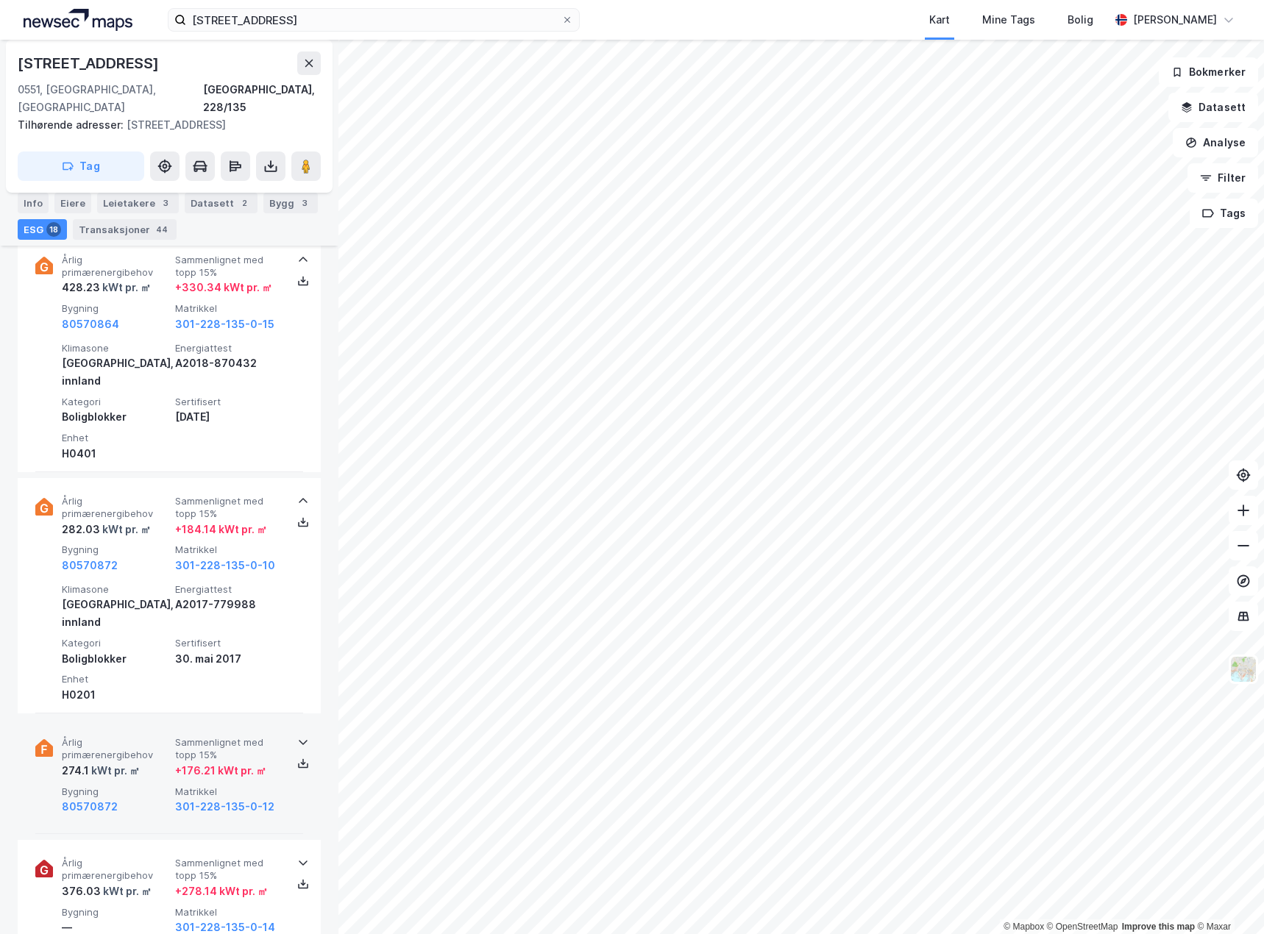
scroll to position [2235, 0]
click at [151, 734] on div "Årlig primærenergibehov 274.1 kWt pr. ㎡ Sammenlignet med topp 15% + 176.21 kWt …" at bounding box center [172, 773] width 221 height 79
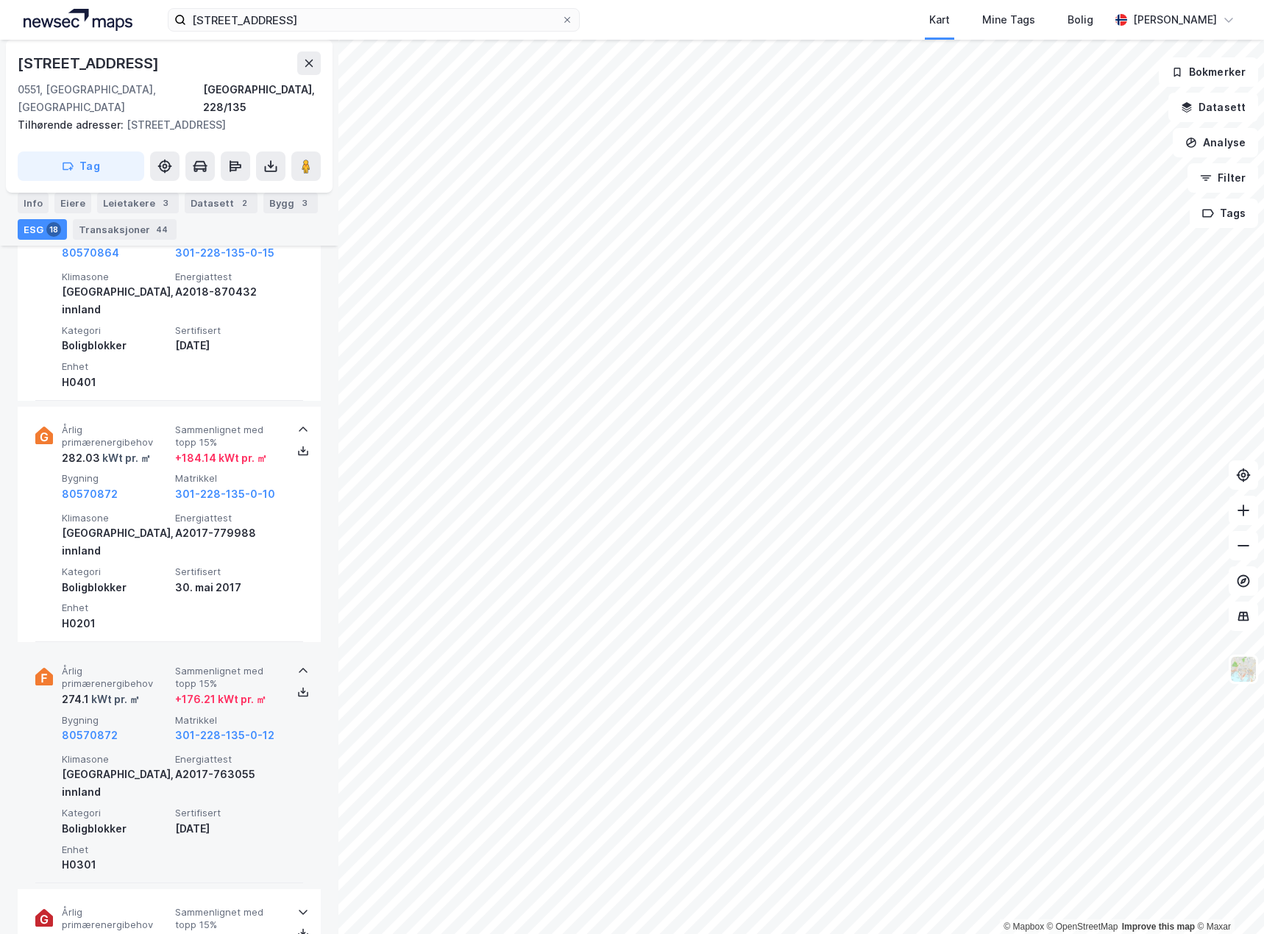
scroll to position [2382, 0]
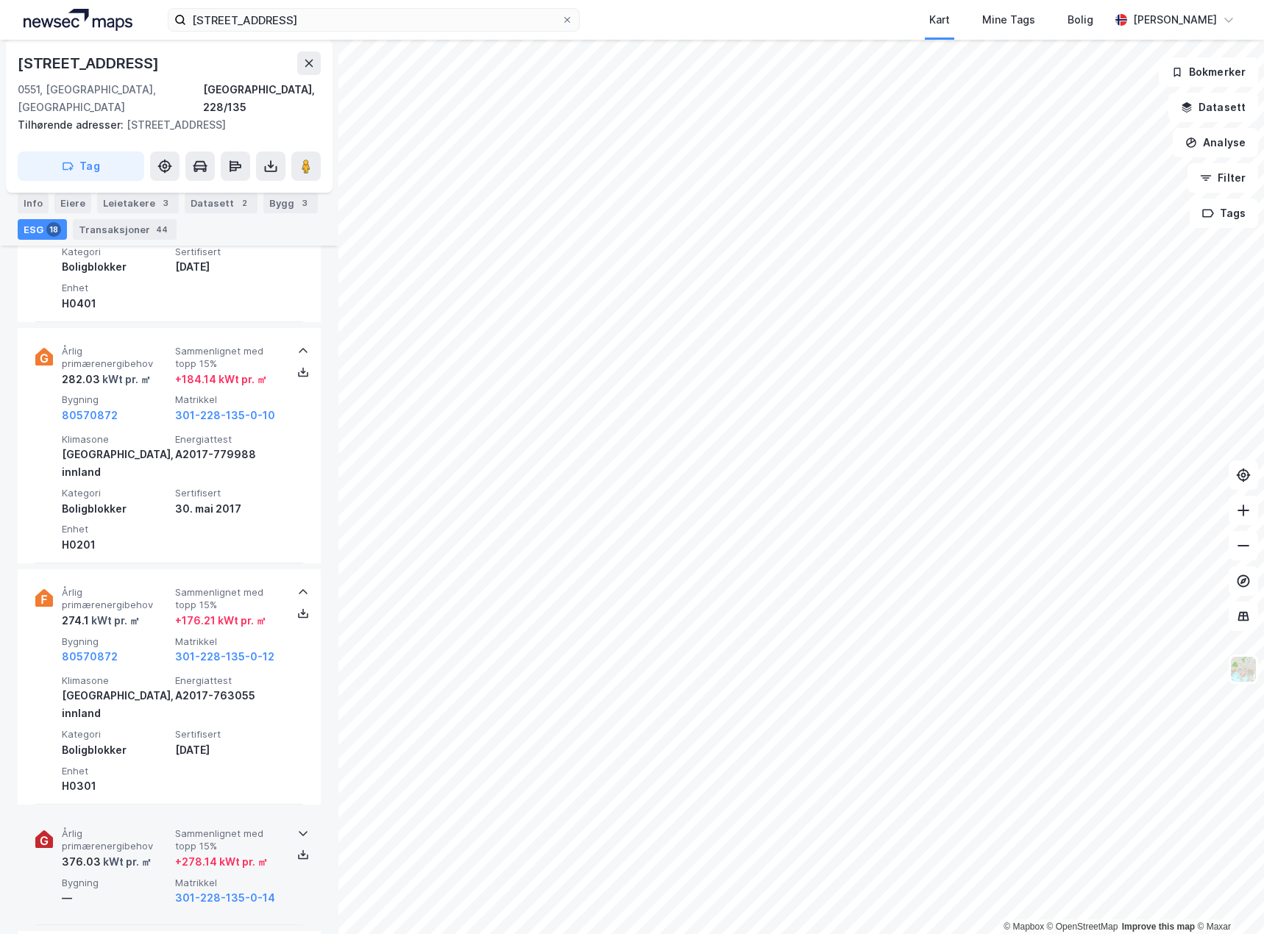
click at [138, 828] on div "Årlig primærenergibehov 376.03 kWt pr. ㎡ Sammenlignet med topp 15% + 278.14 kWt…" at bounding box center [172, 867] width 221 height 79
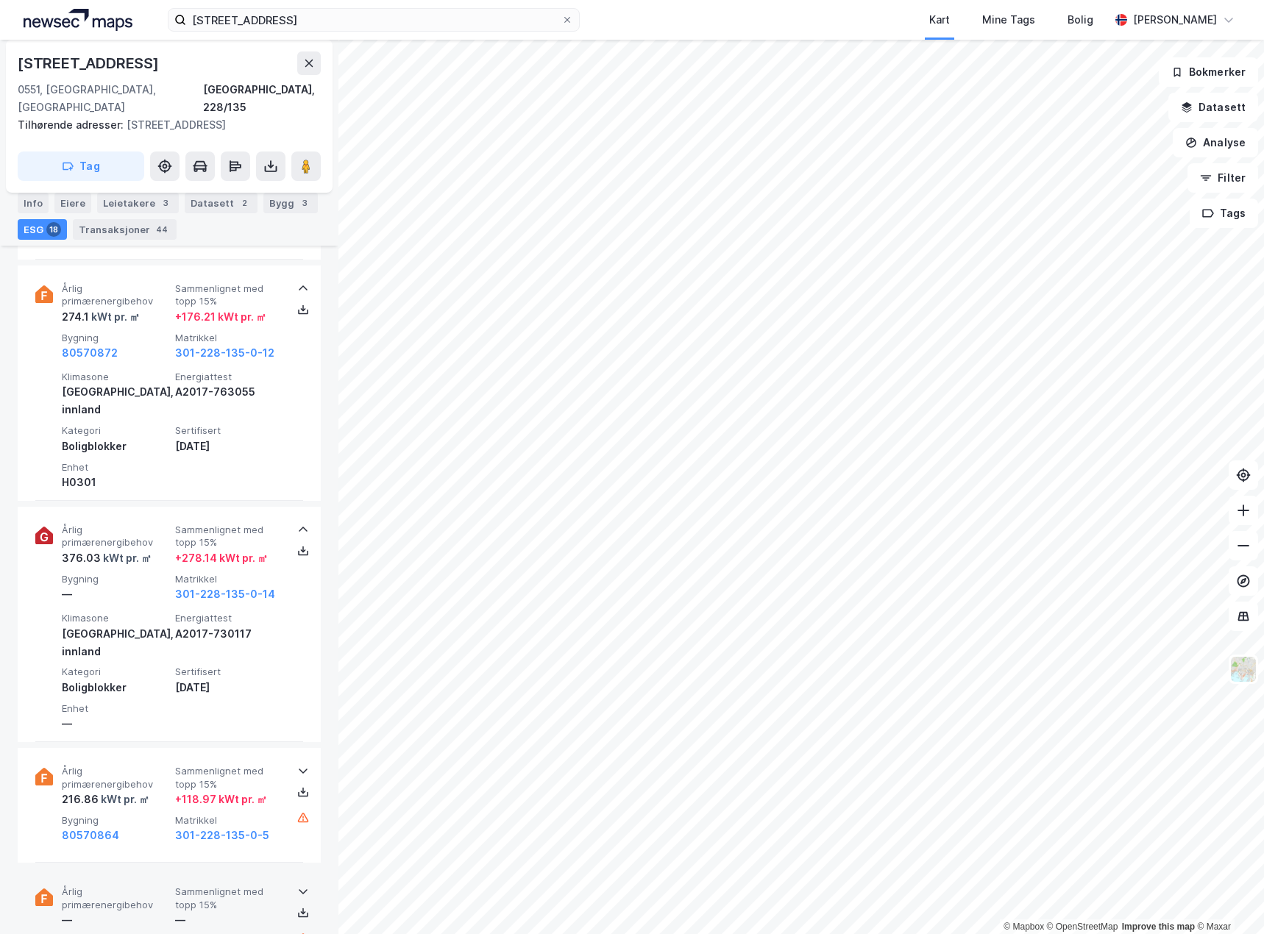
scroll to position [2750, 0]
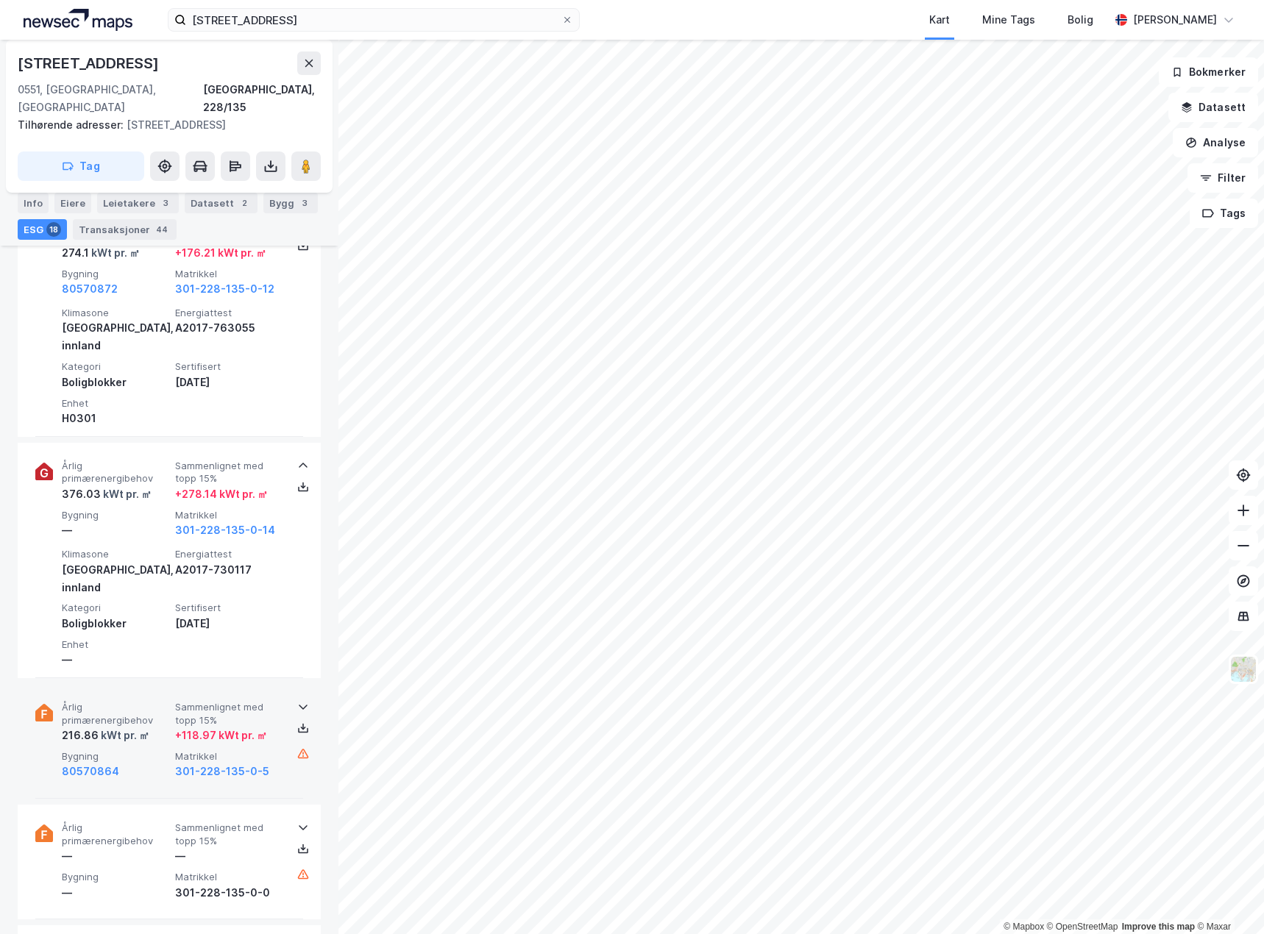
click at [124, 727] on div "kWt pr. ㎡" at bounding box center [124, 736] width 51 height 18
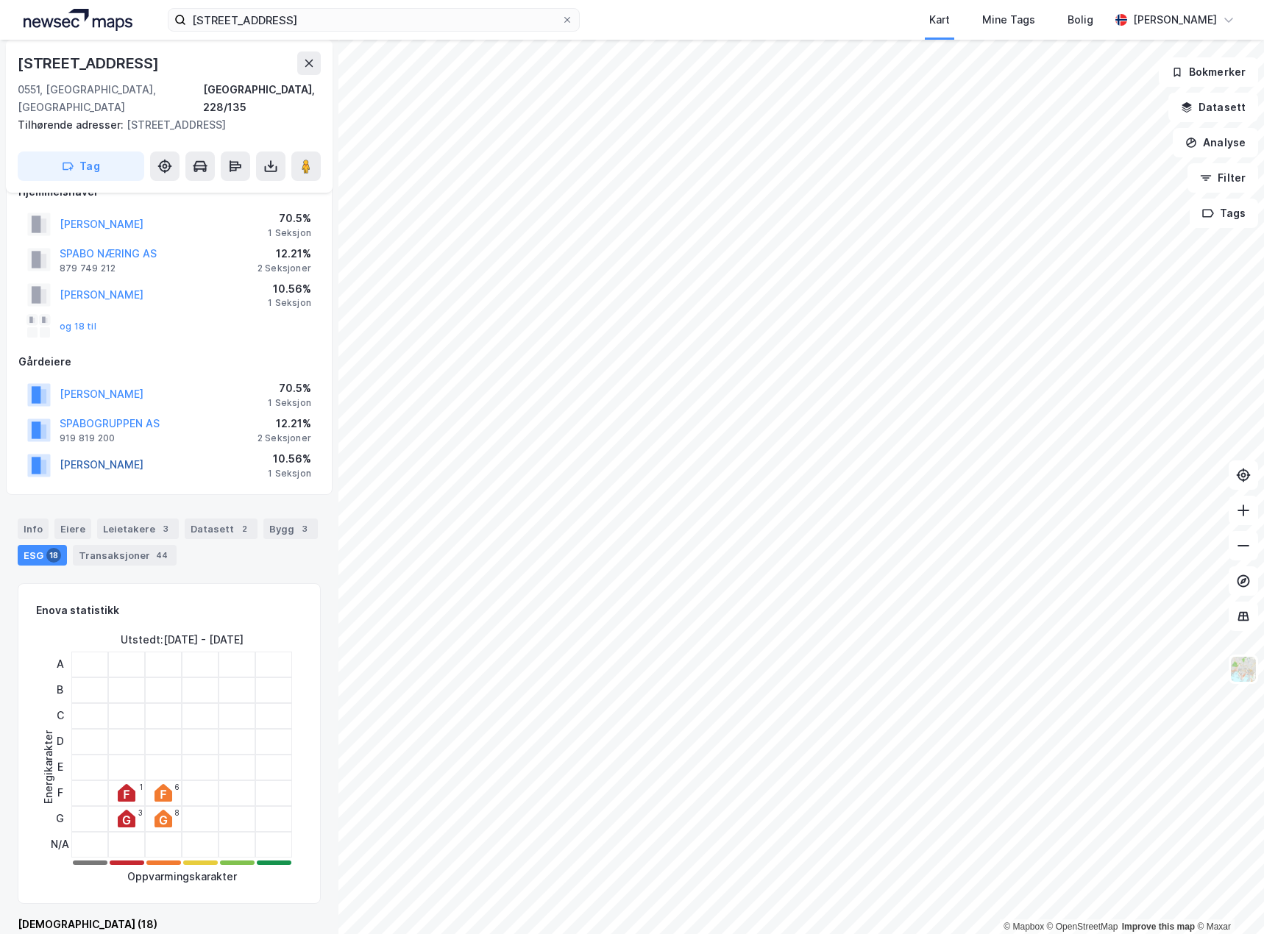
scroll to position [0, 0]
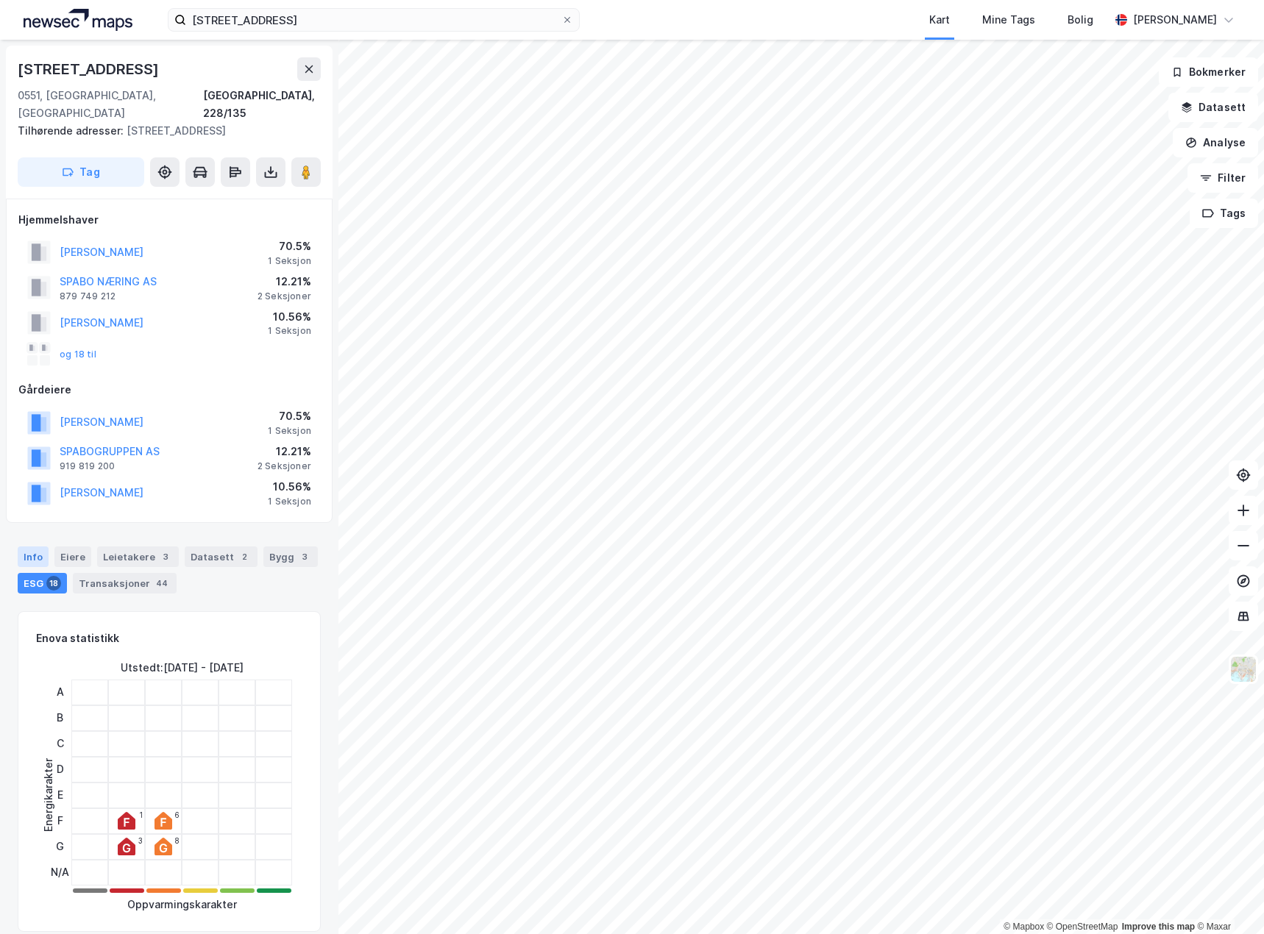
click at [31, 547] on div "Info" at bounding box center [33, 557] width 31 height 21
